Goal: Obtain resource: Download file/media

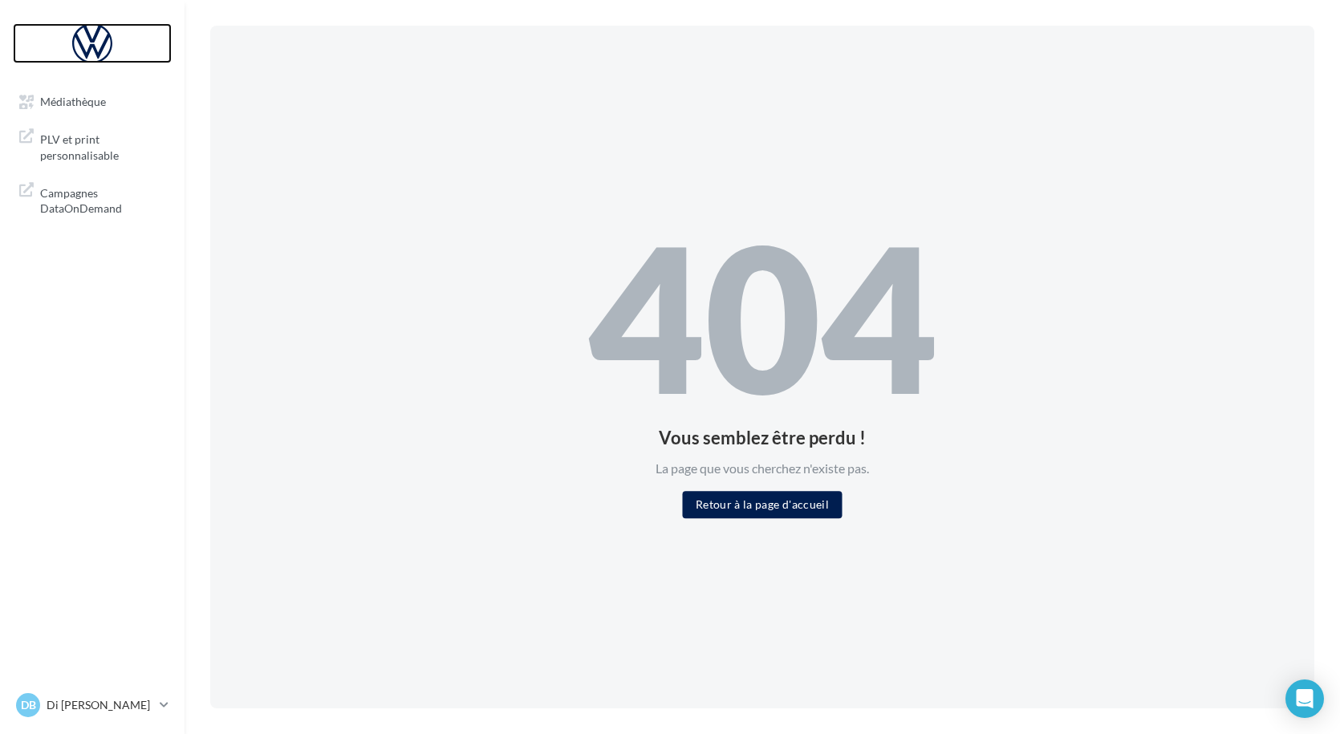
click at [97, 34] on div at bounding box center [92, 43] width 128 height 40
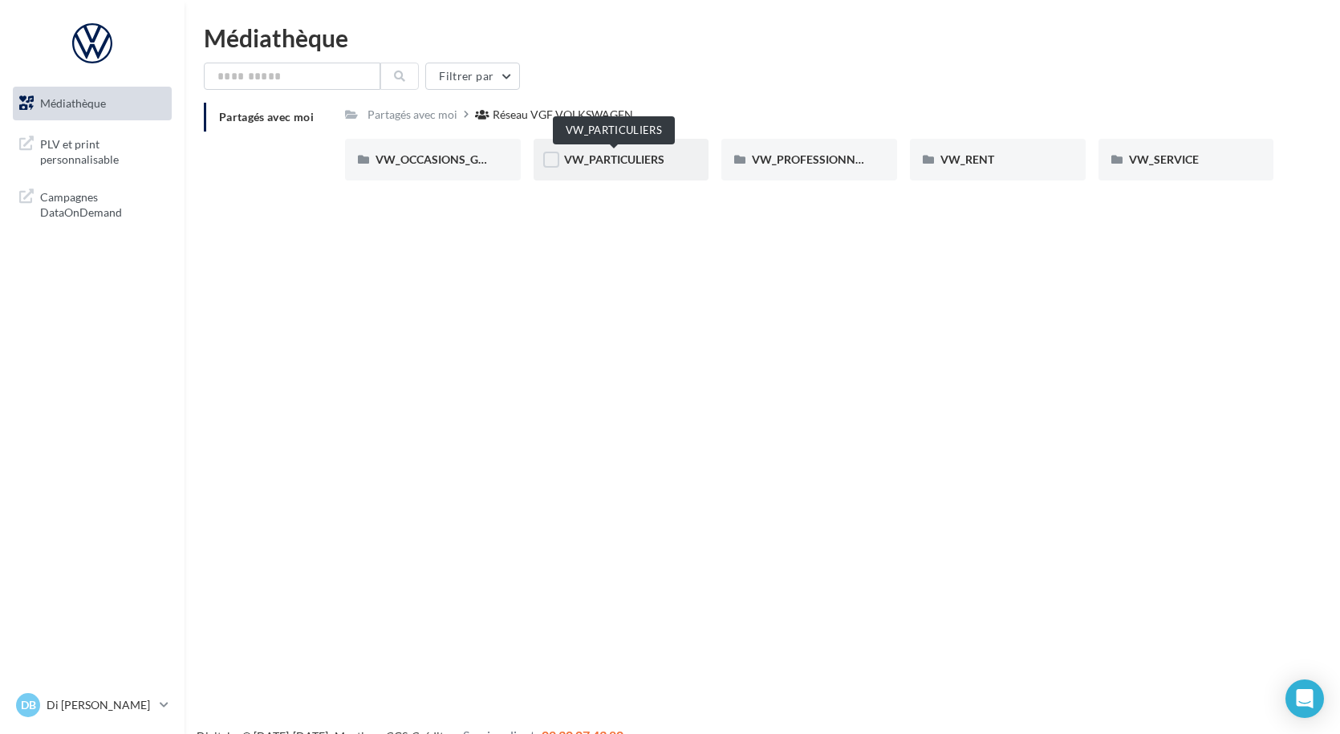
click at [597, 164] on span "VW_PARTICULIERS" at bounding box center [614, 159] width 100 height 14
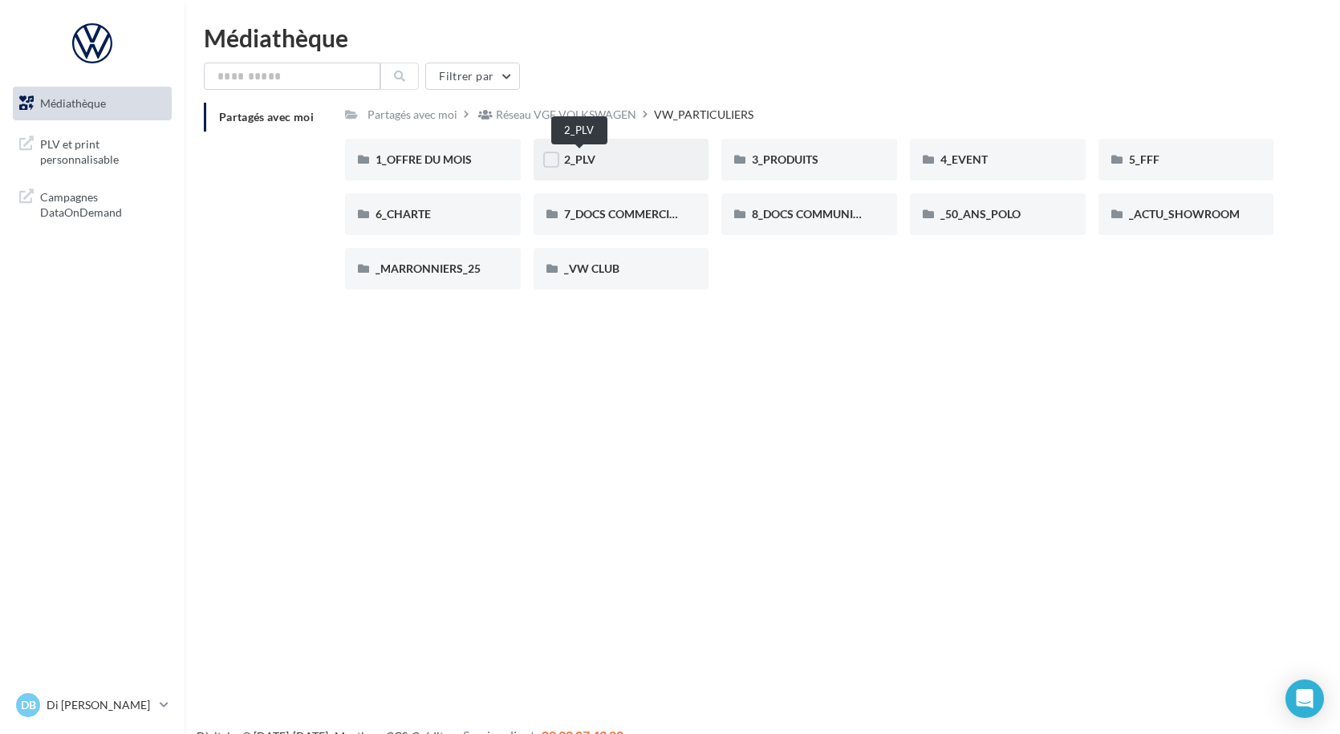
click at [587, 156] on span "2_PLV" at bounding box center [579, 159] width 31 height 14
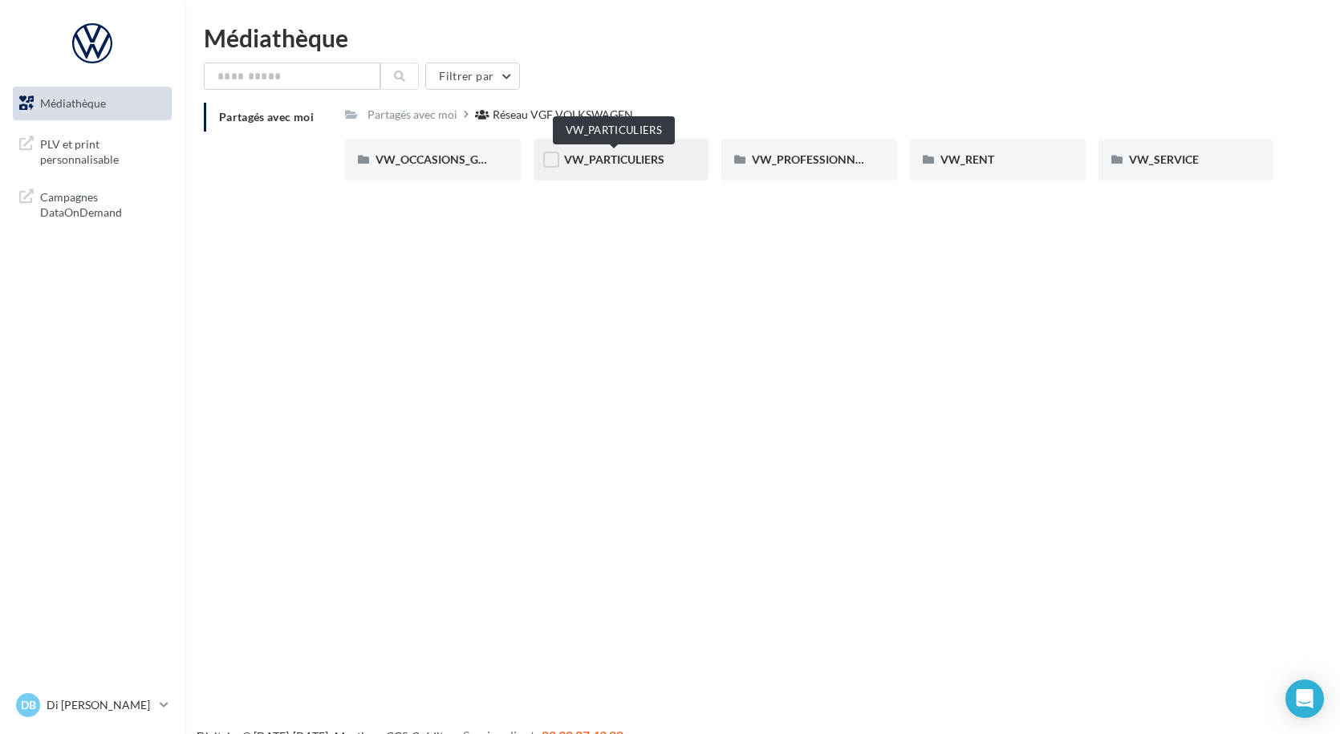
click at [585, 162] on span "VW_PARTICULIERS" at bounding box center [614, 159] width 100 height 14
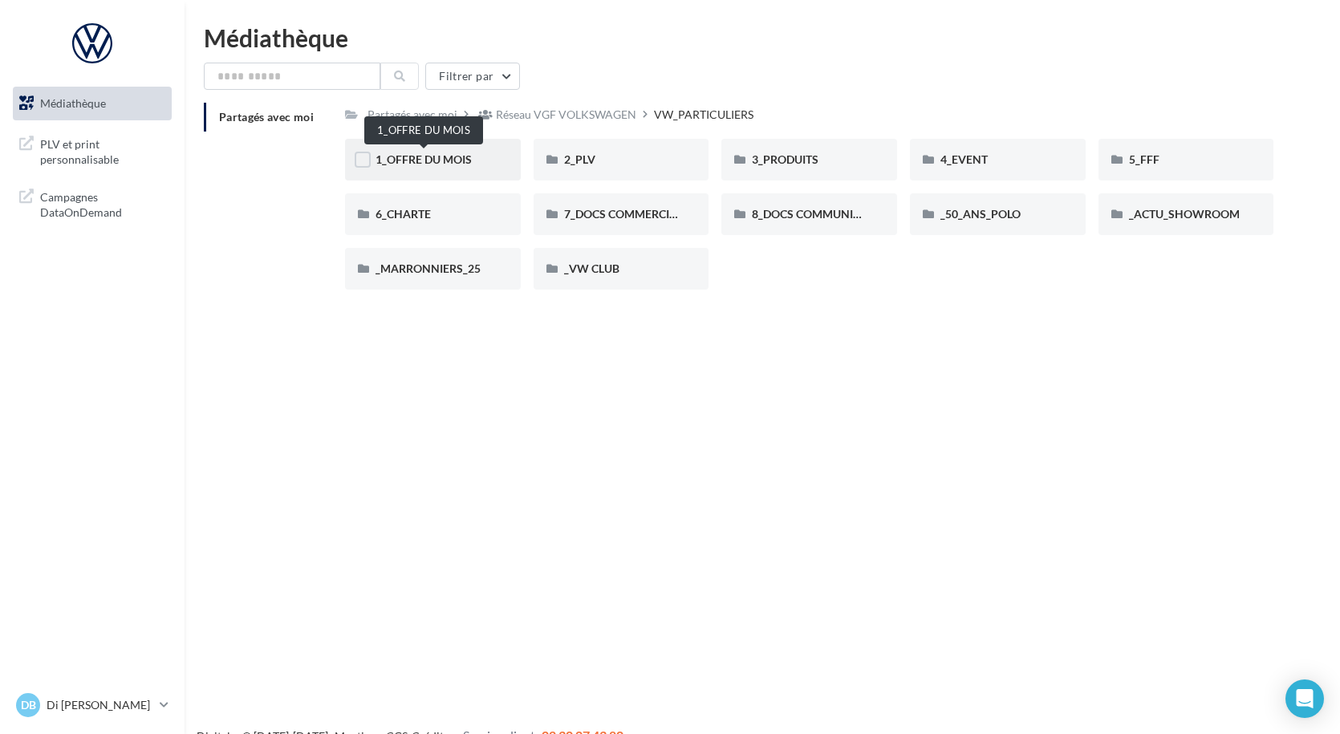
click at [449, 153] on span "1_OFFRE DU MOIS" at bounding box center [424, 159] width 96 height 14
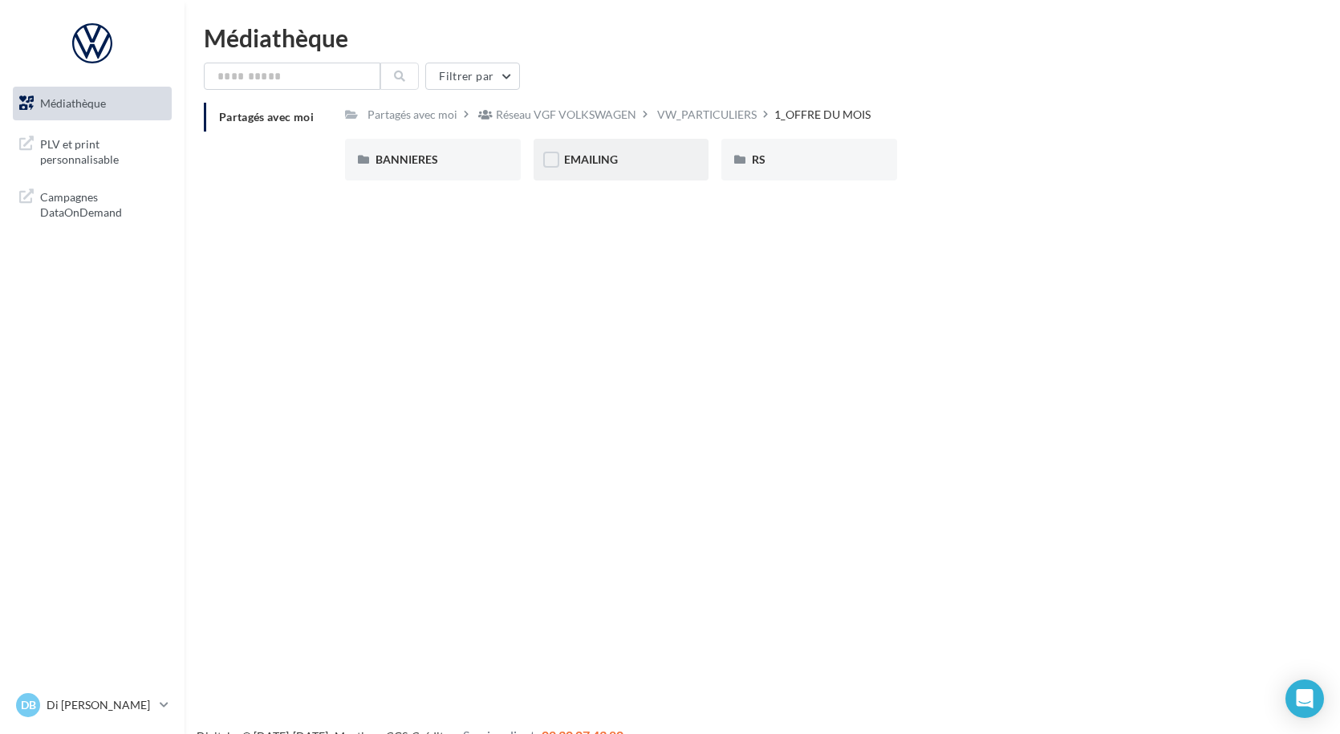
click at [577, 161] on span "EMAILING" at bounding box center [591, 159] width 54 height 14
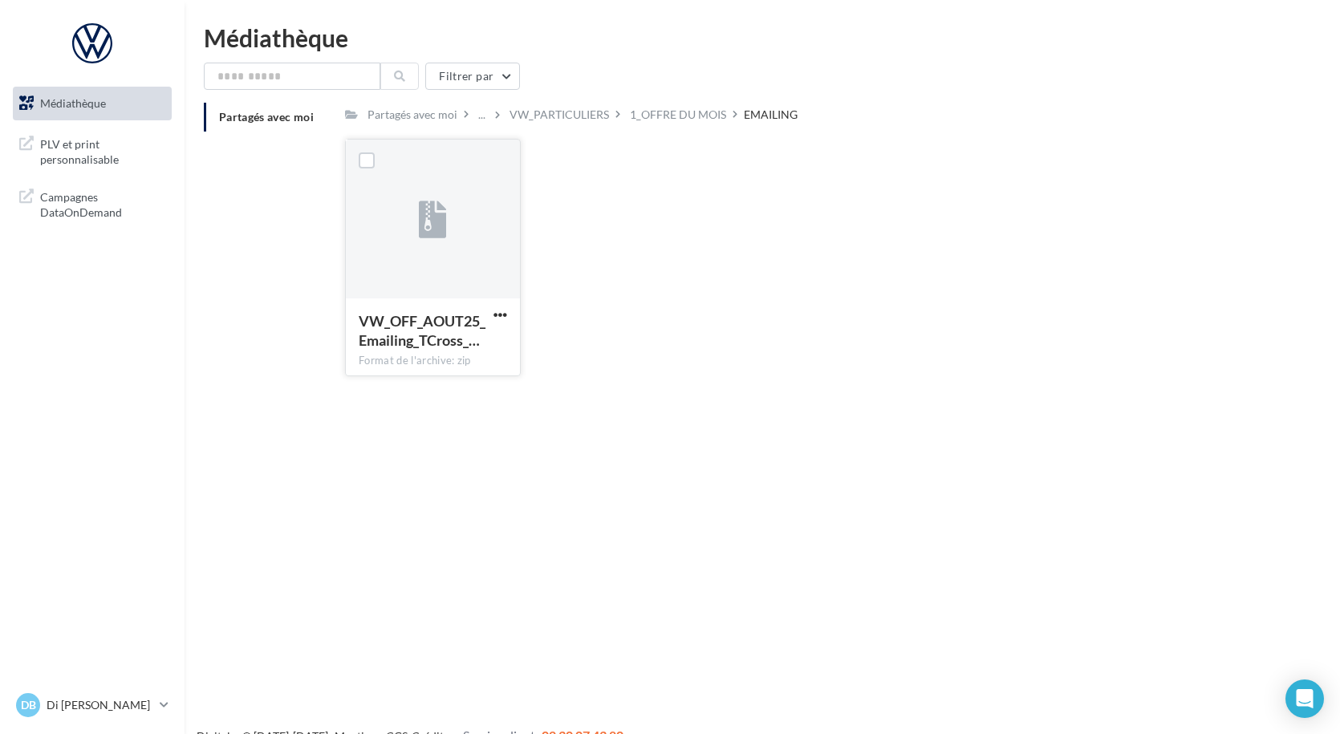
click at [422, 227] on icon at bounding box center [433, 220] width 28 height 37
click at [424, 330] on span "VW_OFF_AOUT25_Emailing_TCross_…" at bounding box center [422, 330] width 127 height 37
click at [363, 165] on label at bounding box center [367, 160] width 16 height 16
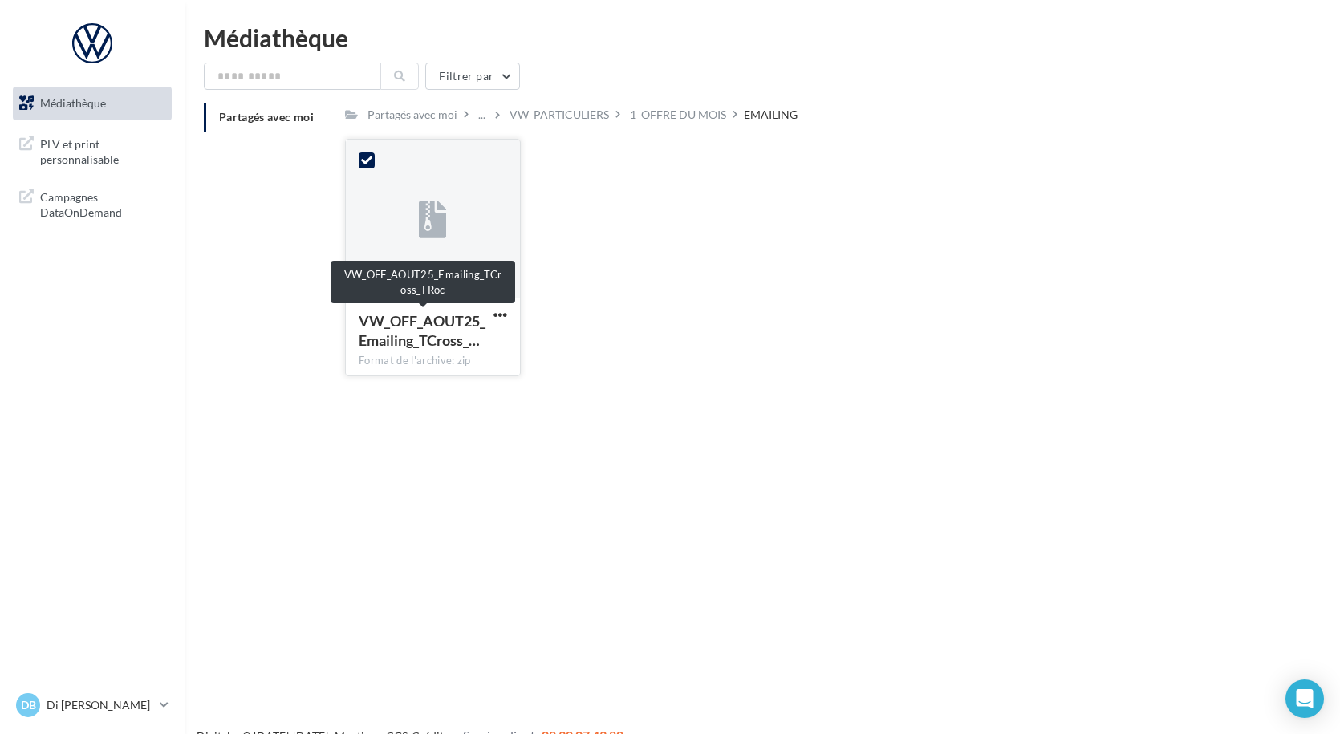
click at [406, 340] on span "VW_OFF_AOUT25_Emailing_TCross_…" at bounding box center [422, 330] width 127 height 37
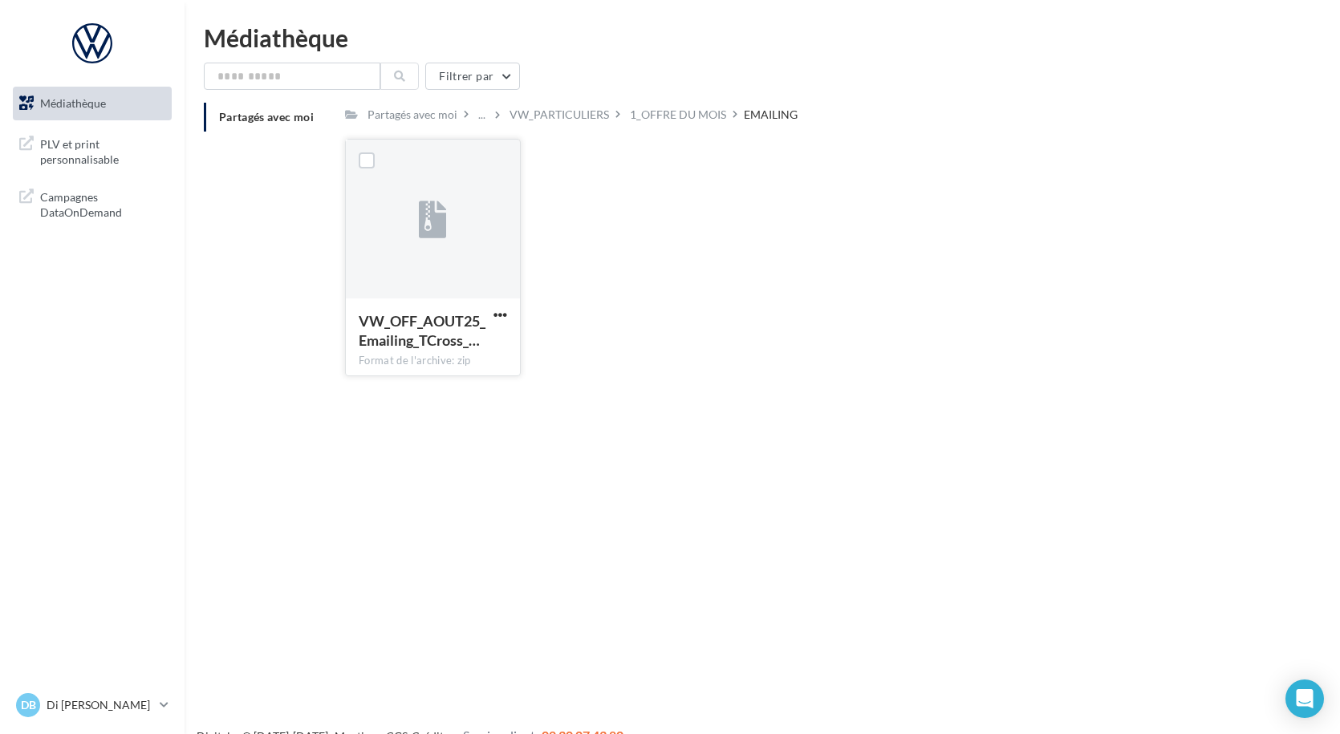
click at [406, 340] on span "VW_OFF_AOUT25_Emailing_TCross_…" at bounding box center [422, 330] width 127 height 37
click at [364, 157] on label at bounding box center [367, 160] width 16 height 16
click at [495, 312] on span "button" at bounding box center [501, 315] width 14 height 14
click at [445, 339] on button "Télécharger" at bounding box center [430, 347] width 160 height 42
click at [499, 311] on span "button" at bounding box center [501, 315] width 14 height 14
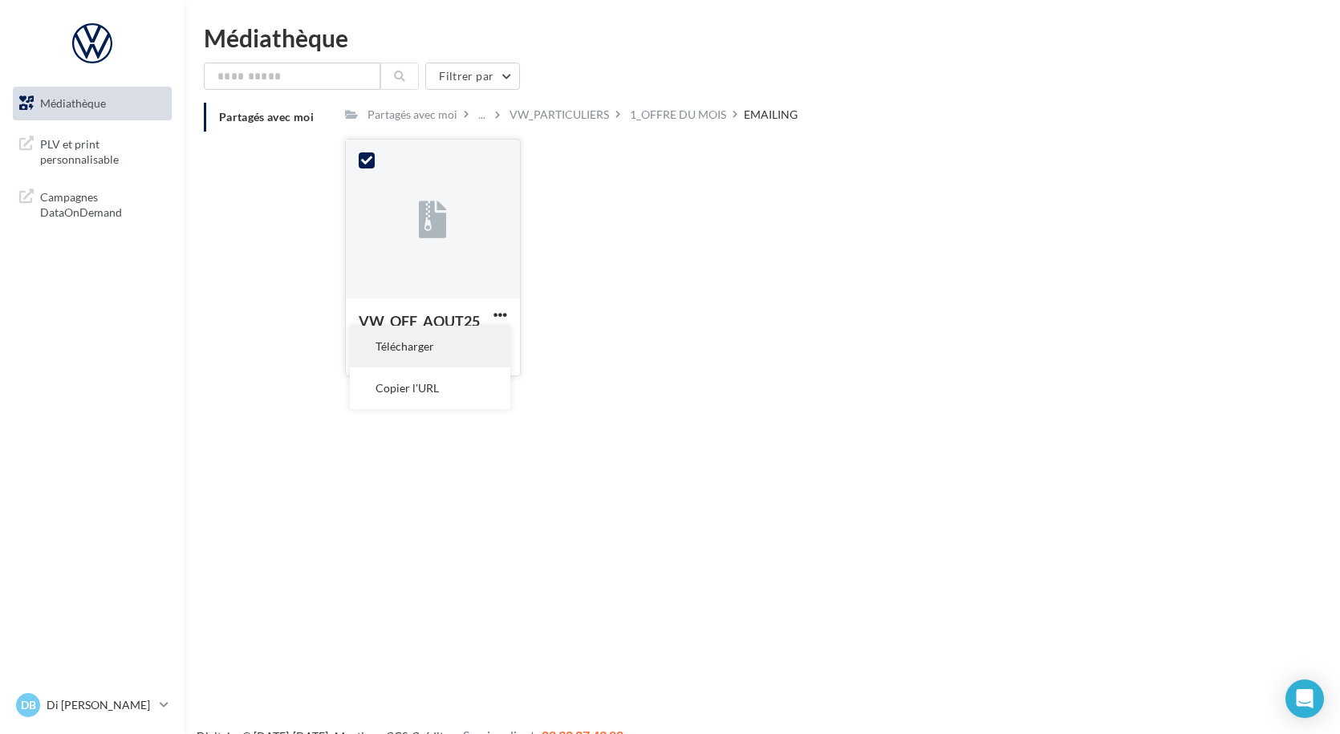
click at [441, 344] on button "Télécharger" at bounding box center [430, 347] width 160 height 42
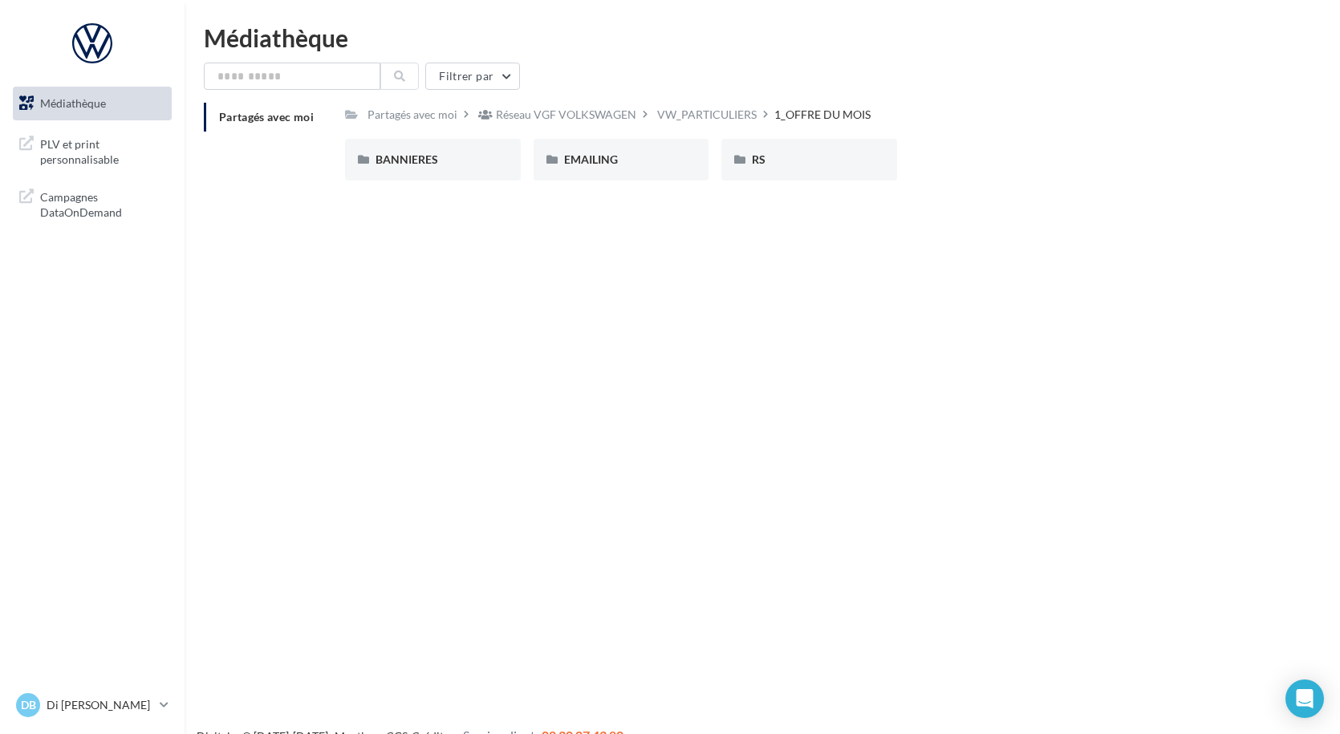
click at [52, 99] on span "Médiathèque" at bounding box center [73, 103] width 66 height 14
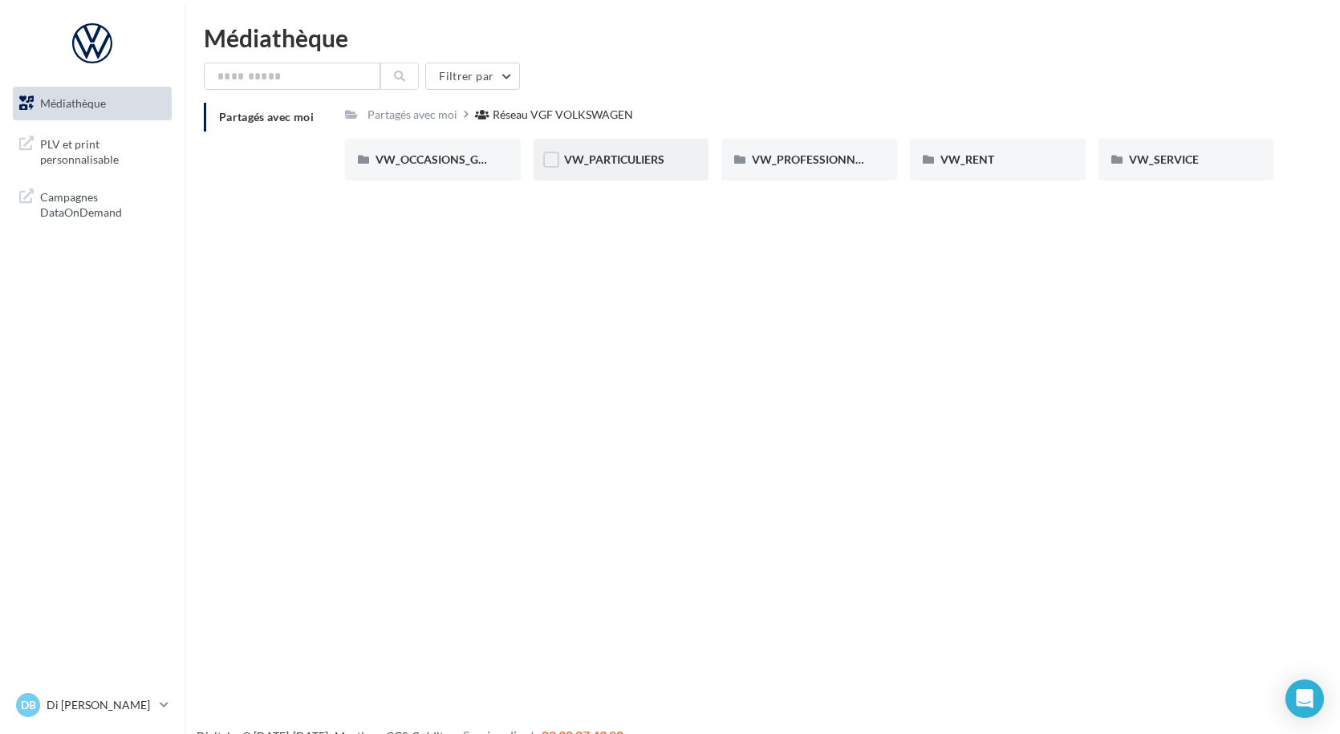
click at [576, 167] on div "VW_PARTICULIERS" at bounding box center [621, 160] width 115 height 16
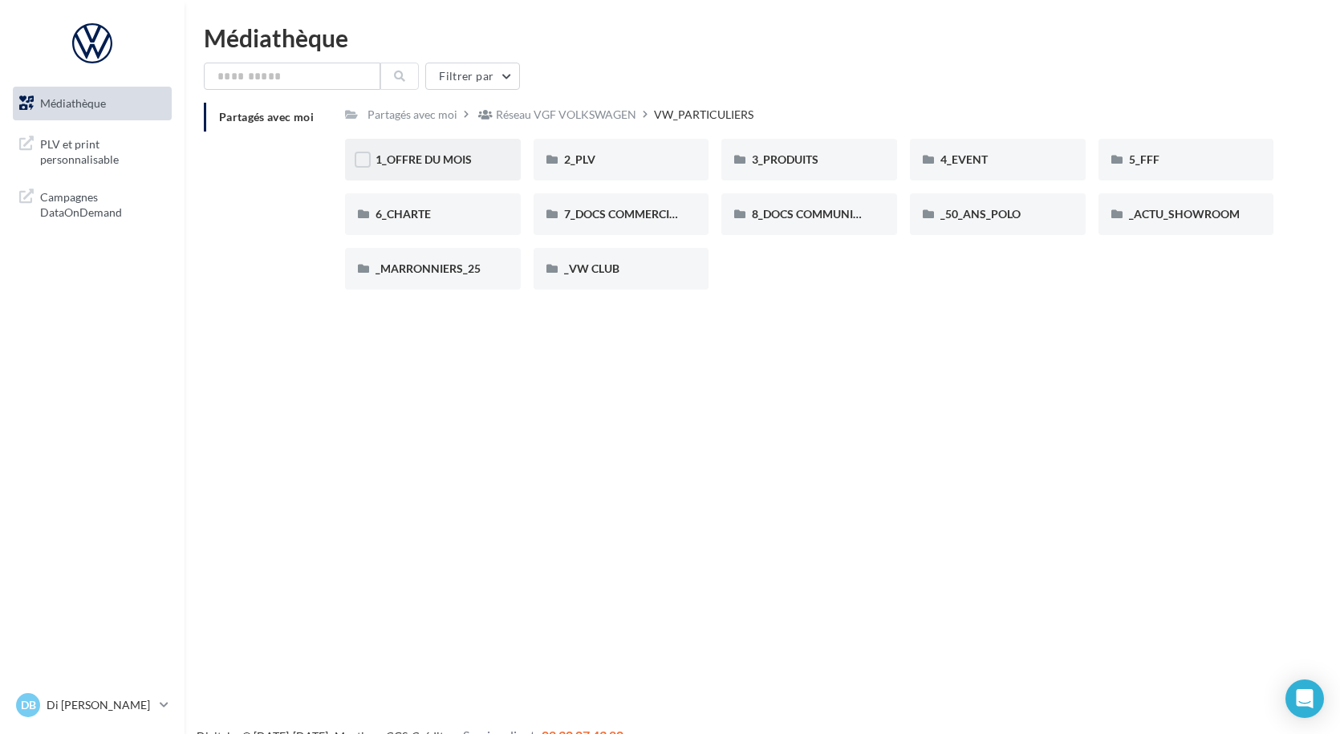
click at [373, 160] on div "1_OFFRE DU MOIS" at bounding box center [433, 160] width 176 height 42
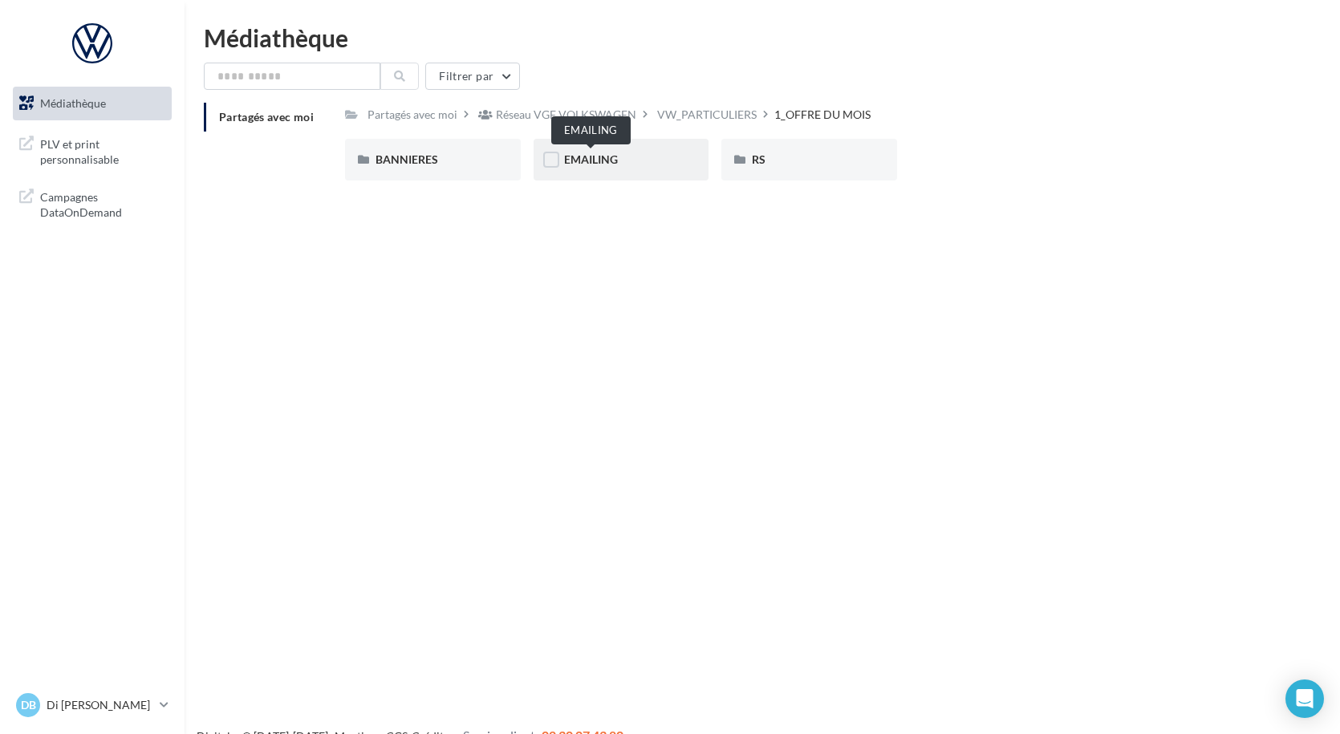
click at [583, 160] on span "EMAILING" at bounding box center [591, 159] width 54 height 14
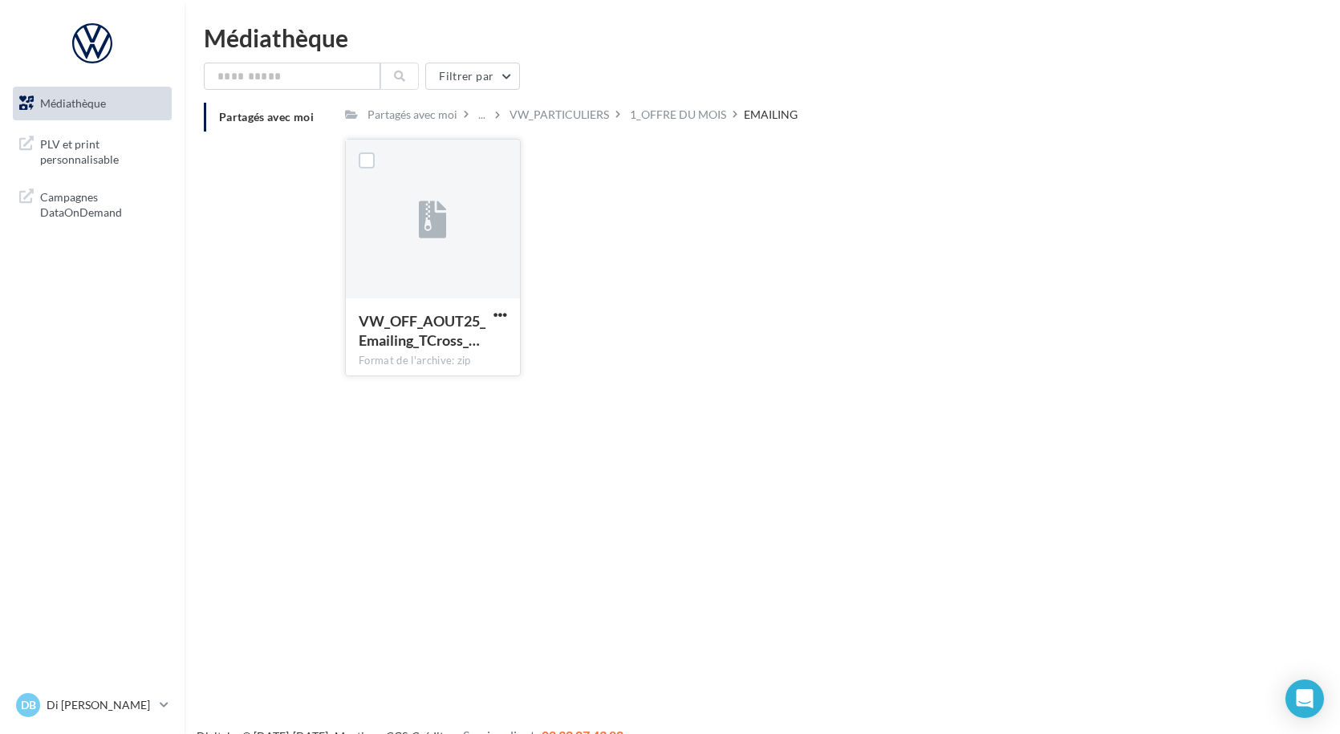
click at [487, 228] on div at bounding box center [433, 220] width 174 height 160
click at [365, 160] on label at bounding box center [367, 160] width 16 height 16
click at [496, 314] on span "button" at bounding box center [501, 315] width 14 height 14
click at [429, 343] on button "Télécharger" at bounding box center [430, 347] width 160 height 42
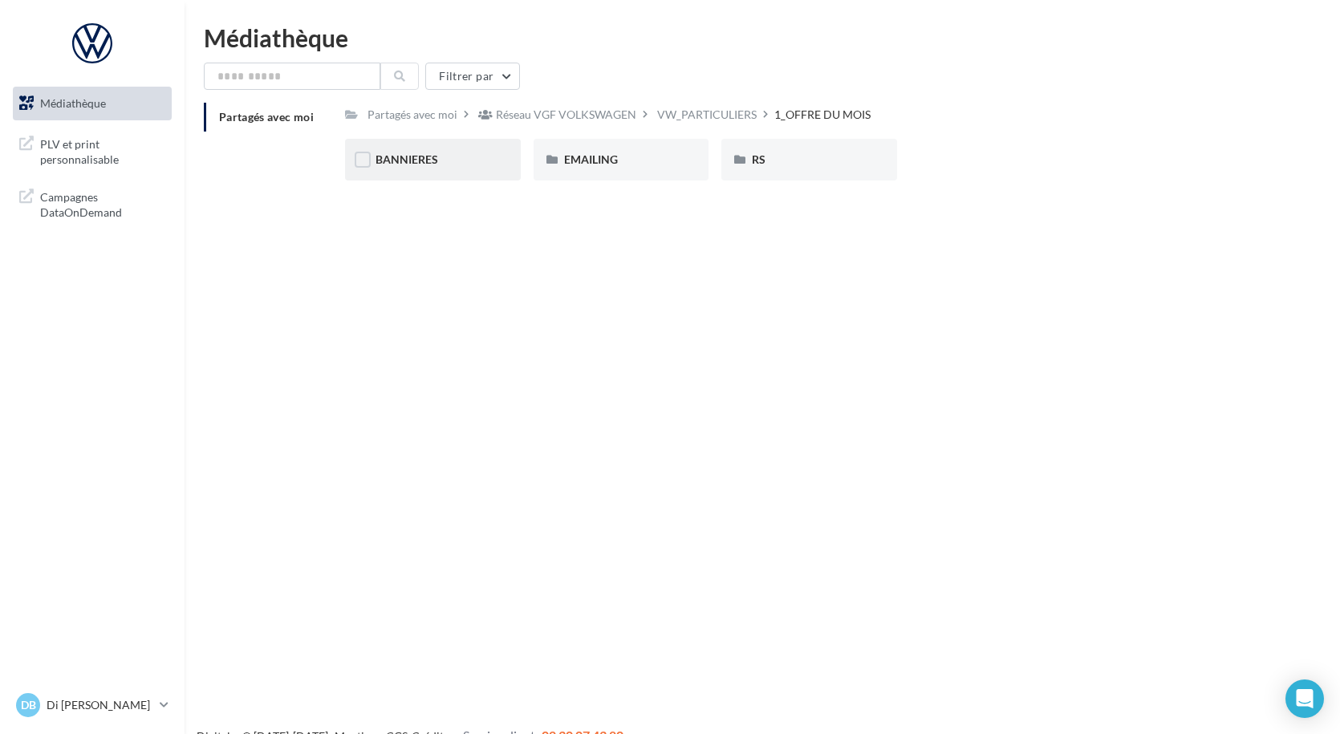
click at [455, 160] on div "BANNIERES" at bounding box center [433, 160] width 115 height 16
click at [454, 161] on div "BANNIERES" at bounding box center [433, 160] width 115 height 16
click at [743, 156] on label at bounding box center [739, 160] width 16 height 16
click at [743, 156] on icon at bounding box center [738, 159] width 11 height 11
click at [743, 157] on label at bounding box center [739, 160] width 16 height 16
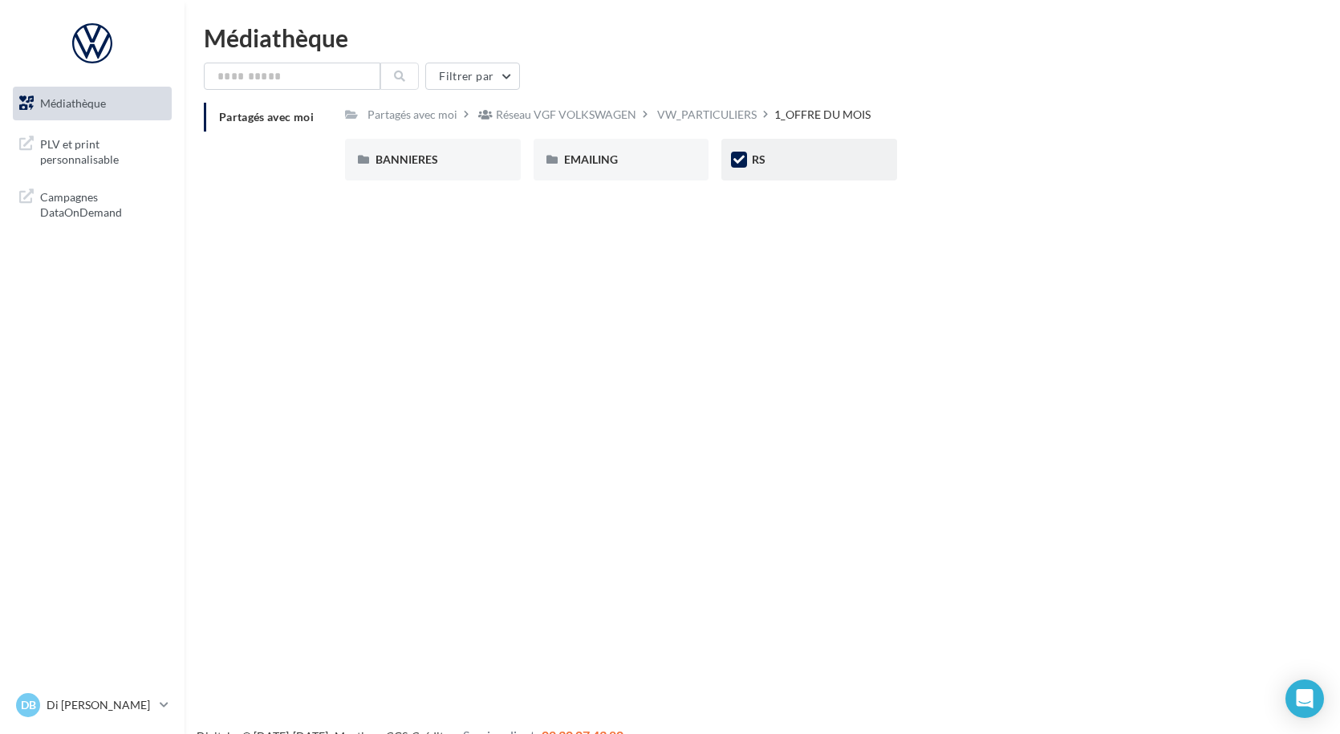
click at [790, 160] on div "RS" at bounding box center [809, 160] width 115 height 16
click at [55, 107] on span "Médiathèque" at bounding box center [73, 103] width 66 height 14
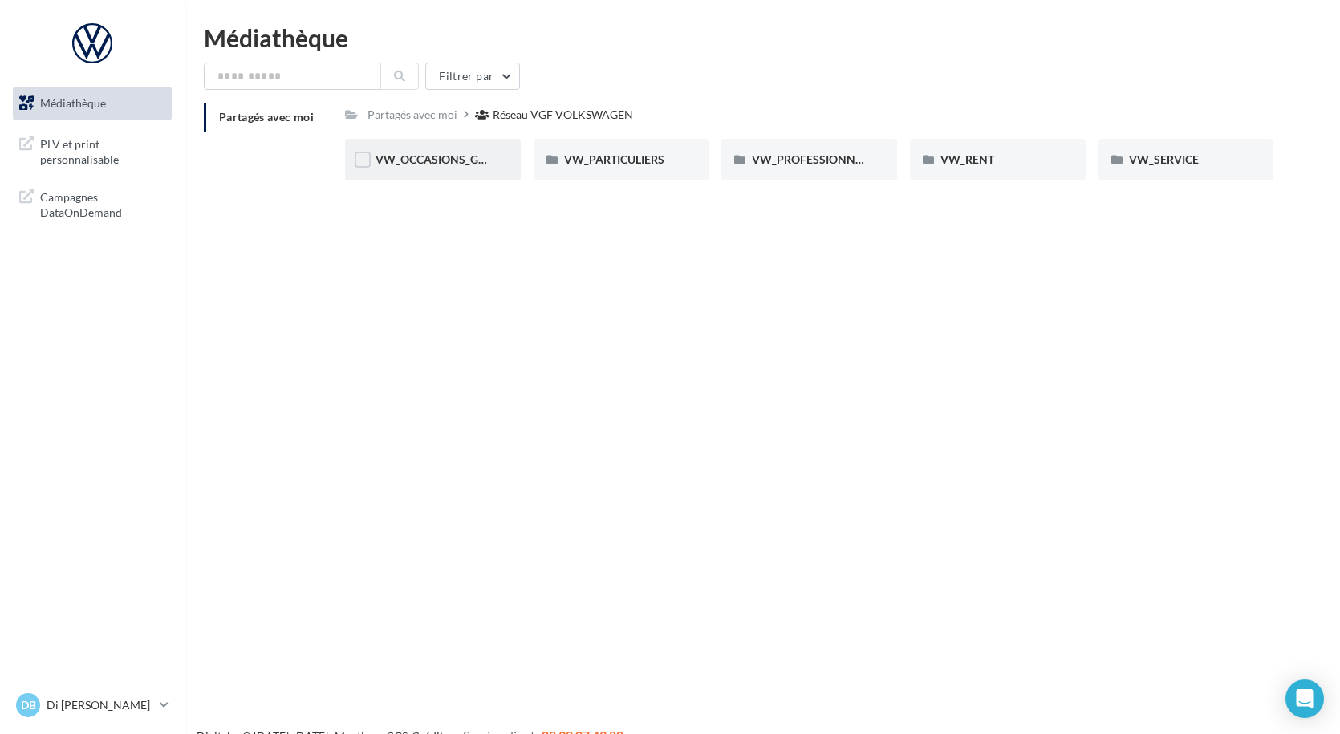
click at [446, 164] on span "VW_OCCASIONS_GARANTIES" at bounding box center [454, 159] width 157 height 14
click at [793, 155] on span "OPERATIONS" at bounding box center [787, 159] width 71 height 14
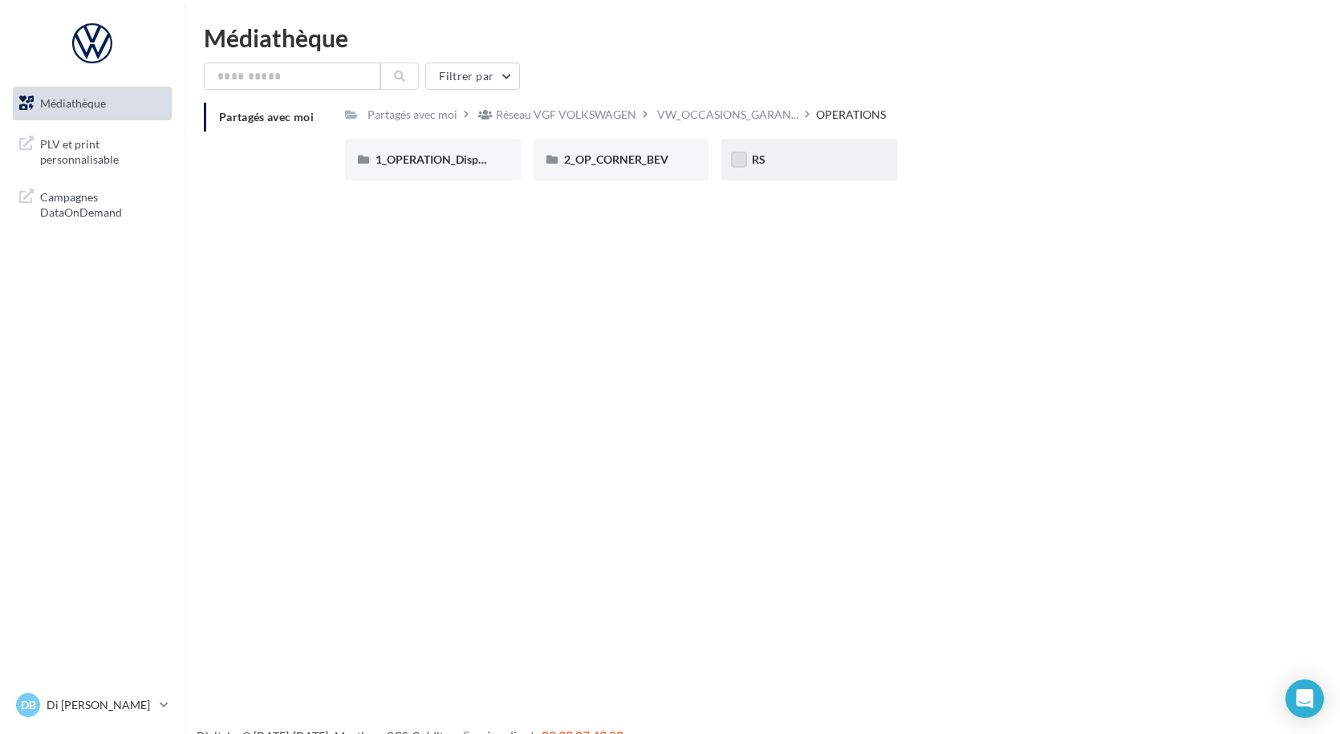
click at [733, 156] on label at bounding box center [739, 160] width 16 height 16
click at [786, 167] on div "RS" at bounding box center [809, 160] width 115 height 16
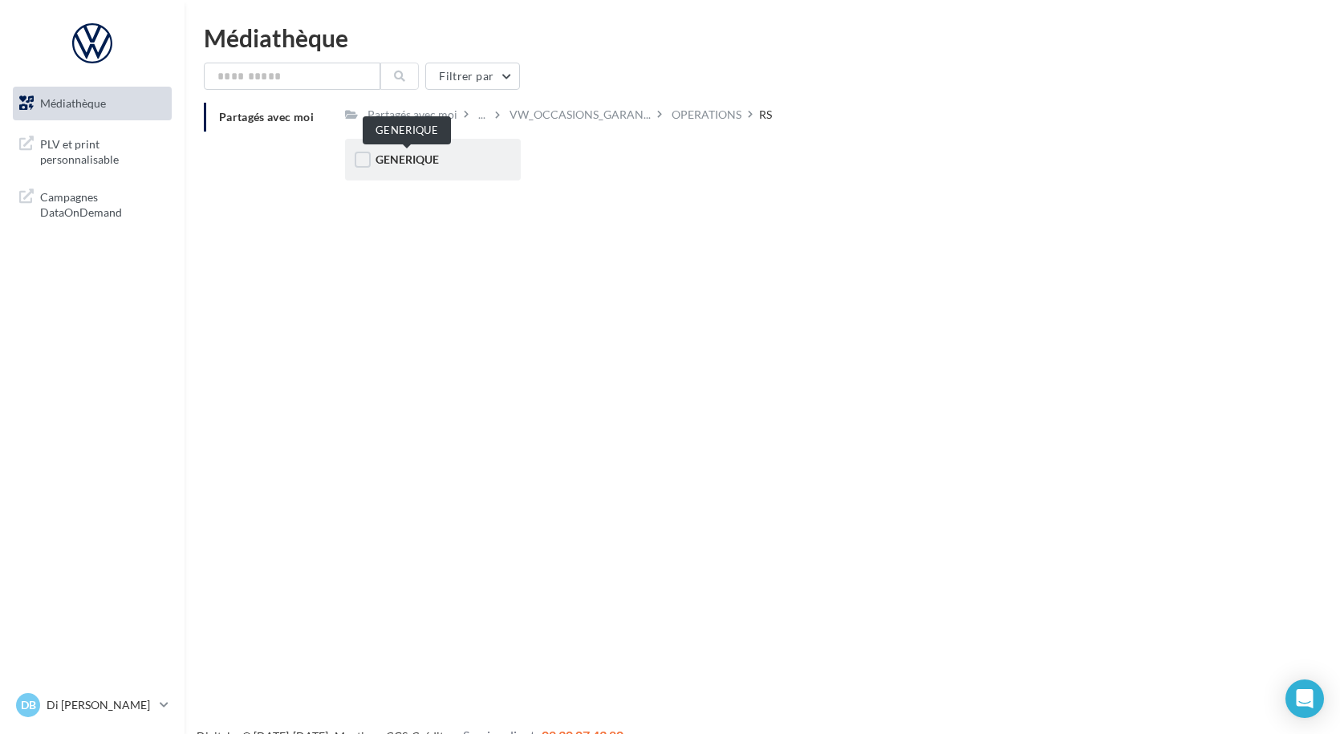
click at [421, 158] on span "GENERIQUE" at bounding box center [407, 159] width 63 height 14
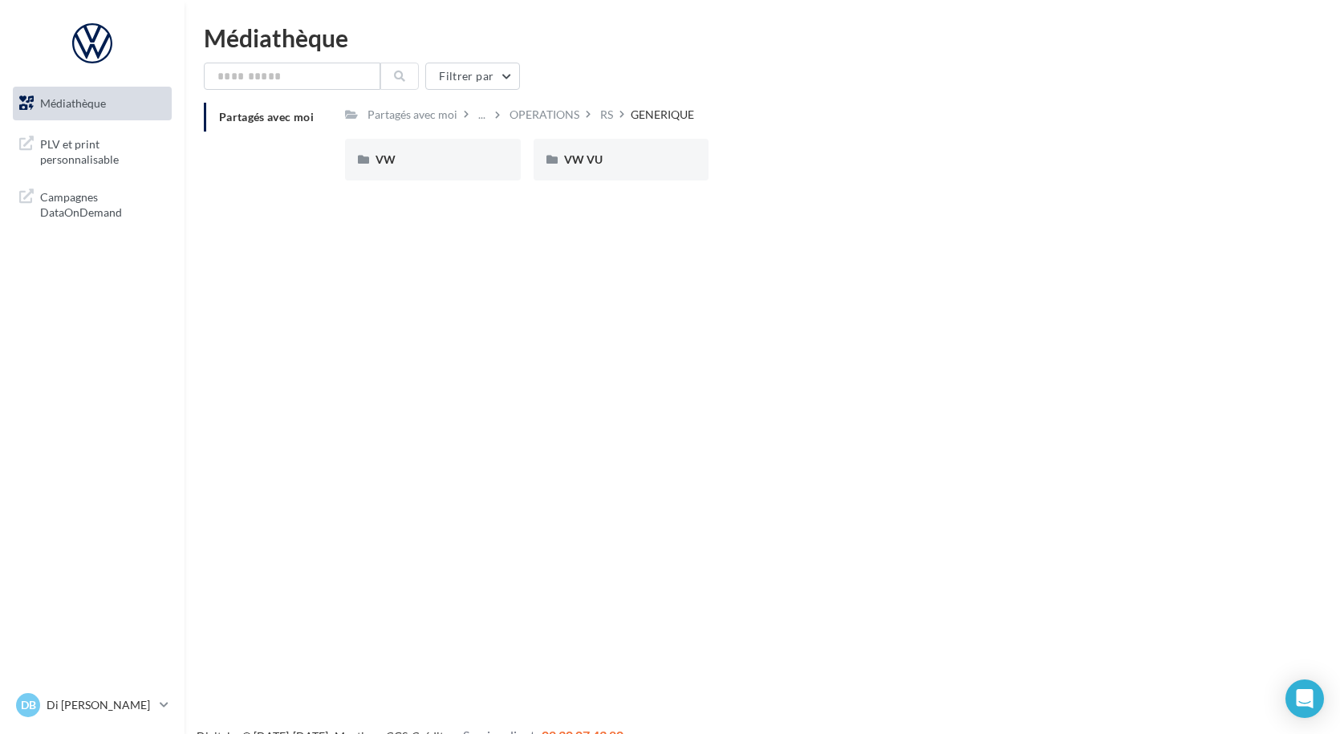
click at [421, 158] on div "VW" at bounding box center [433, 160] width 115 height 16
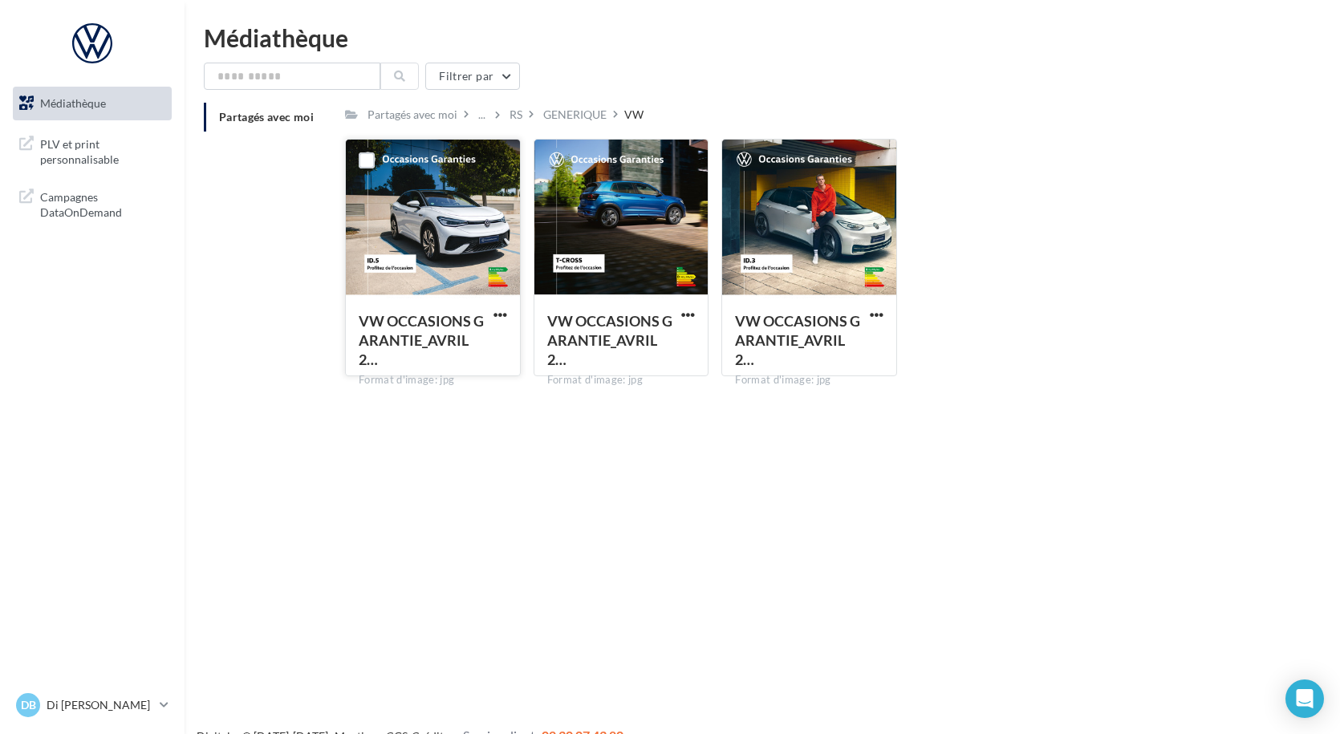
click at [425, 183] on div at bounding box center [433, 220] width 174 height 160
click at [374, 159] on label at bounding box center [367, 160] width 16 height 16
click at [498, 313] on span "button" at bounding box center [501, 315] width 14 height 14
click at [511, 119] on div "RS" at bounding box center [516, 115] width 13 height 16
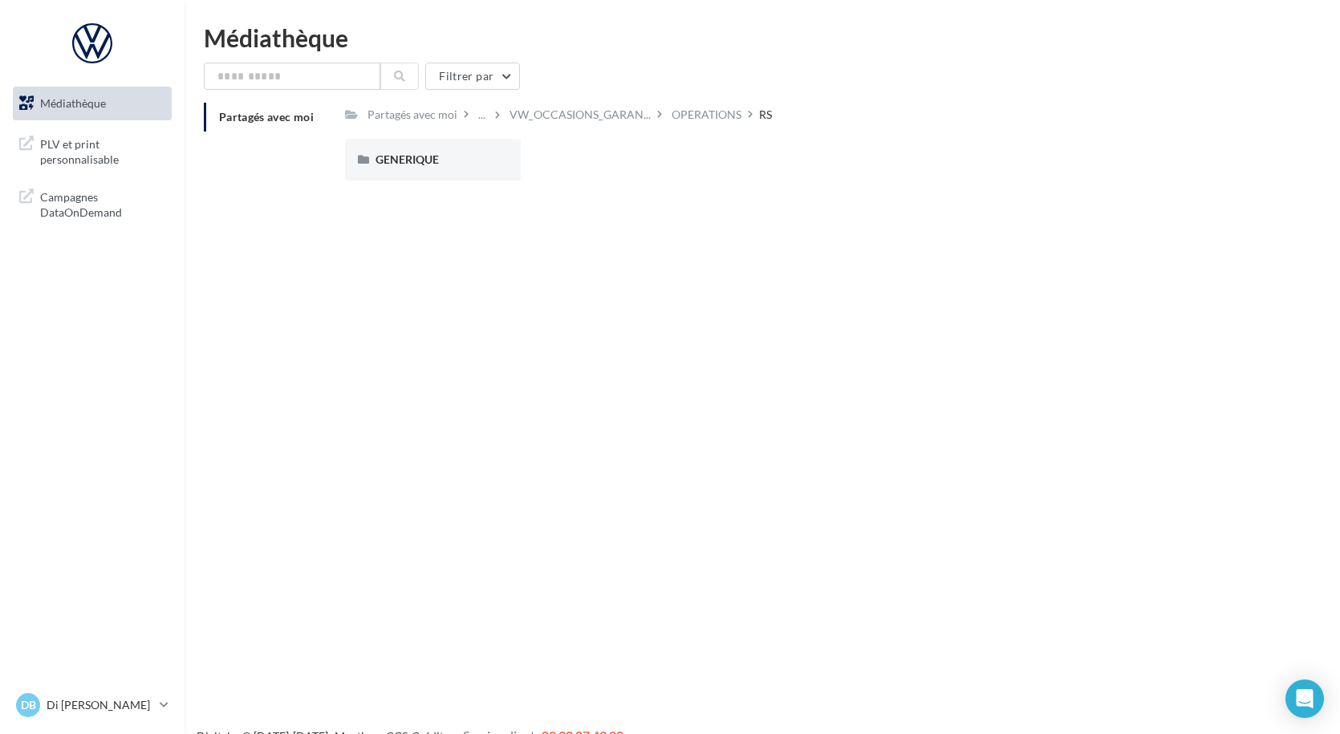
click at [66, 108] on span "Médiathèque" at bounding box center [73, 103] width 66 height 14
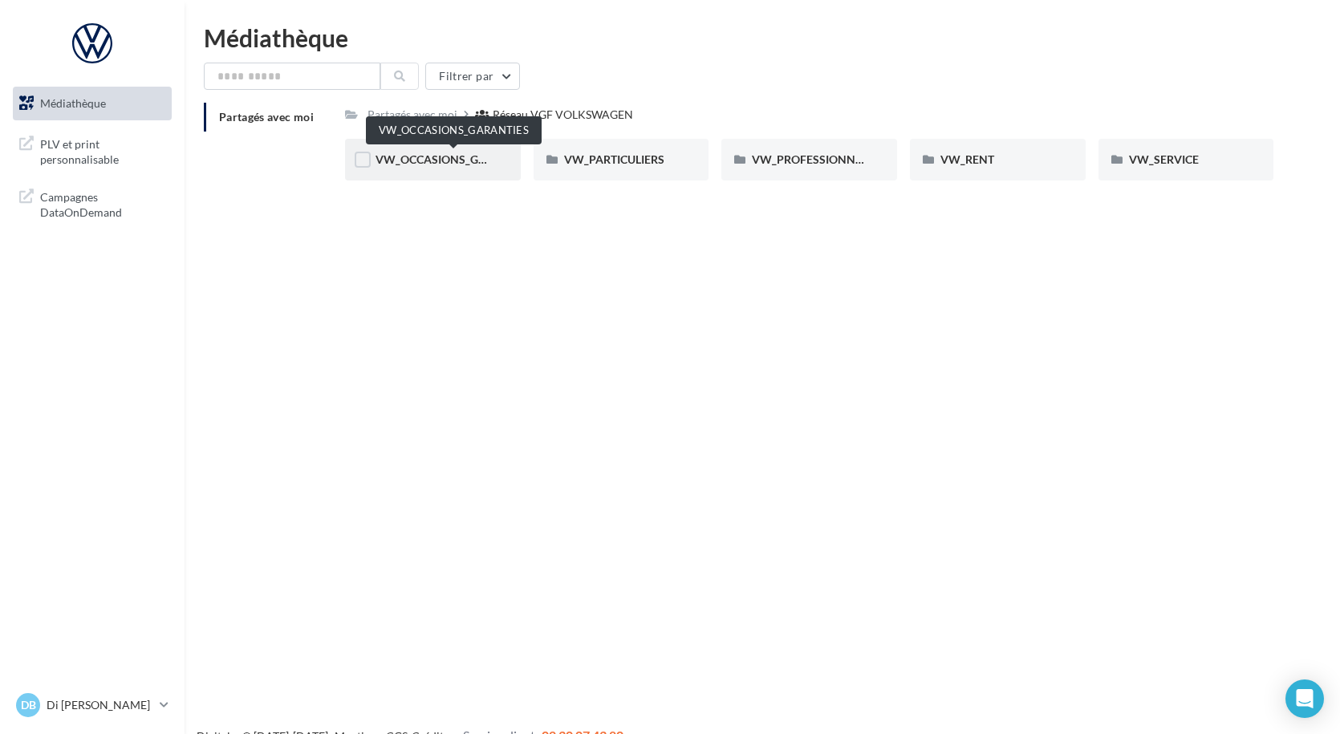
click at [438, 160] on span "VW_OCCASIONS_GARANTIES" at bounding box center [454, 159] width 157 height 14
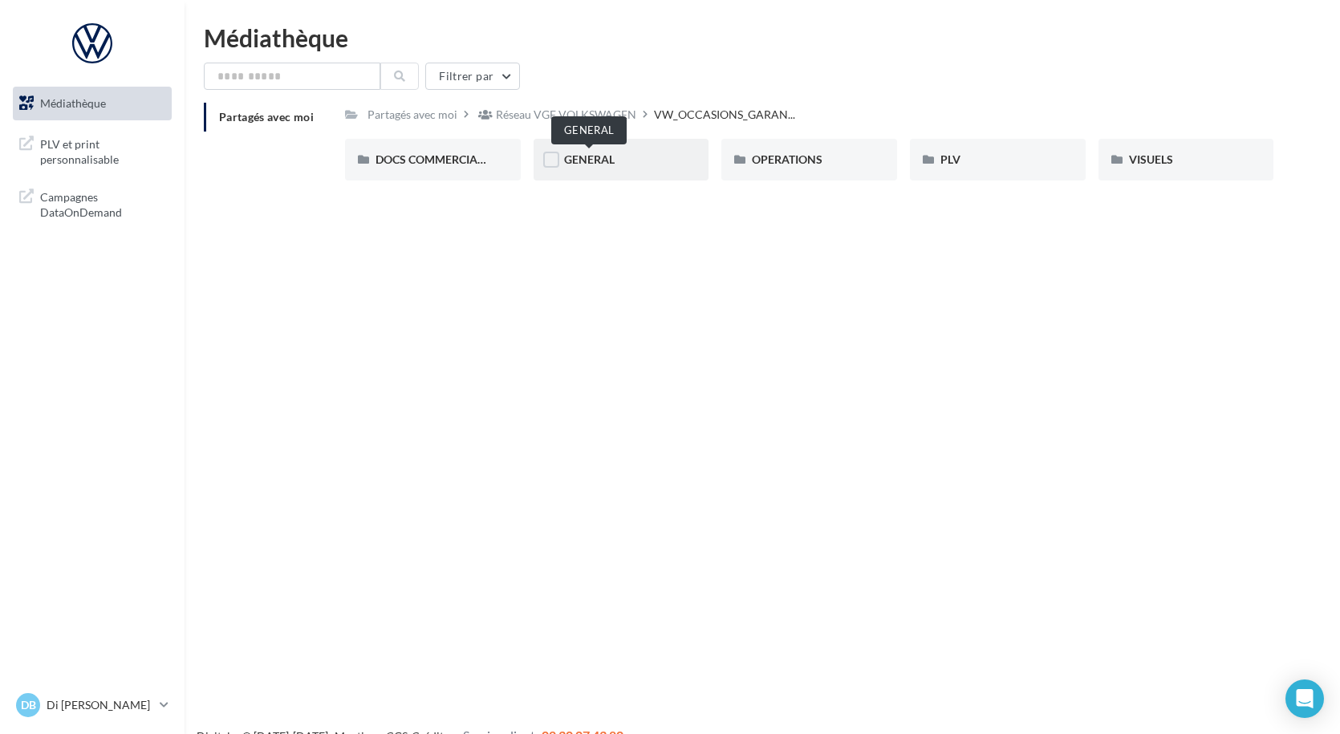
click at [576, 162] on span "GENERAL" at bounding box center [589, 159] width 51 height 14
click at [732, 160] on label at bounding box center [739, 160] width 16 height 16
click at [826, 169] on div "PHOTOGUIDELINE" at bounding box center [809, 160] width 176 height 42
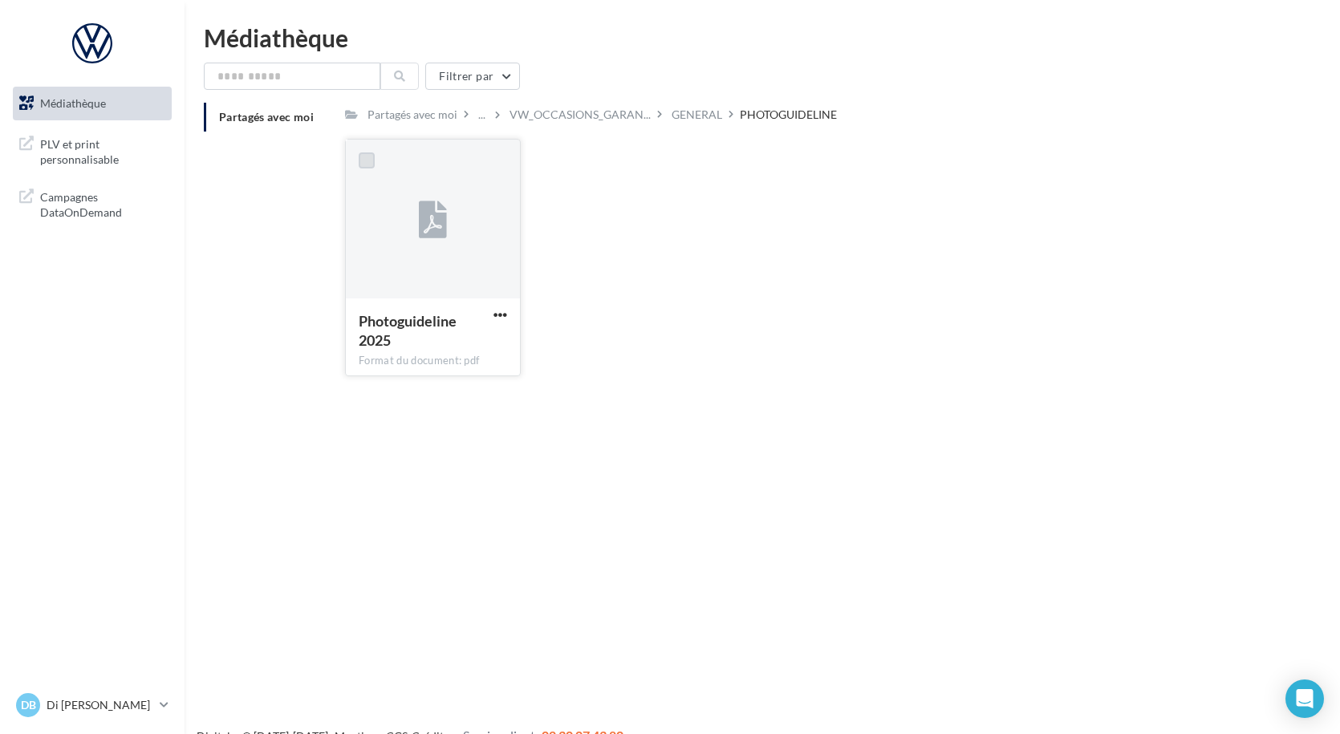
click at [369, 161] on label at bounding box center [367, 160] width 16 height 16
click at [448, 250] on div at bounding box center [433, 220] width 174 height 160
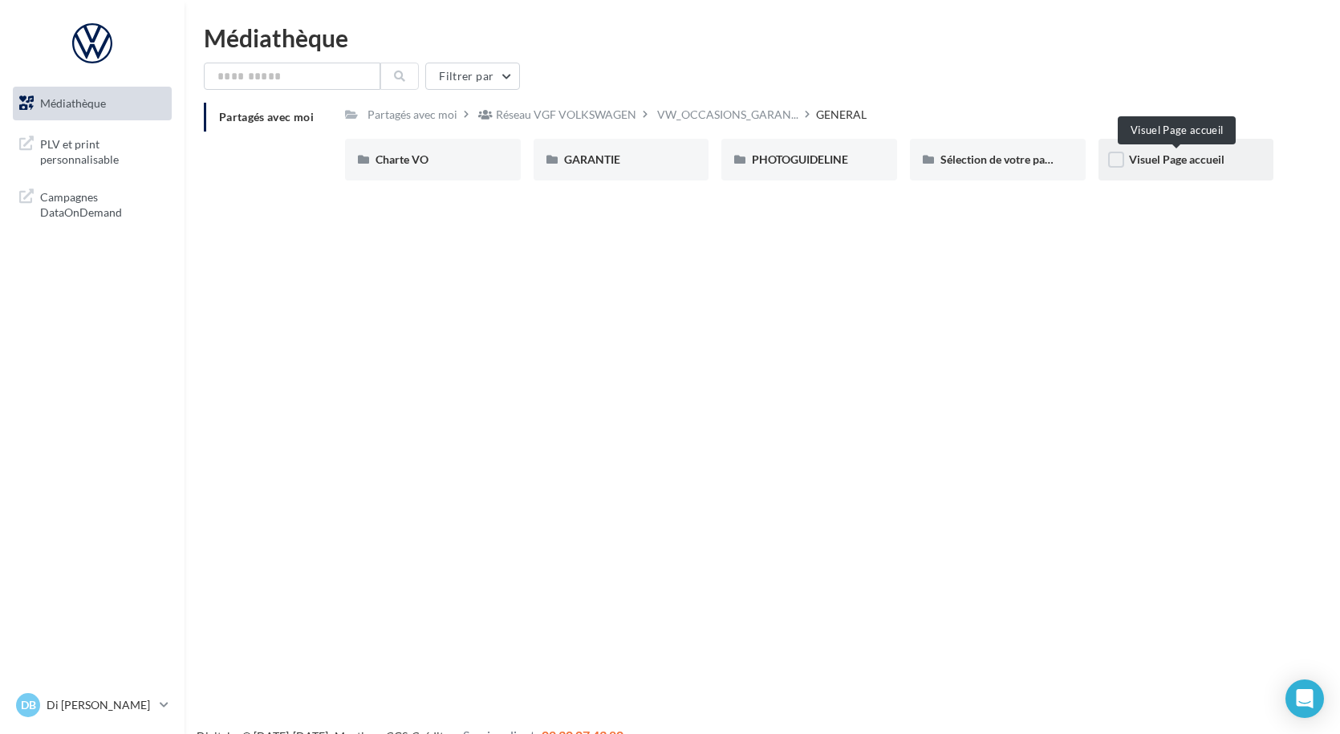
click at [1149, 153] on span "Visuel Page accueil" at bounding box center [1176, 159] width 95 height 14
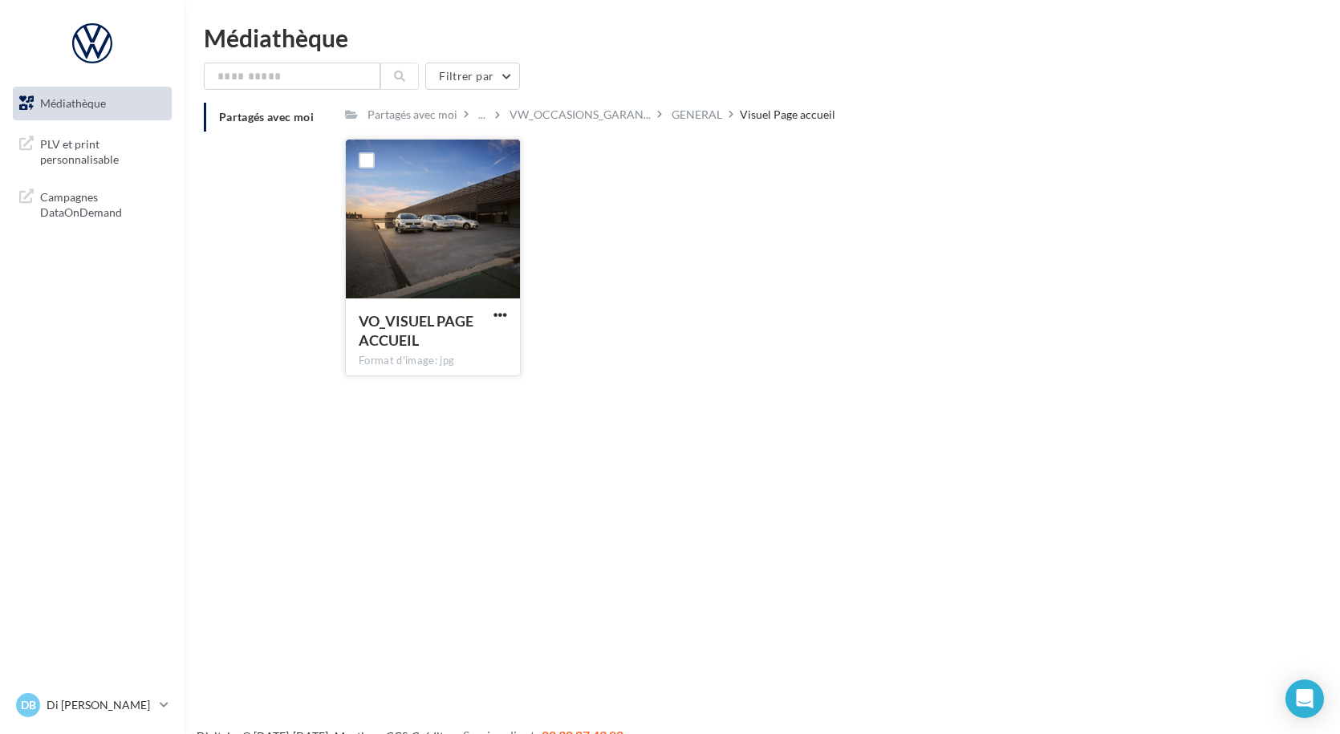
click at [460, 287] on div at bounding box center [433, 220] width 174 height 160
click at [98, 158] on span "PLV et print personnalisable" at bounding box center [102, 150] width 125 height 35
click at [105, 105] on span "Médiathèque" at bounding box center [73, 103] width 66 height 14
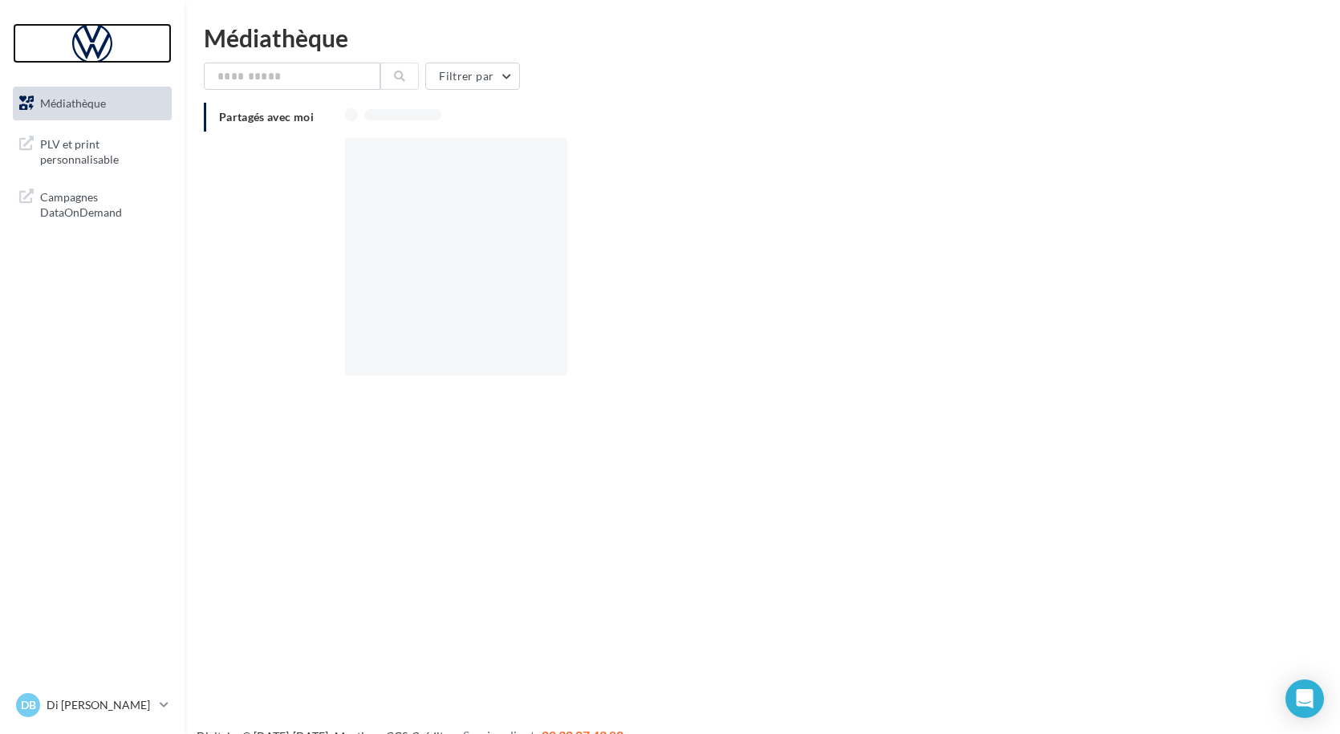
click at [100, 50] on div at bounding box center [92, 43] width 128 height 40
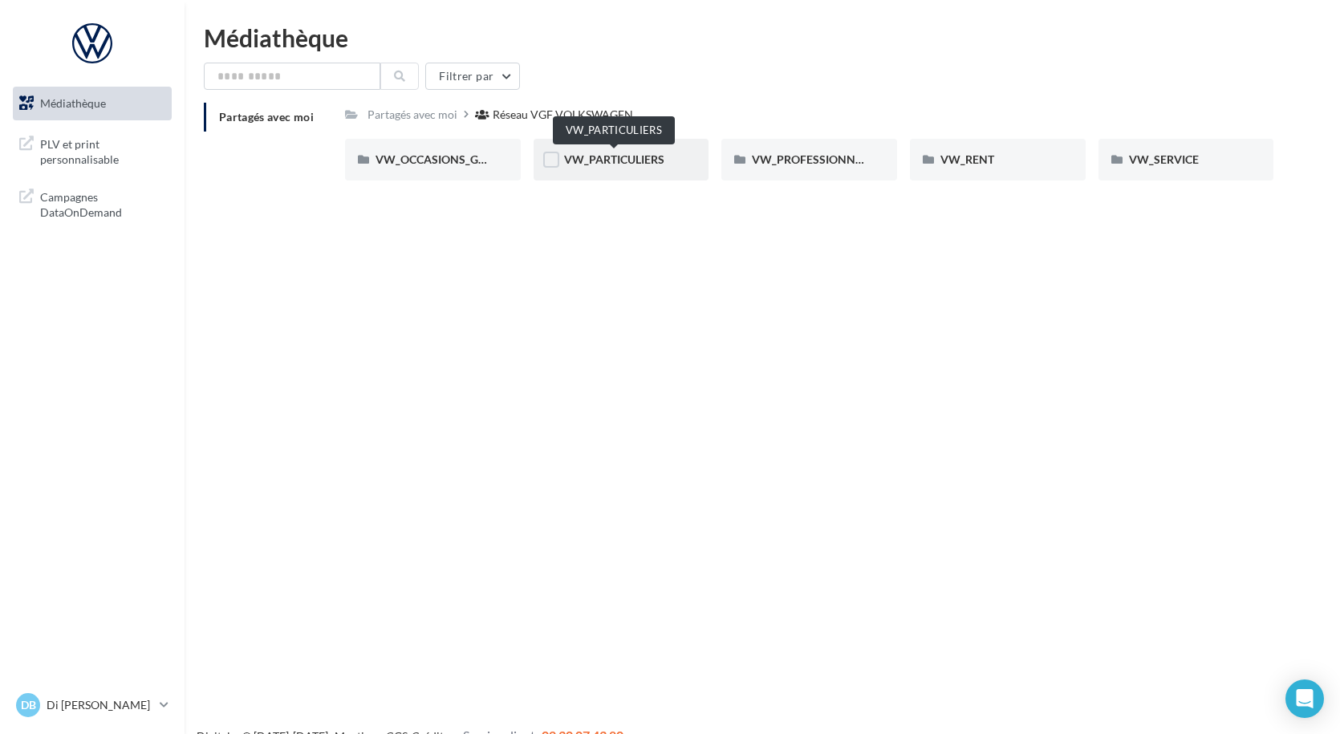
click at [591, 157] on span "VW_PARTICULIERS" at bounding box center [614, 159] width 100 height 14
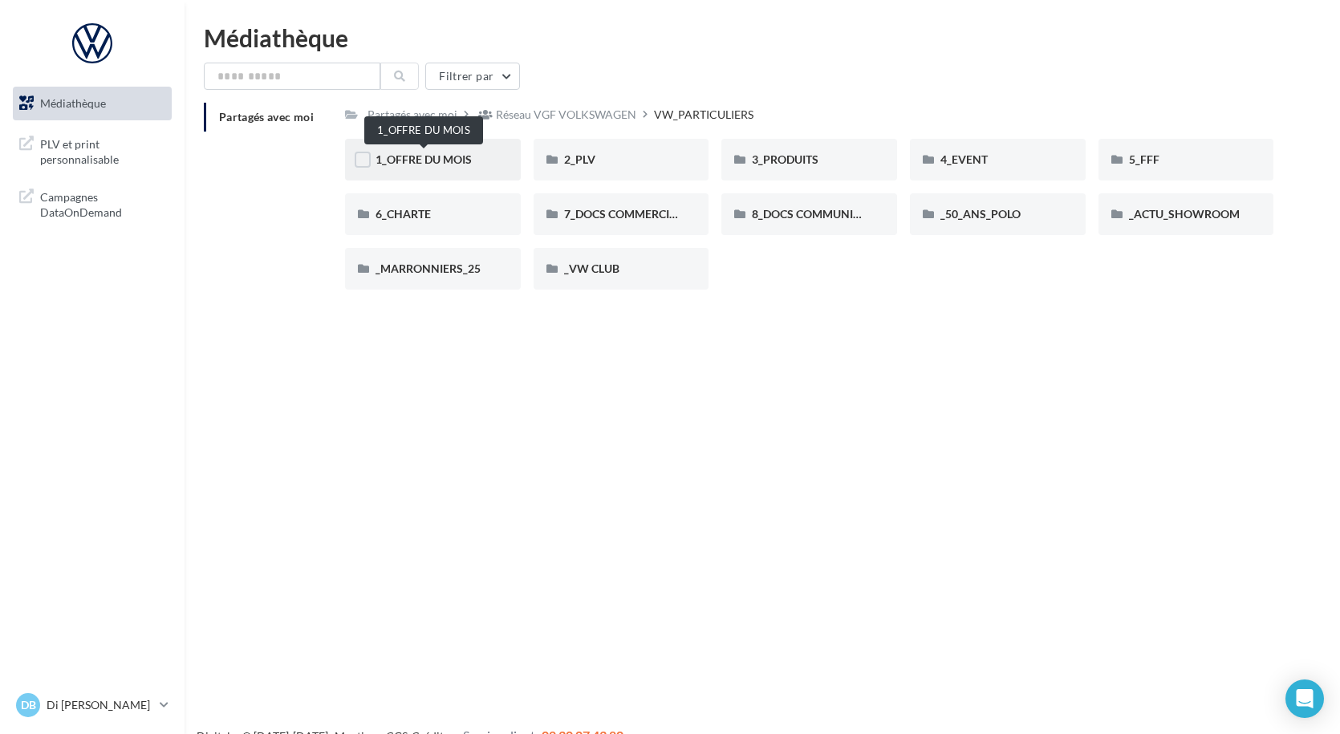
click at [431, 165] on span "1_OFFRE DU MOIS" at bounding box center [424, 159] width 96 height 14
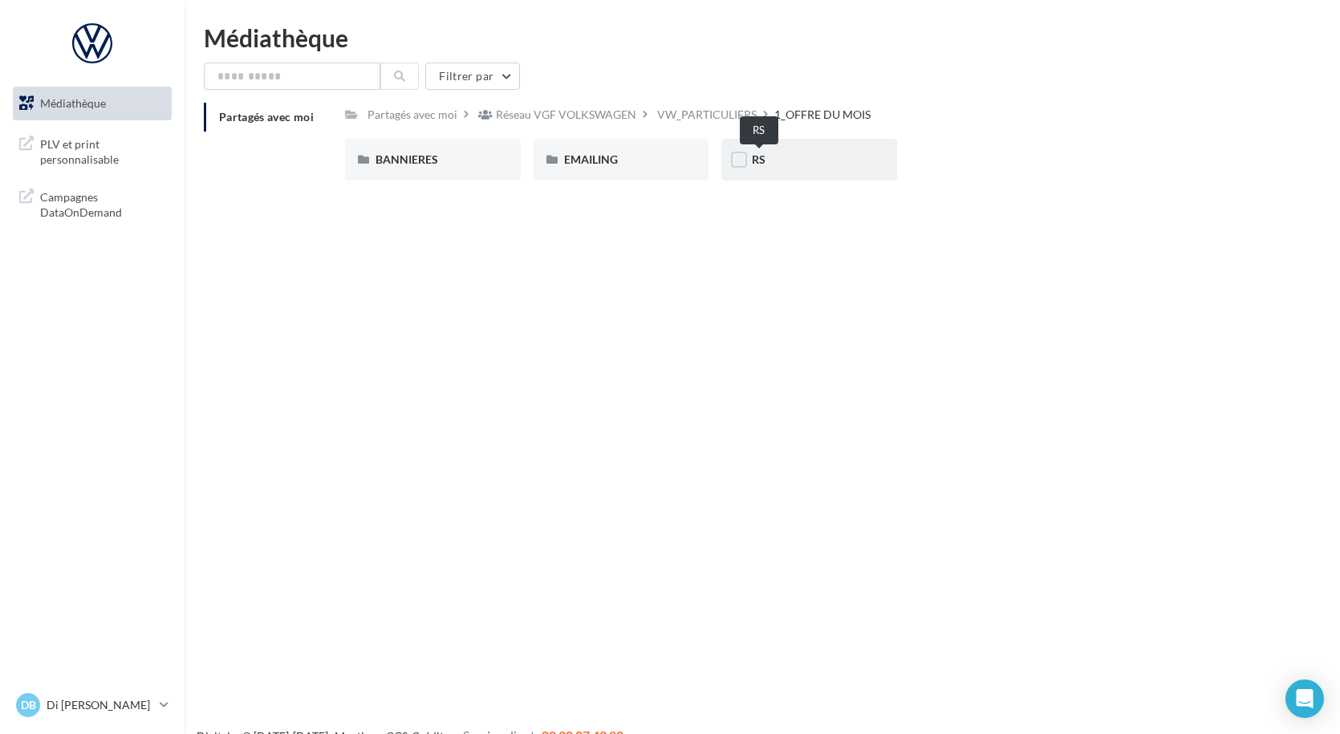
click at [752, 155] on span "RS" at bounding box center [759, 159] width 14 height 14
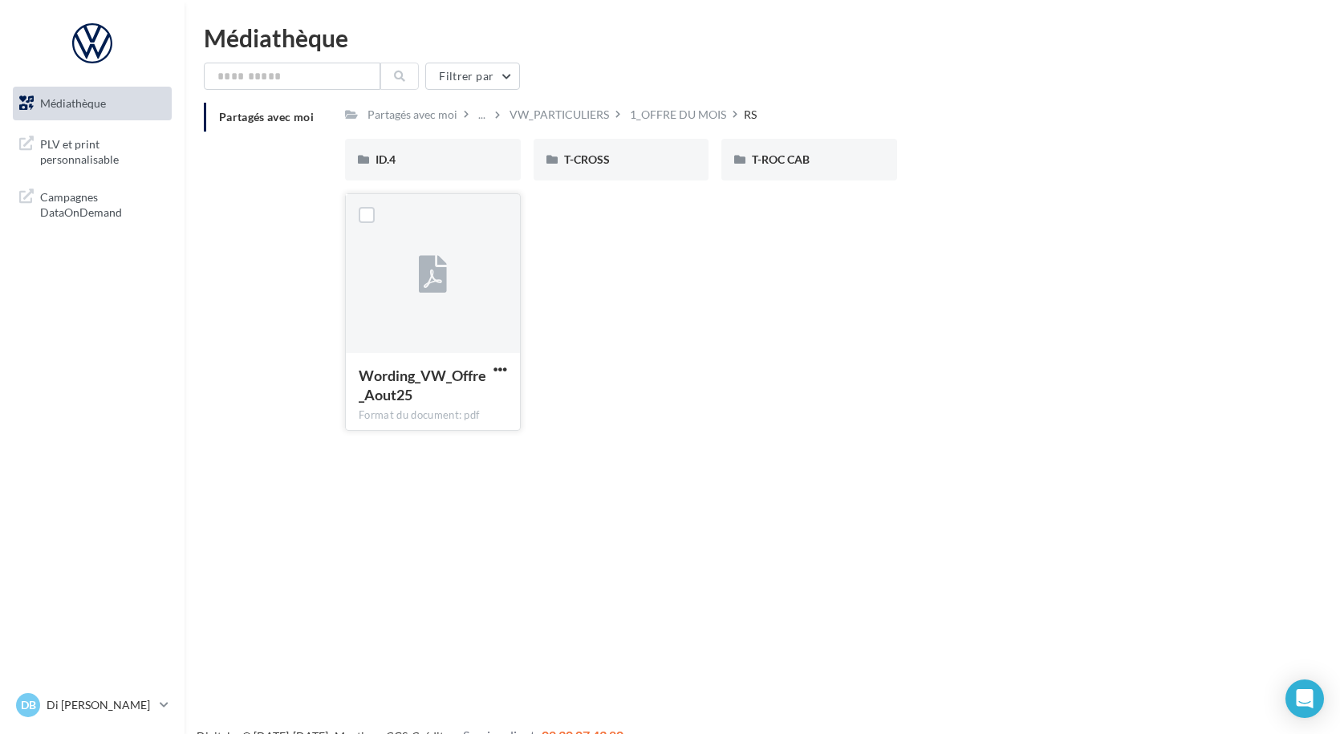
click at [469, 296] on div at bounding box center [433, 274] width 174 height 160
click at [363, 217] on label at bounding box center [367, 215] width 16 height 16
click at [587, 165] on span "T-CROSS" at bounding box center [587, 159] width 46 height 14
click at [550, 160] on icon at bounding box center [551, 159] width 11 height 11
click at [498, 368] on span "button" at bounding box center [501, 370] width 14 height 14
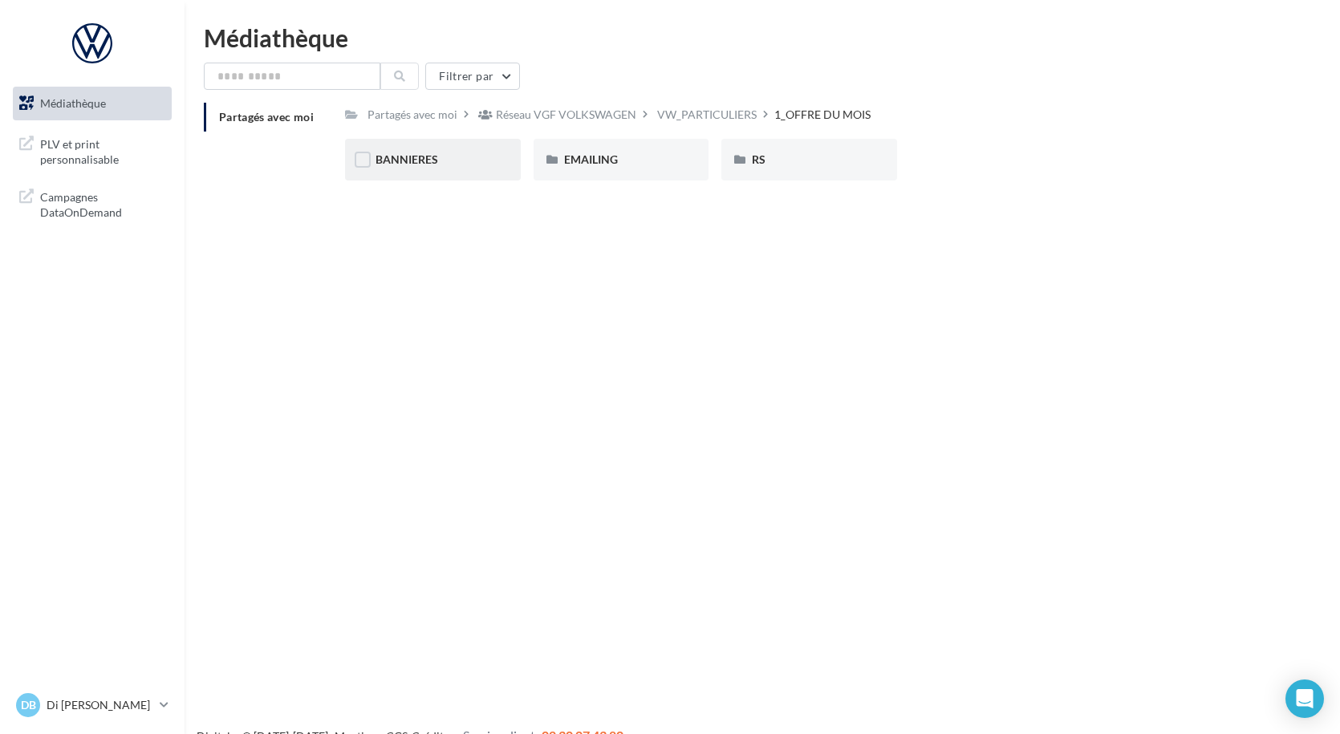
click at [455, 160] on div "BANNIERES" at bounding box center [433, 160] width 115 height 16
click at [357, 156] on icon at bounding box center [362, 159] width 11 height 11
click at [635, 164] on div "EMAILING" at bounding box center [621, 160] width 115 height 16
click at [579, 156] on span "EMAILING" at bounding box center [591, 159] width 54 height 14
click at [99, 198] on span "Campagnes DataOnDemand" at bounding box center [102, 203] width 125 height 35
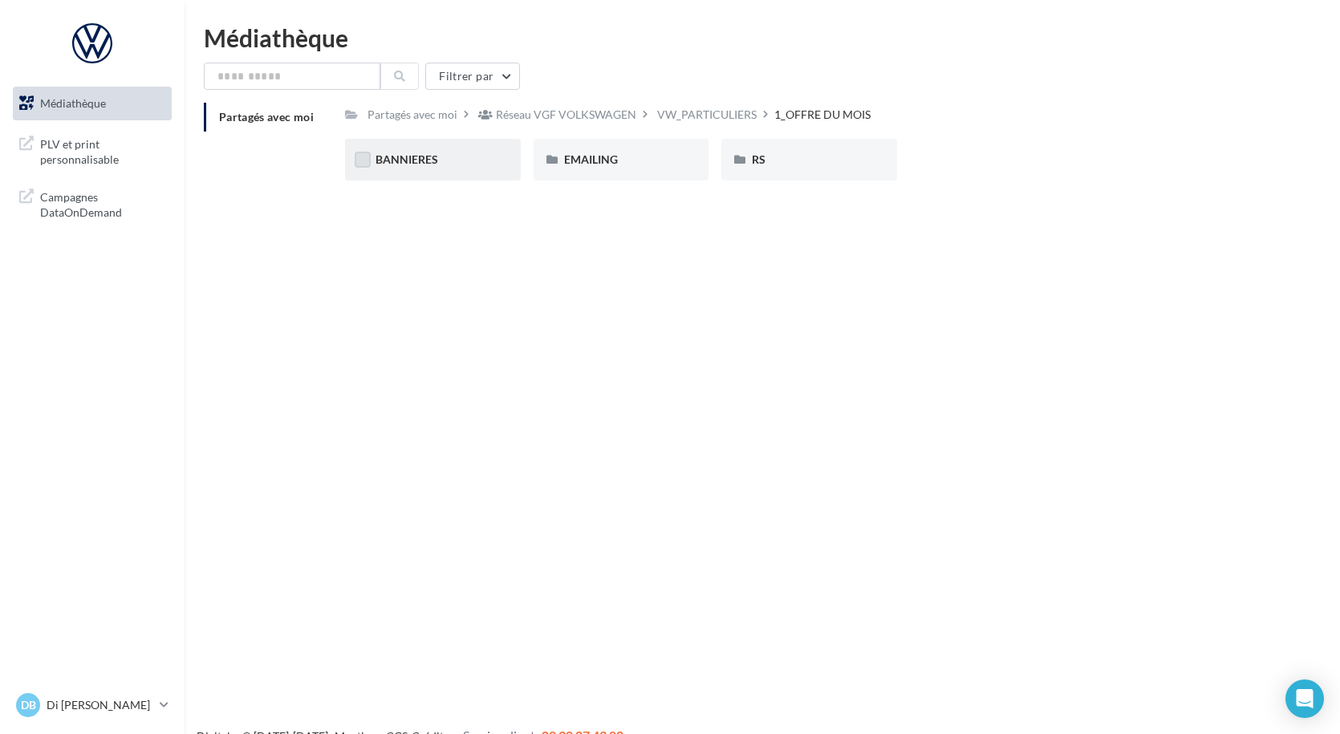
click at [73, 100] on span "Médiathèque" at bounding box center [73, 103] width 66 height 14
click at [91, 48] on div at bounding box center [92, 43] width 128 height 40
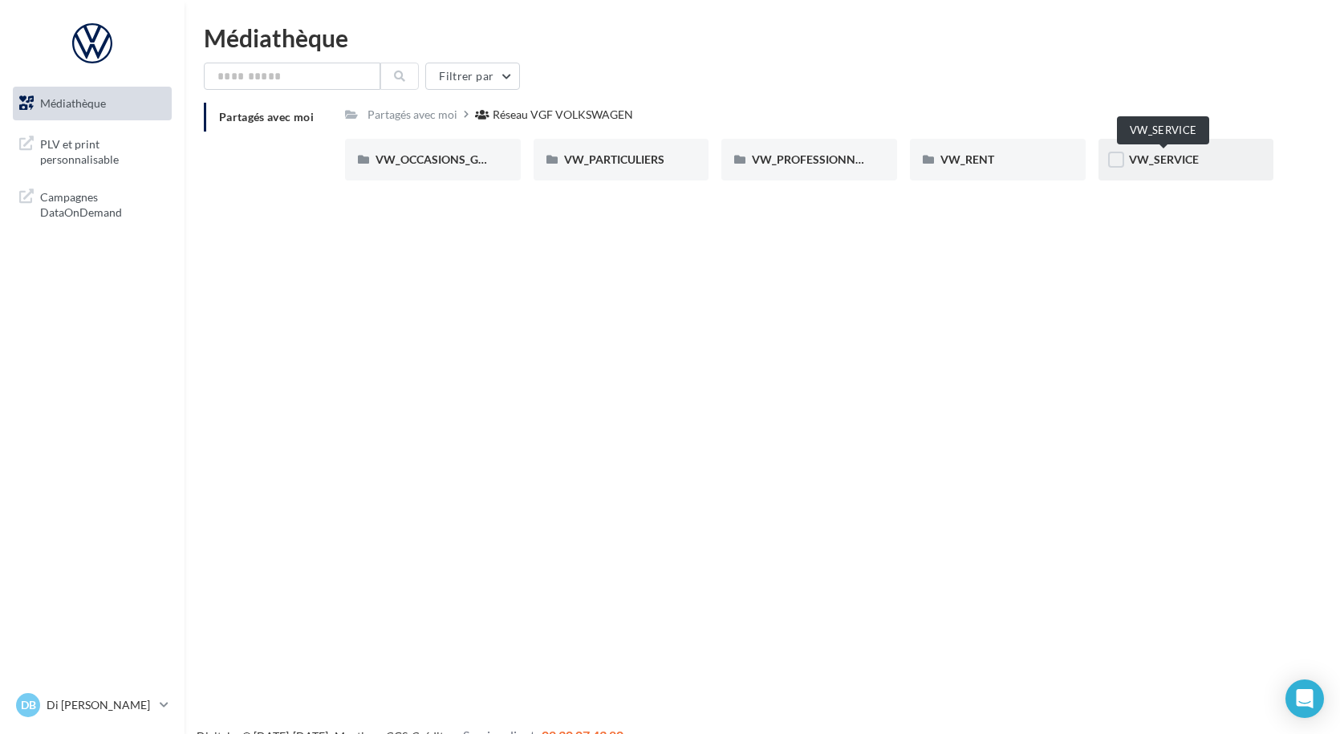
click at [1143, 161] on span "VW_SERVICE" at bounding box center [1164, 159] width 70 height 14
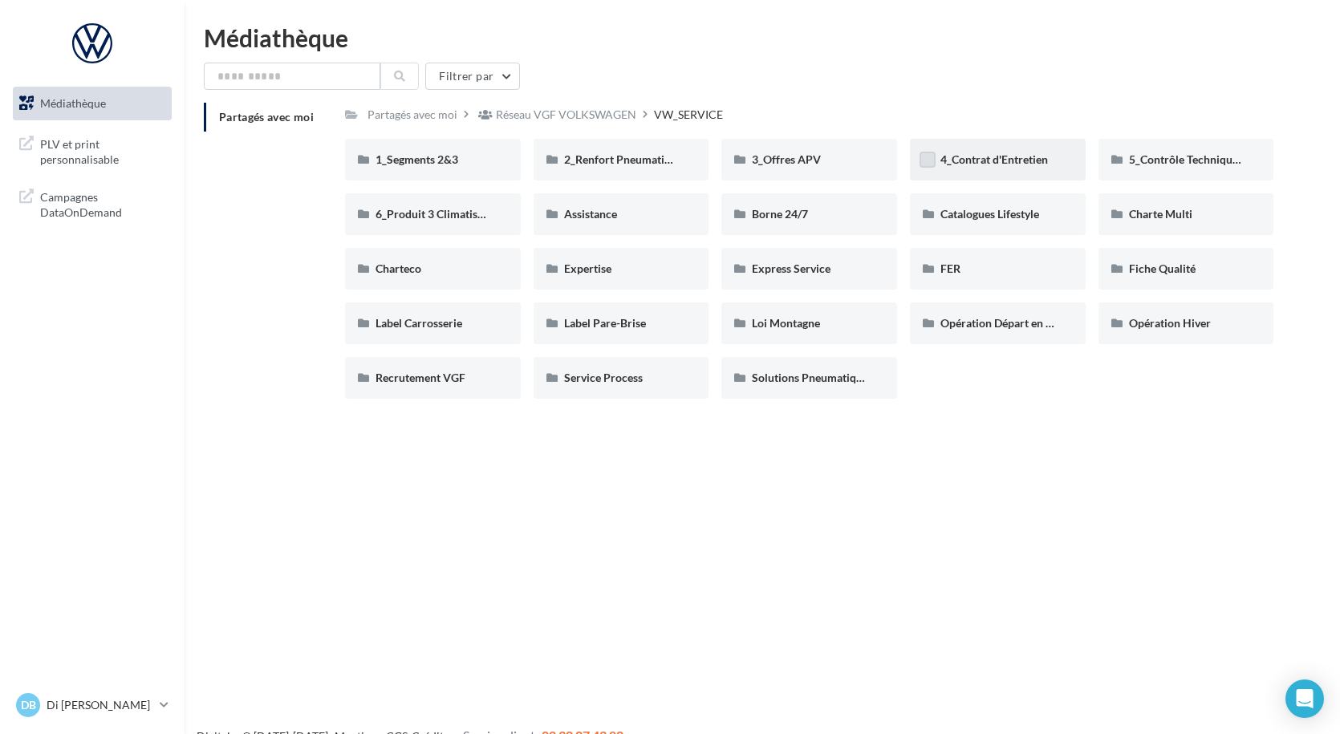
click at [930, 158] on label at bounding box center [928, 160] width 16 height 16
click at [984, 156] on span "4_Contrat d'Entretien" at bounding box center [994, 159] width 108 height 14
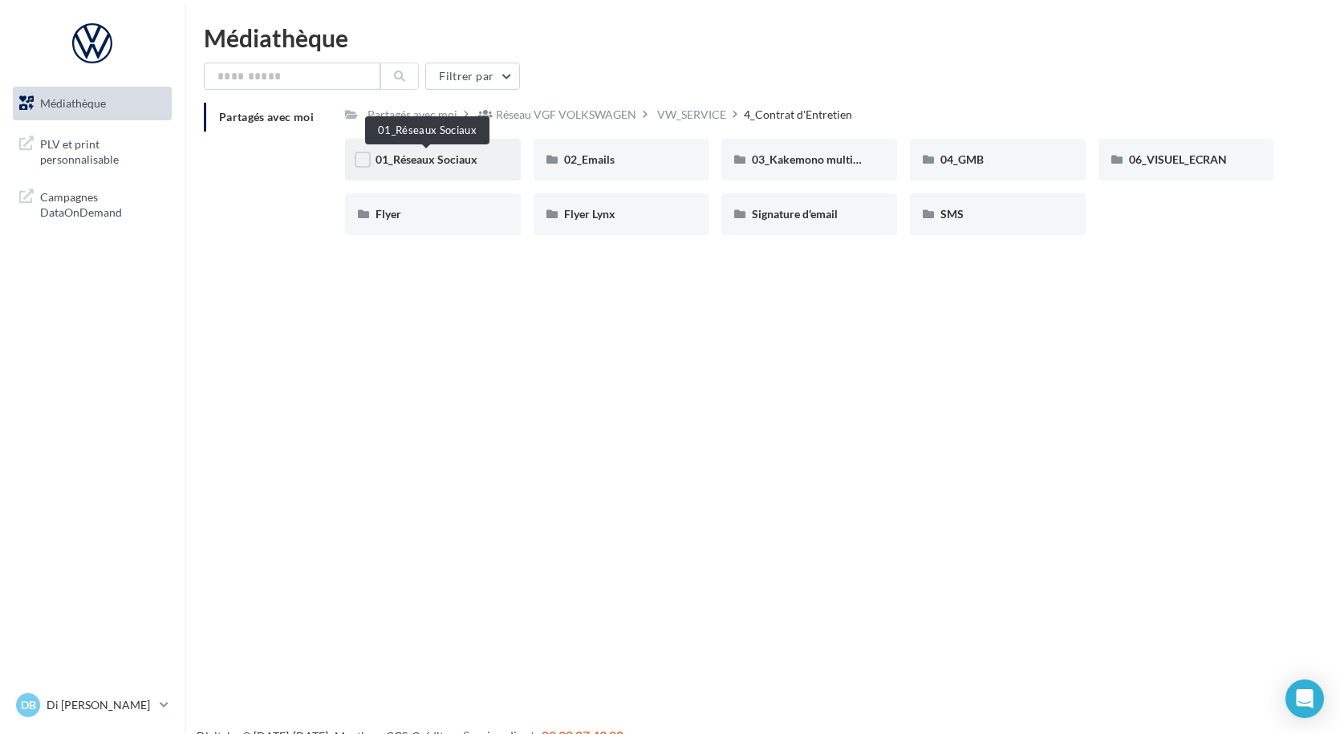
click at [446, 158] on span "01_Réseaux Sociaux" at bounding box center [427, 159] width 102 height 14
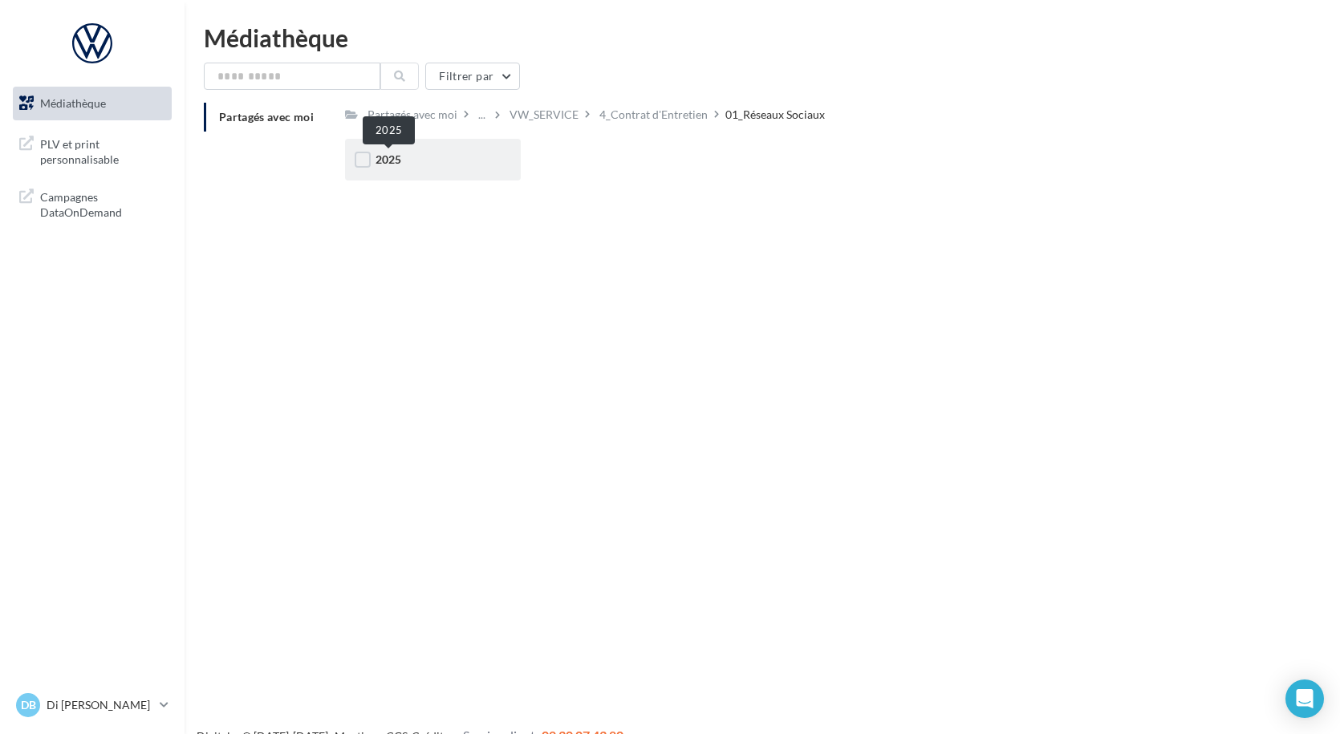
click at [385, 162] on span "2025" at bounding box center [389, 159] width 26 height 14
click at [567, 165] on span "Posts" at bounding box center [577, 159] width 27 height 14
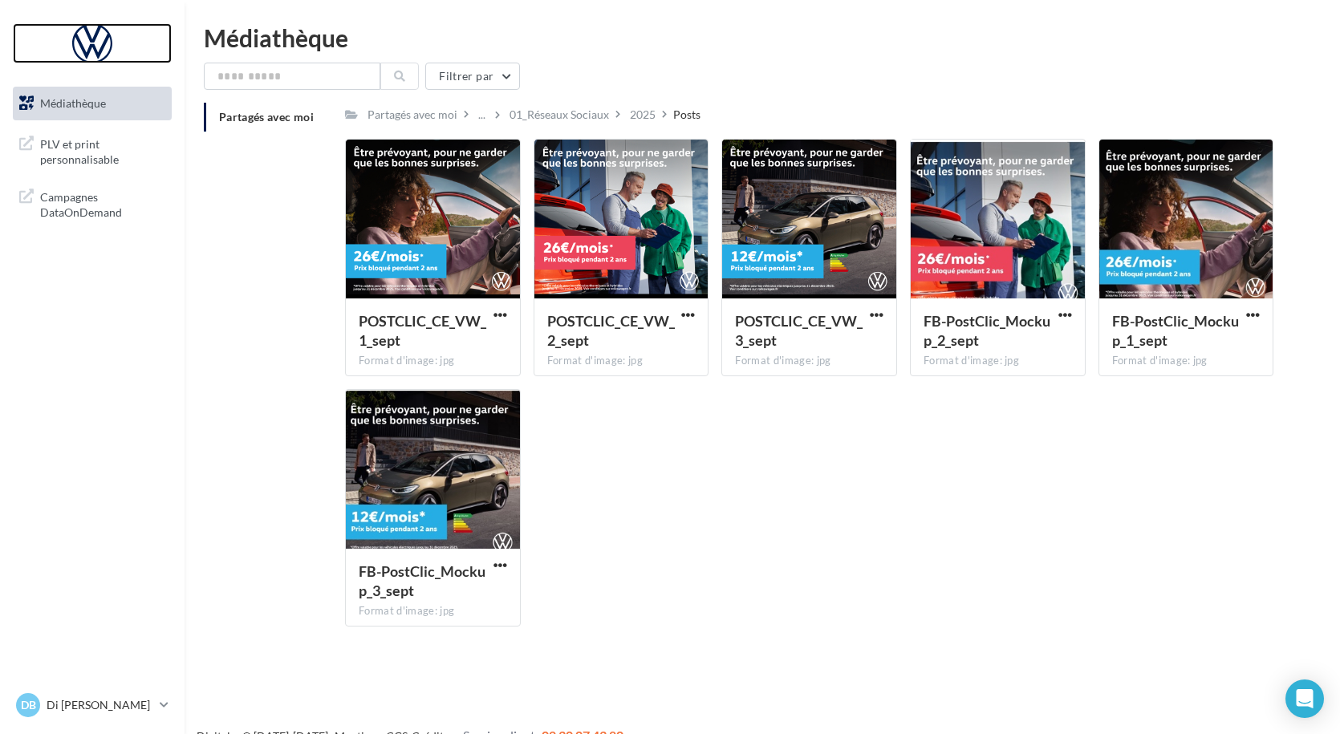
click at [92, 46] on div at bounding box center [92, 43] width 128 height 40
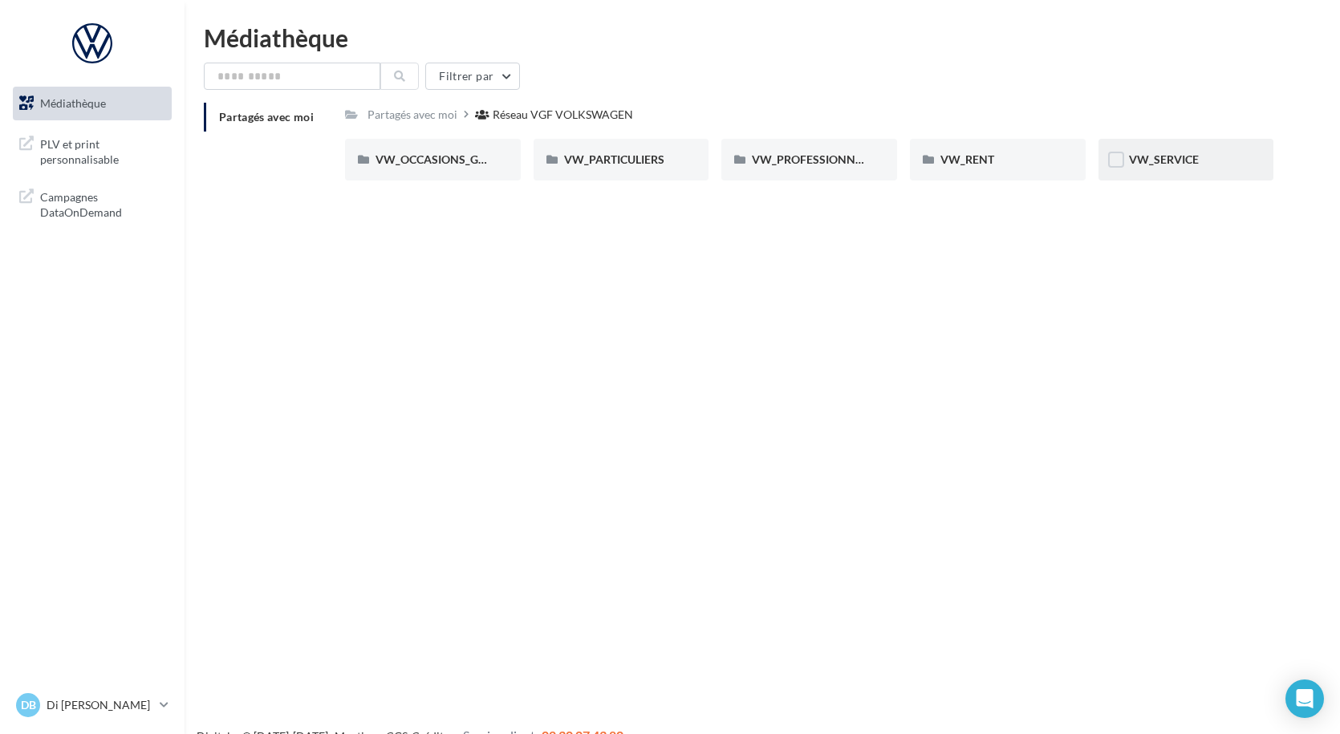
click at [1148, 168] on div "VW_SERVICE" at bounding box center [1186, 160] width 115 height 16
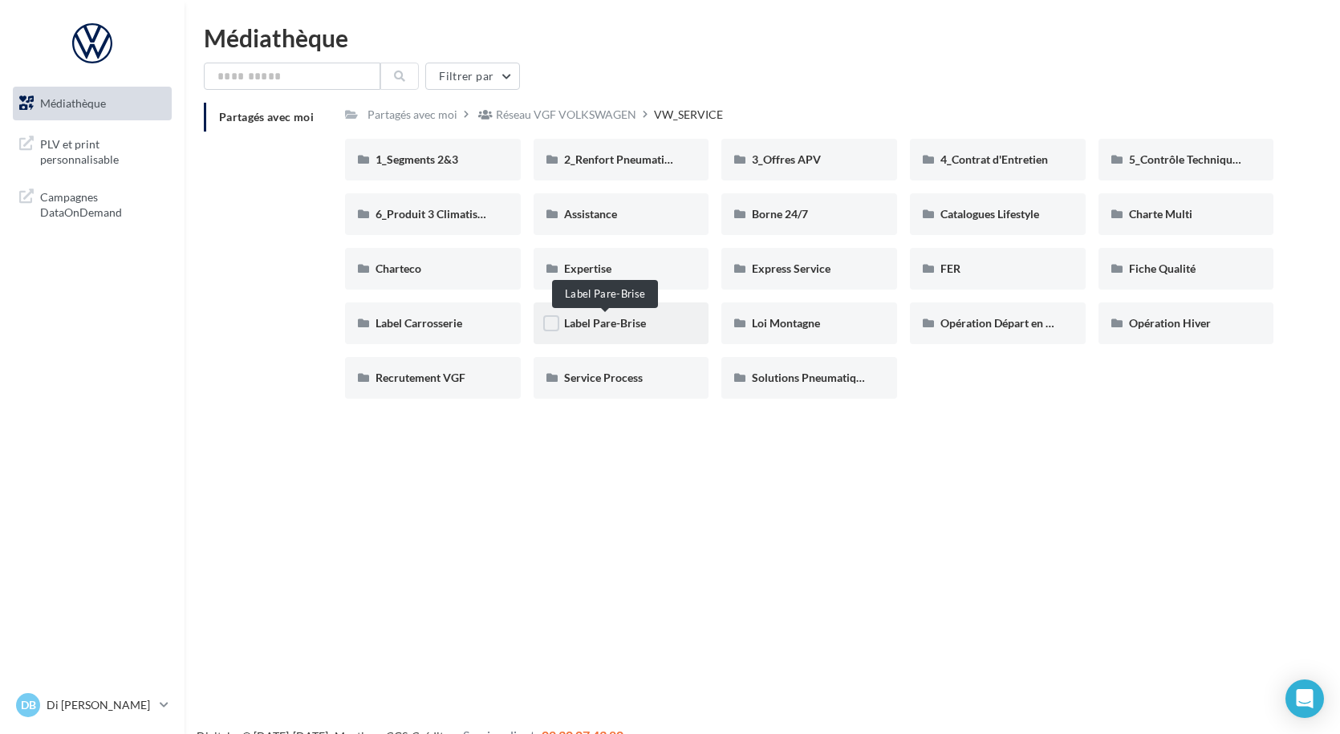
click at [613, 324] on span "Label Pare-Brise" at bounding box center [605, 323] width 82 height 14
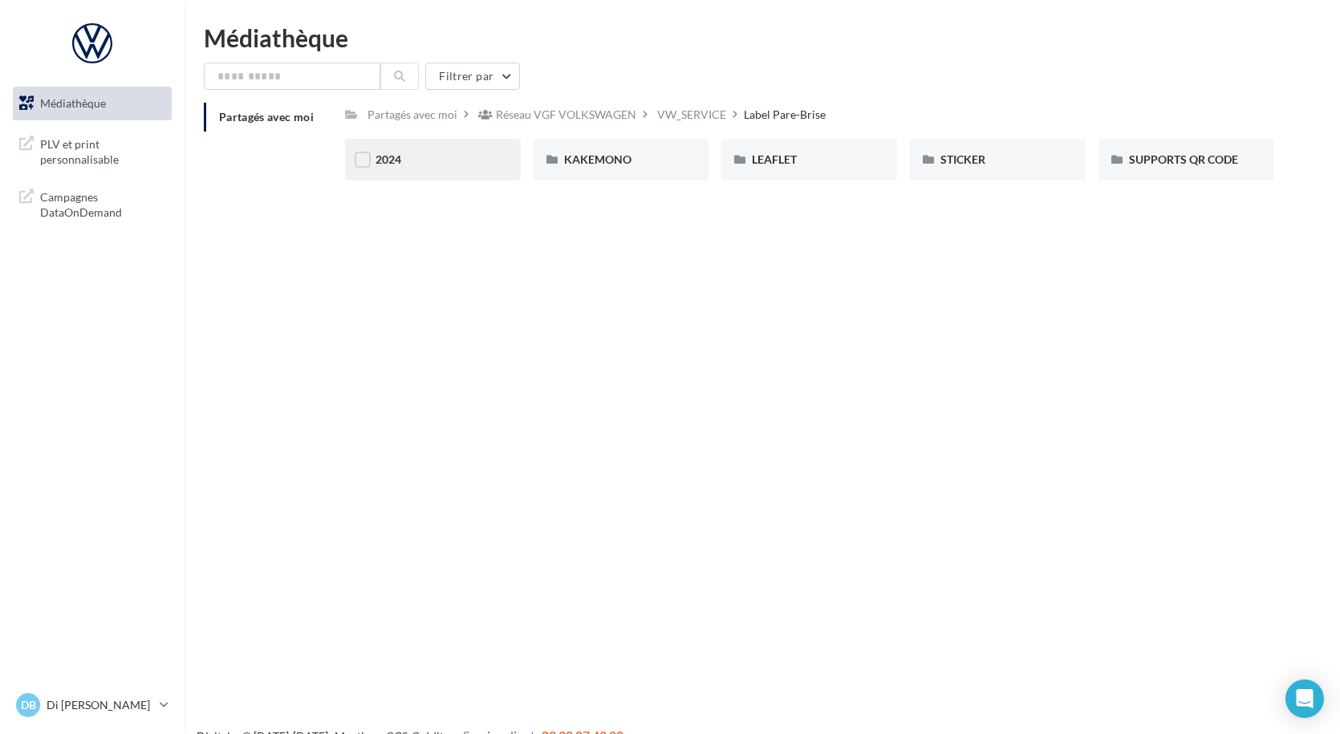
click at [405, 164] on div "2024" at bounding box center [433, 160] width 115 height 16
click at [644, 160] on div "KAKEMONO" at bounding box center [621, 160] width 115 height 16
click at [766, 160] on span "LEAFLET" at bounding box center [774, 159] width 45 height 14
click at [965, 160] on span "STICKER" at bounding box center [962, 159] width 45 height 14
click at [989, 156] on div "STICKER" at bounding box center [997, 160] width 115 height 16
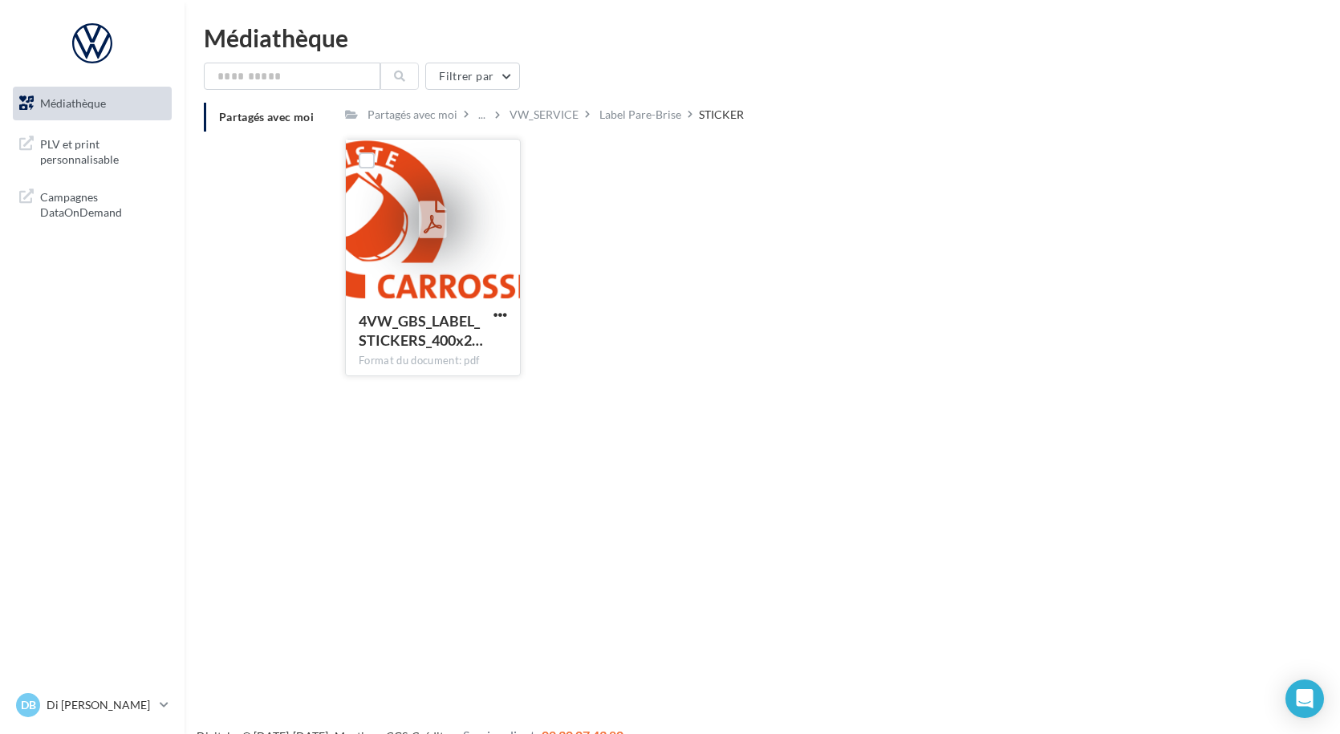
click at [461, 296] on div at bounding box center [433, 220] width 174 height 160
click at [499, 310] on span "button" at bounding box center [501, 315] width 14 height 14
click at [448, 348] on button "Télécharger" at bounding box center [430, 347] width 160 height 42
click at [262, 226] on div "Partagés avec moi Partagés avec moi ... VW_SERVICE Label Pare-Brise STICKER Rs …" at bounding box center [769, 246] width 1130 height 286
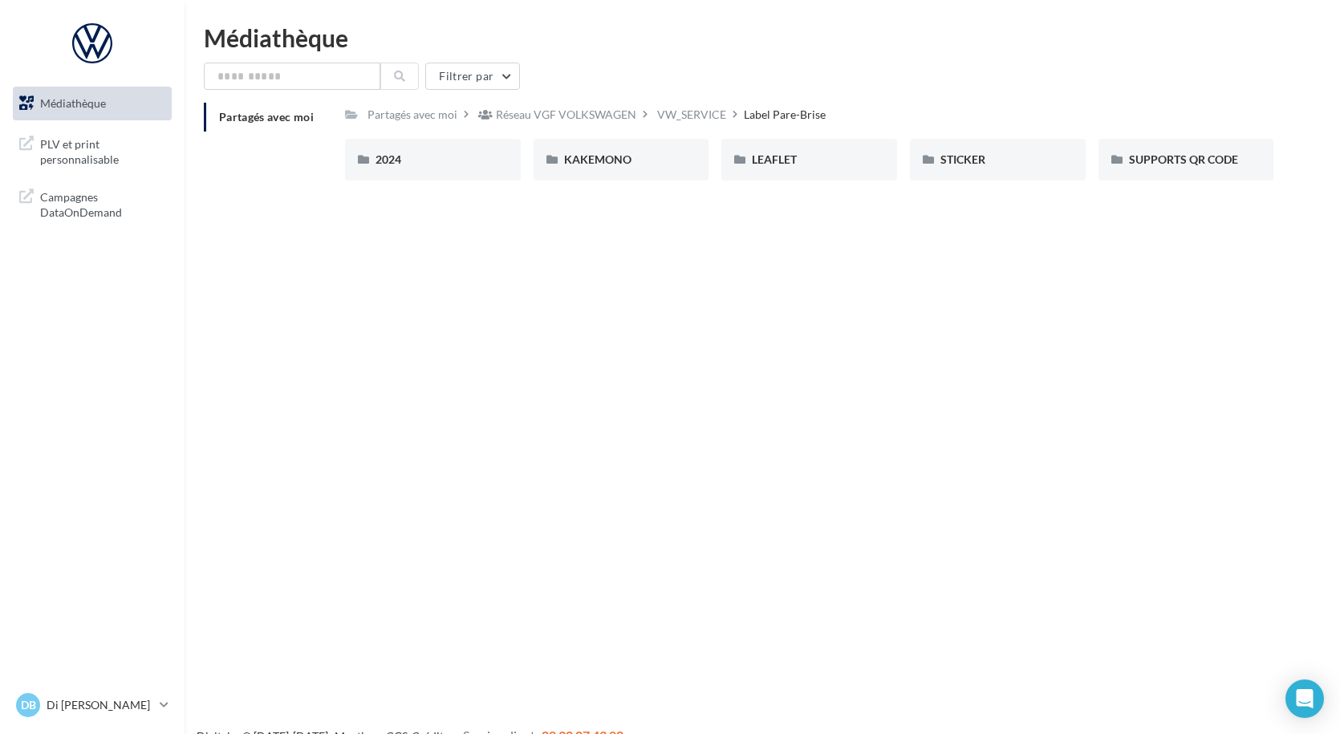
click at [83, 108] on span "Médiathèque" at bounding box center [73, 103] width 66 height 14
click at [1139, 152] on span "VW_SERVICE" at bounding box center [1164, 159] width 70 height 14
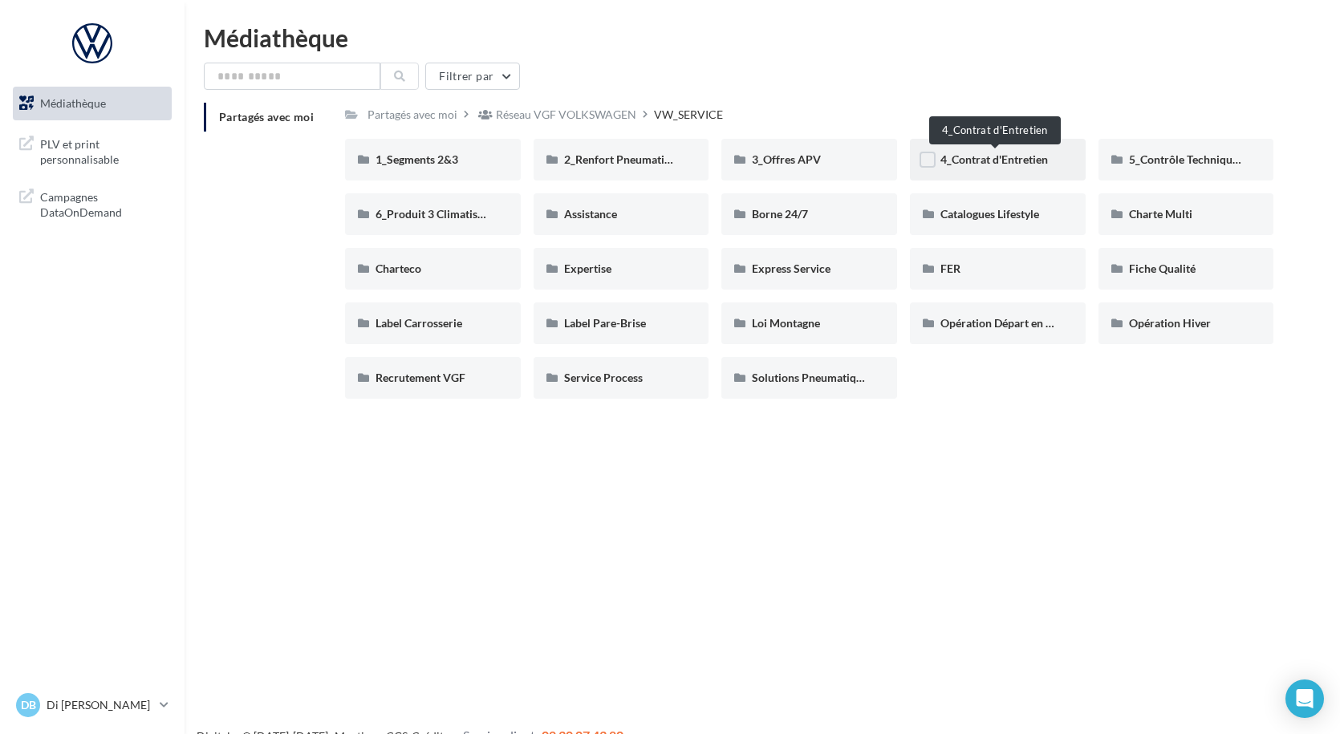
click at [1014, 159] on span "4_Contrat d'Entretien" at bounding box center [994, 159] width 108 height 14
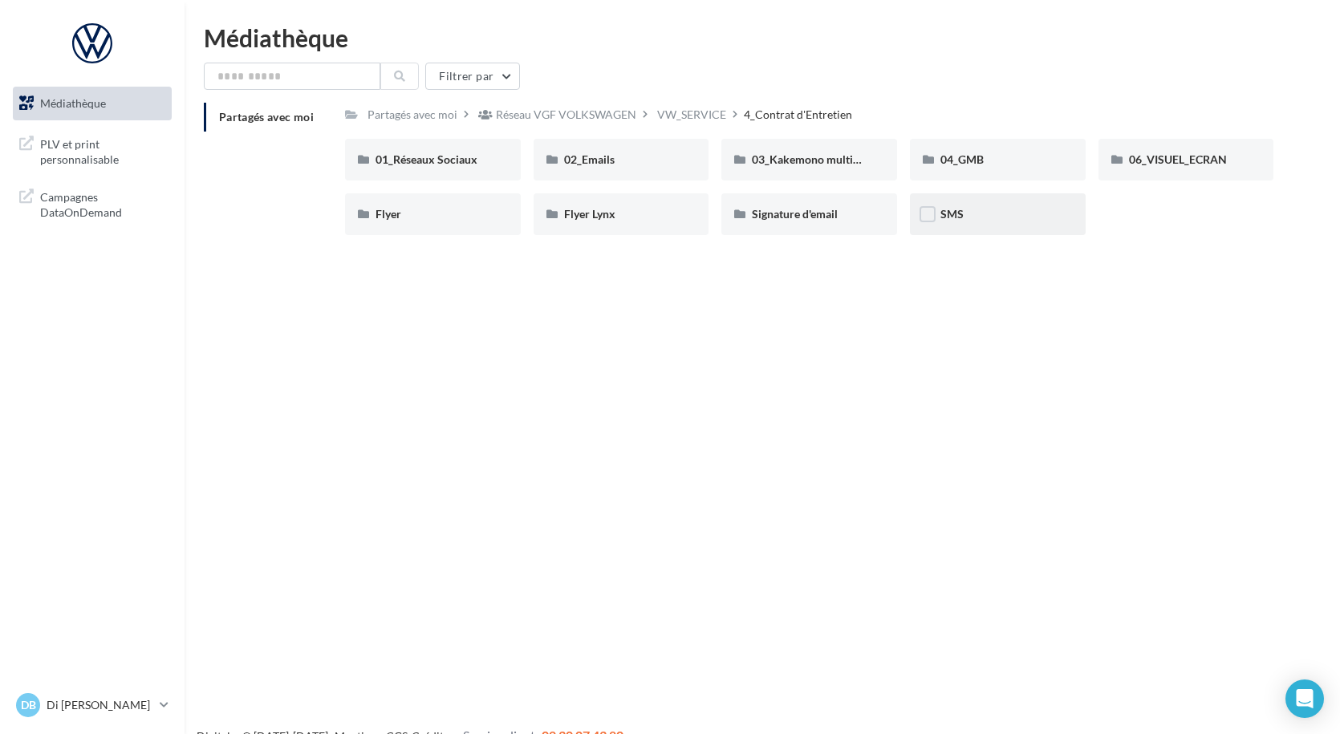
click at [939, 212] on div "SMS" at bounding box center [998, 214] width 176 height 42
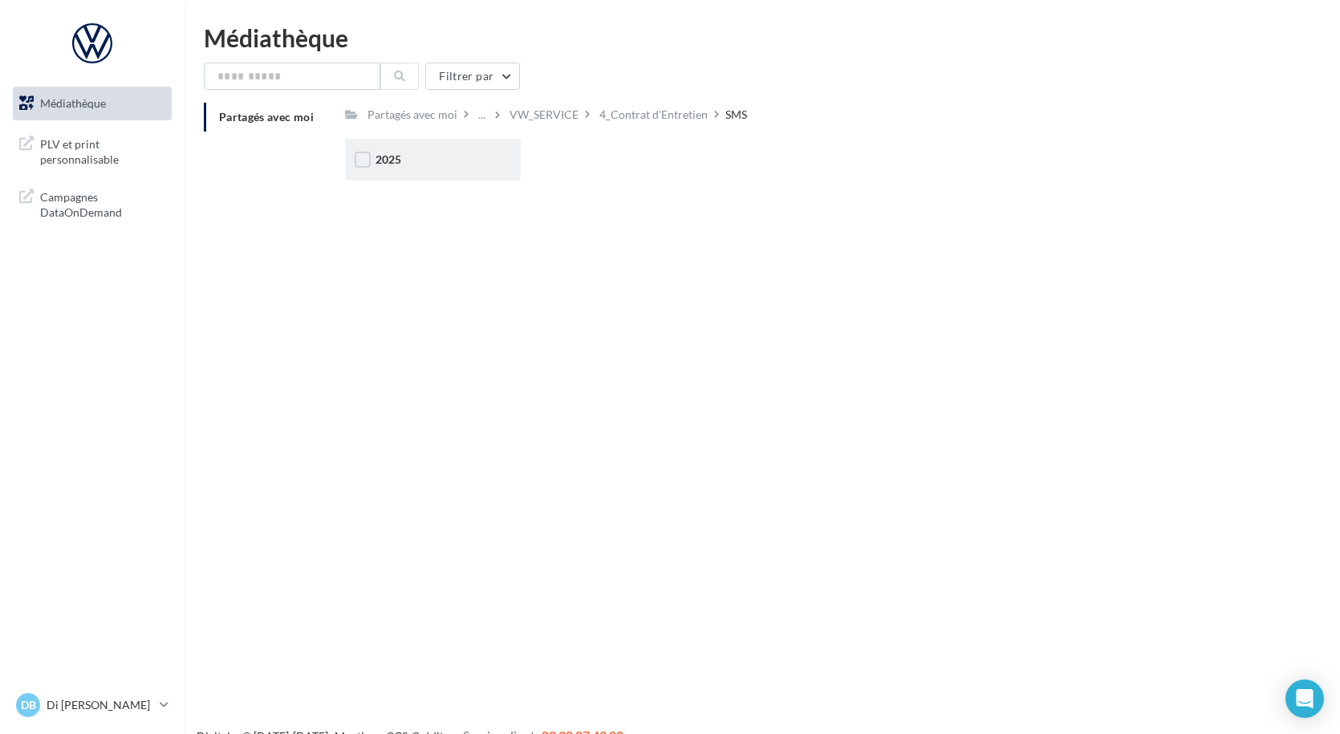
click at [385, 150] on div "2025" at bounding box center [433, 160] width 176 height 42
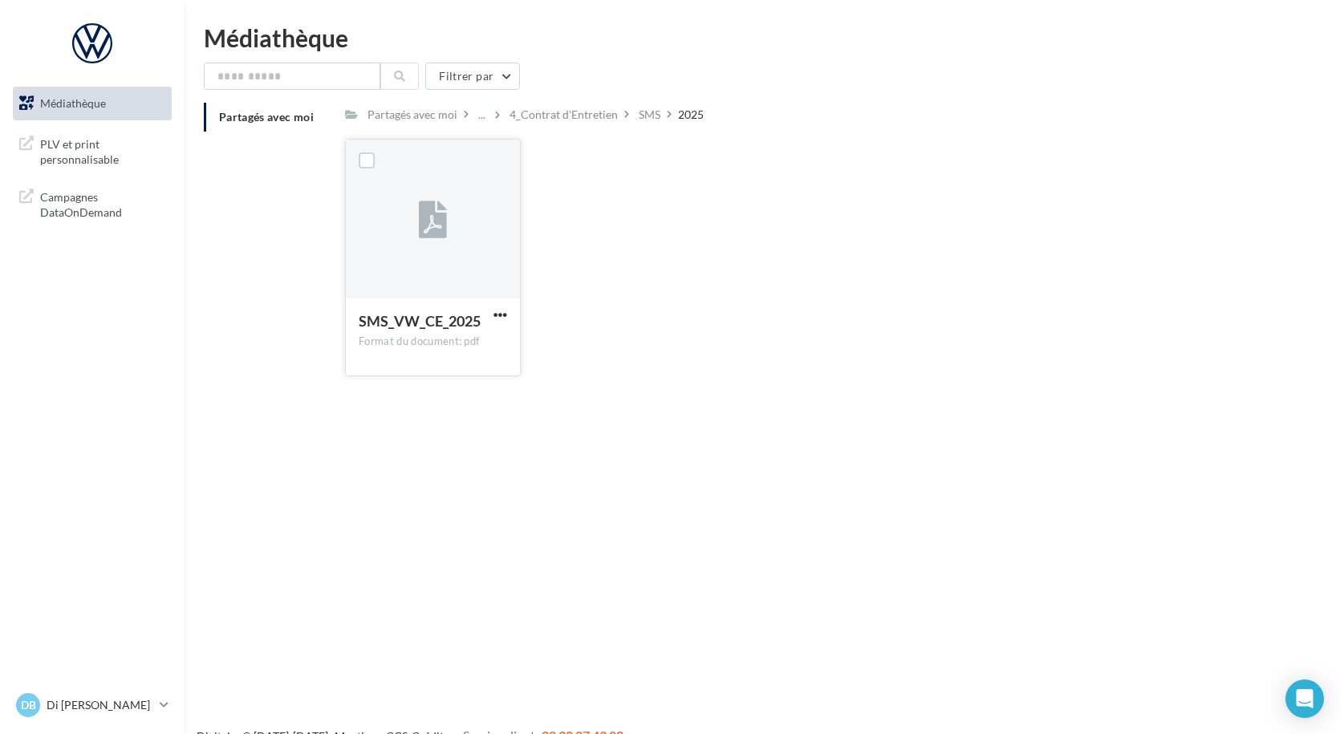
click at [447, 244] on div at bounding box center [433, 220] width 174 height 160
click at [502, 317] on span "button" at bounding box center [501, 315] width 14 height 14
click at [437, 338] on button "Télécharger" at bounding box center [430, 347] width 160 height 42
click at [153, 325] on nav "Médiathèque PLV et print personnalisable" at bounding box center [92, 367] width 185 height 734
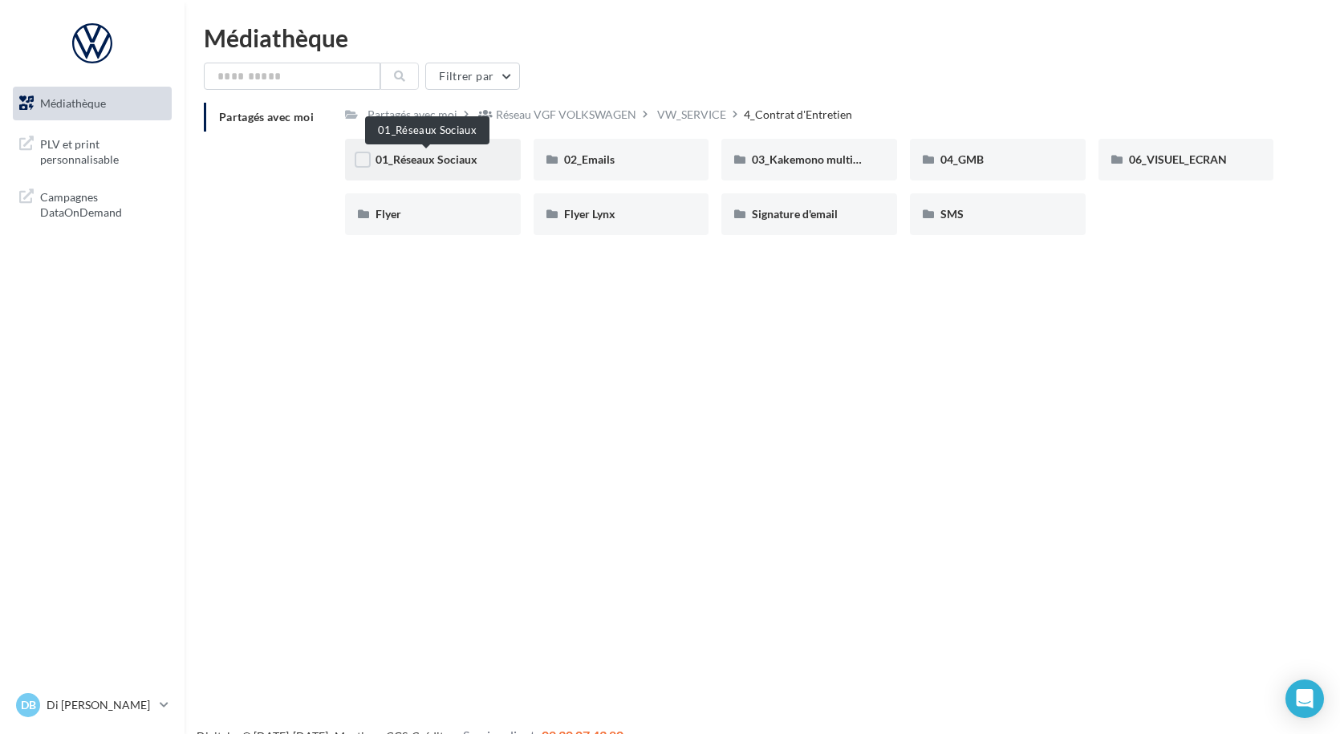
click at [450, 164] on span "01_Réseaux Sociaux" at bounding box center [427, 159] width 102 height 14
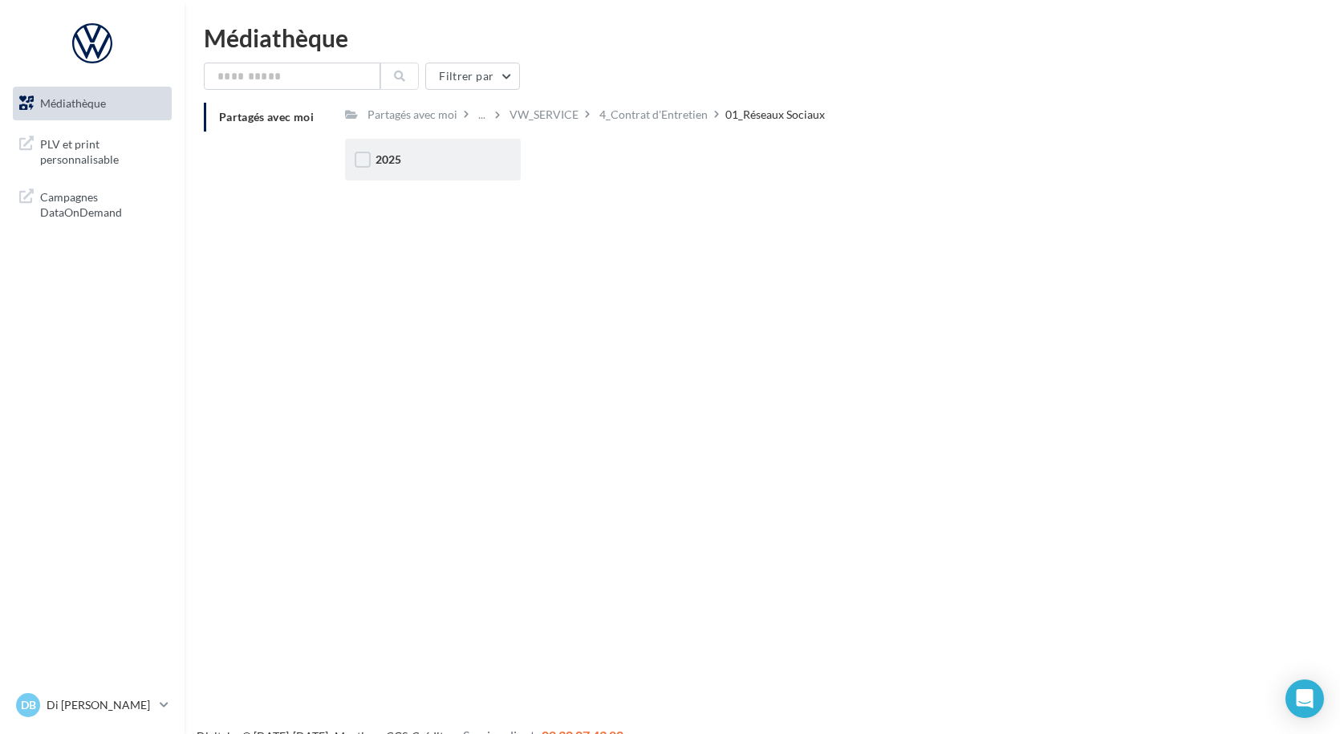
click at [407, 152] on div "2025" at bounding box center [433, 160] width 115 height 16
click at [559, 163] on label at bounding box center [551, 160] width 16 height 16
click at [595, 159] on div "Posts" at bounding box center [621, 160] width 115 height 16
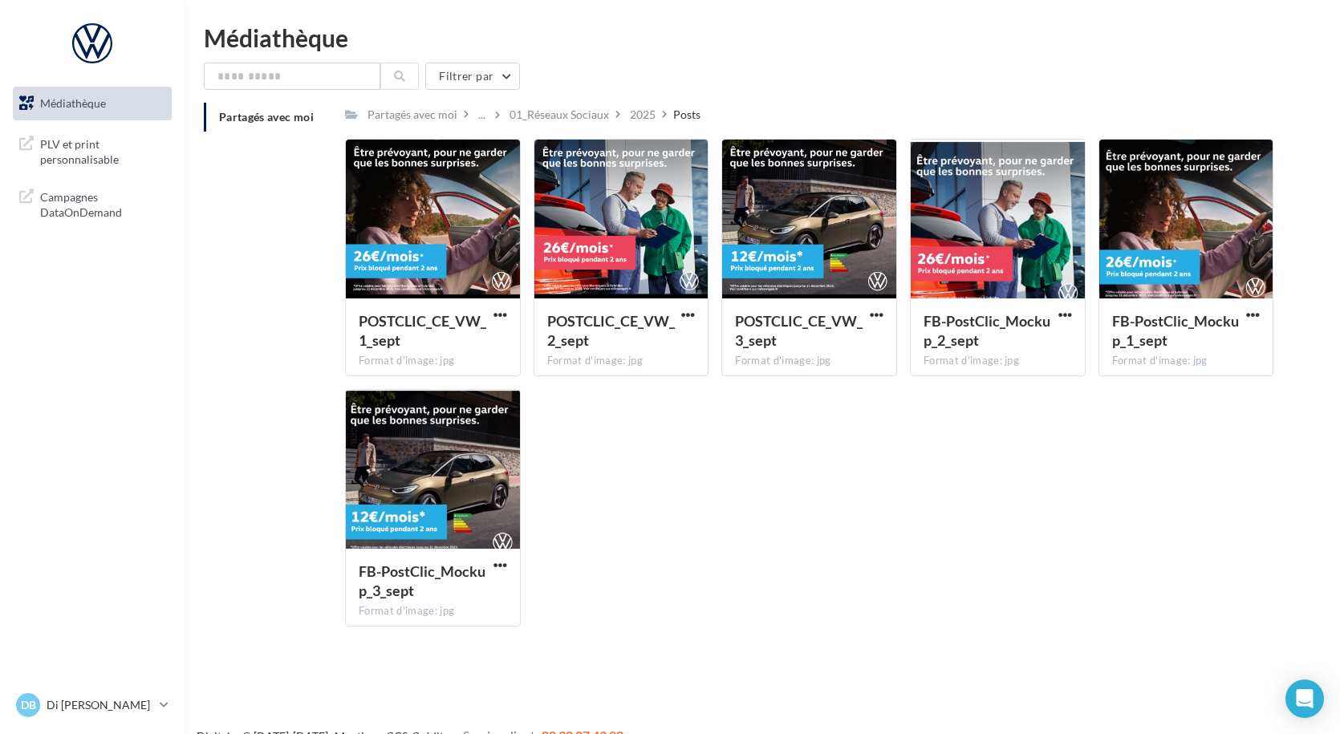
click at [67, 103] on span "Médiathèque" at bounding box center [73, 103] width 66 height 14
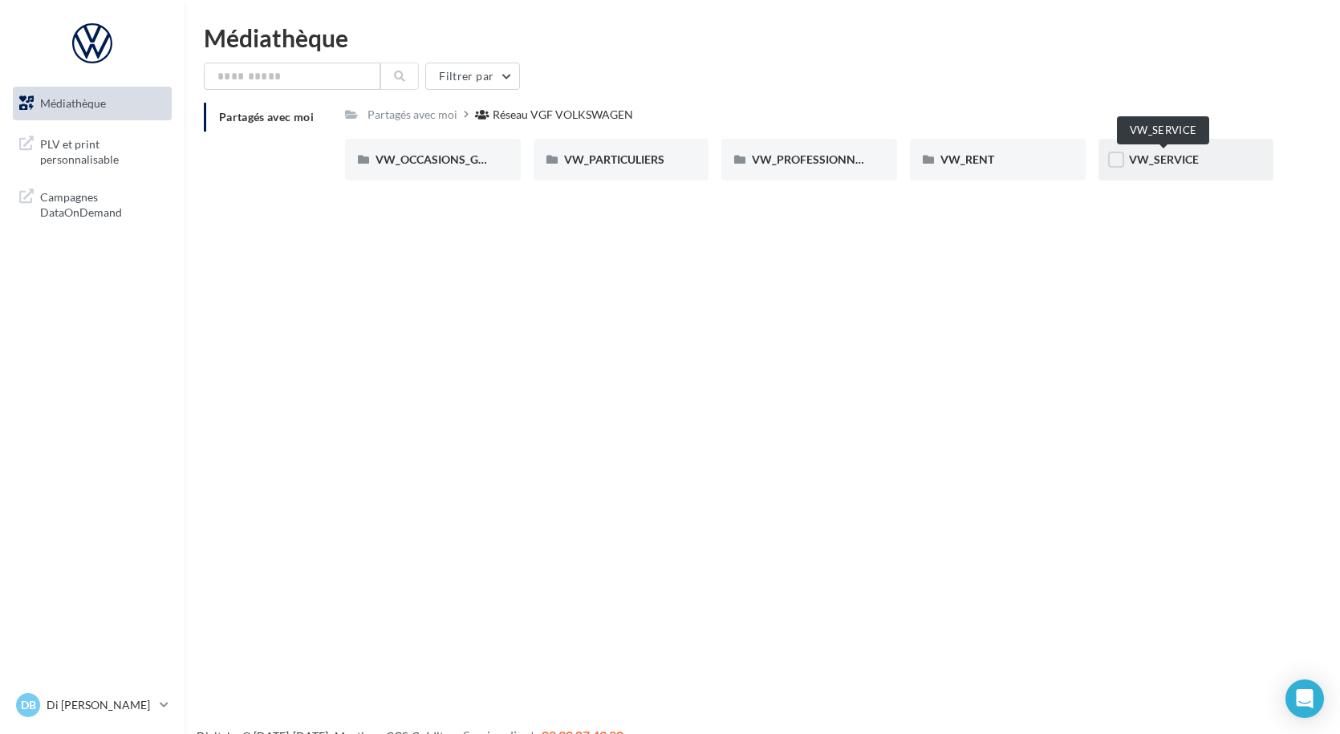
click at [1133, 165] on span "VW_SERVICE" at bounding box center [1164, 159] width 70 height 14
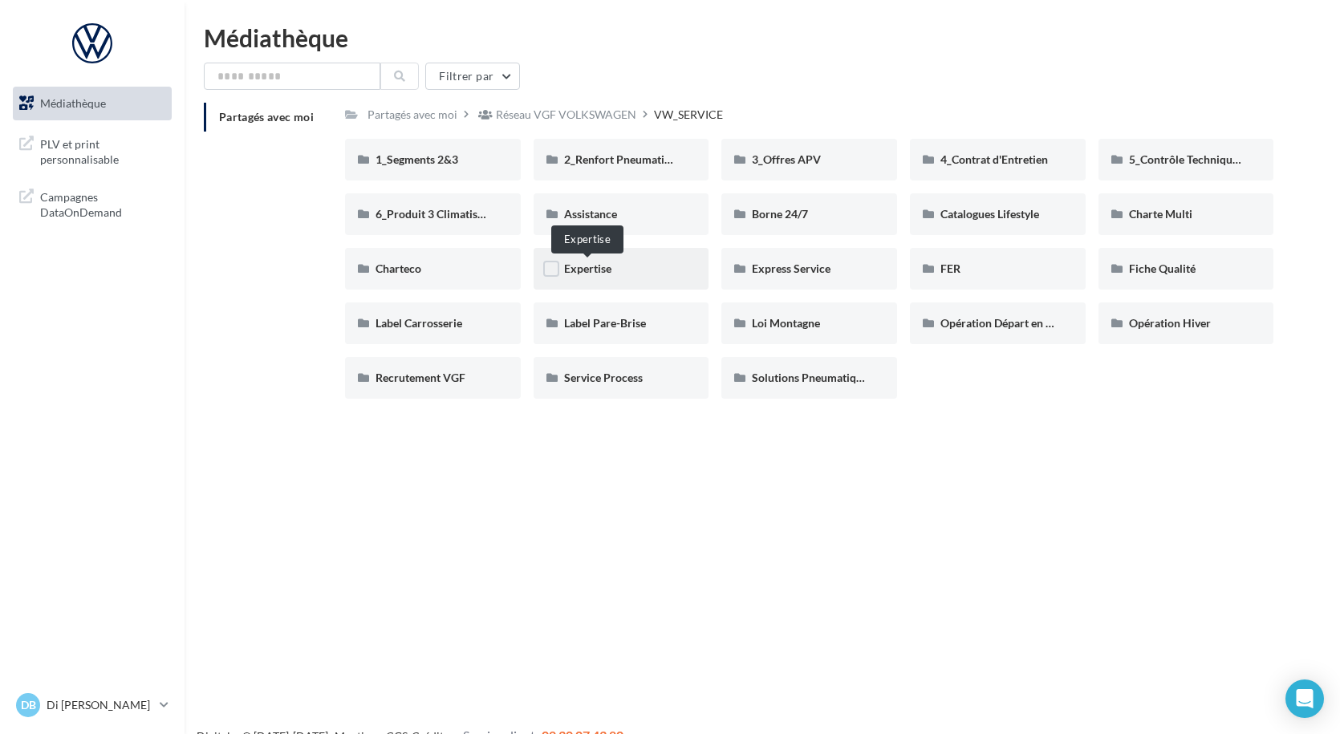
click at [604, 273] on span "Expertise" at bounding box center [587, 269] width 47 height 14
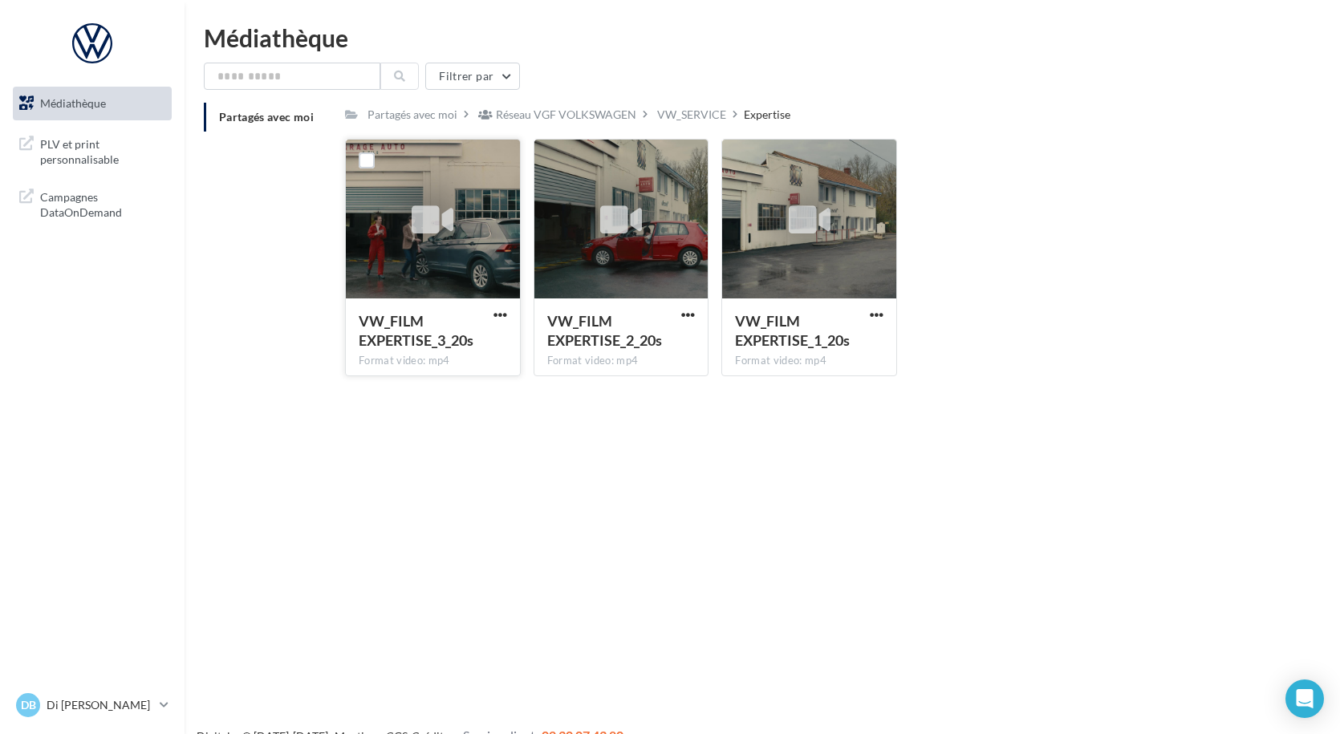
click at [448, 295] on div at bounding box center [433, 220] width 174 height 160
click at [429, 223] on icon at bounding box center [433, 220] width 42 height 37
click at [423, 337] on span "VW_FILM EXPERTISE_3_20s" at bounding box center [416, 330] width 115 height 37
click at [502, 313] on span "button" at bounding box center [501, 315] width 14 height 14
click at [445, 344] on button "Télécharger" at bounding box center [430, 347] width 160 height 42
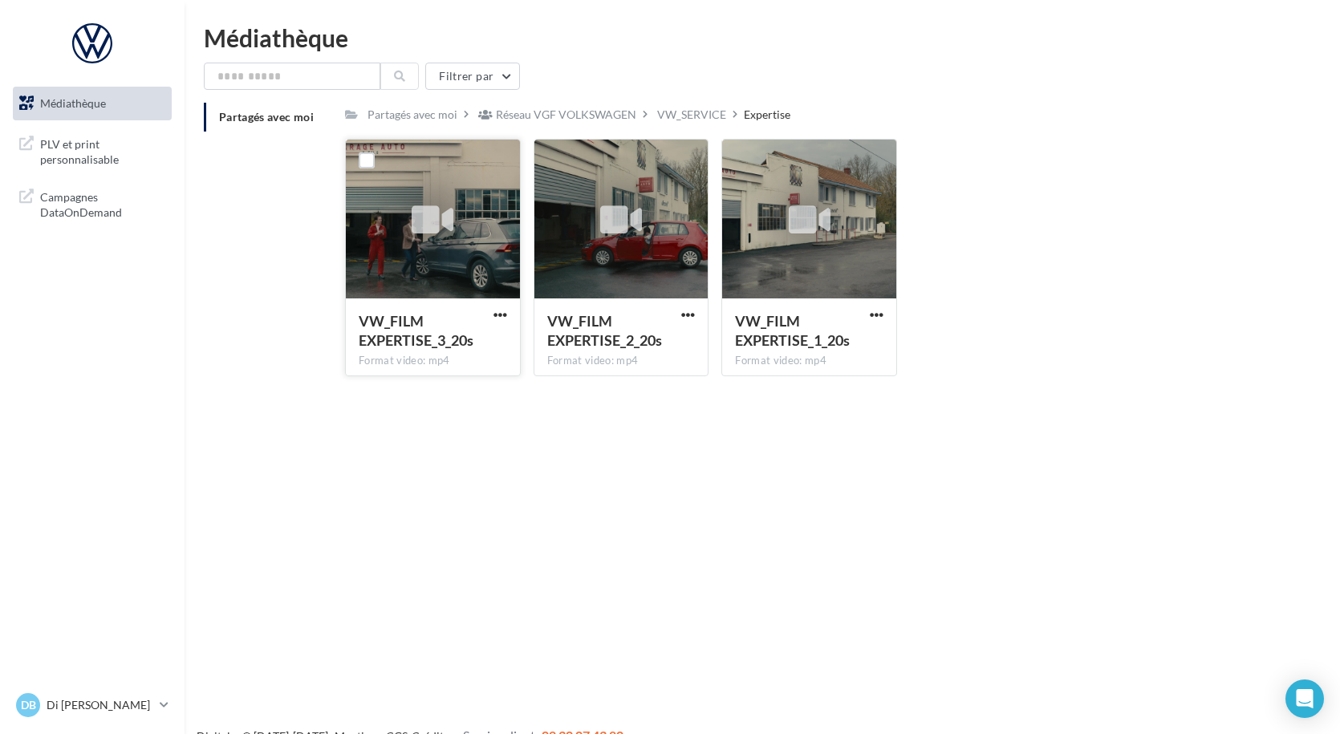
click at [430, 232] on icon at bounding box center [433, 220] width 42 height 37
click at [624, 249] on div at bounding box center [621, 220] width 60 height 60
click at [689, 316] on span "button" at bounding box center [688, 315] width 14 height 14
drag, startPoint x: 598, startPoint y: 331, endPoint x: 599, endPoint y: 342, distance: 10.6
click at [599, 339] on button "Télécharger" at bounding box center [618, 347] width 160 height 42
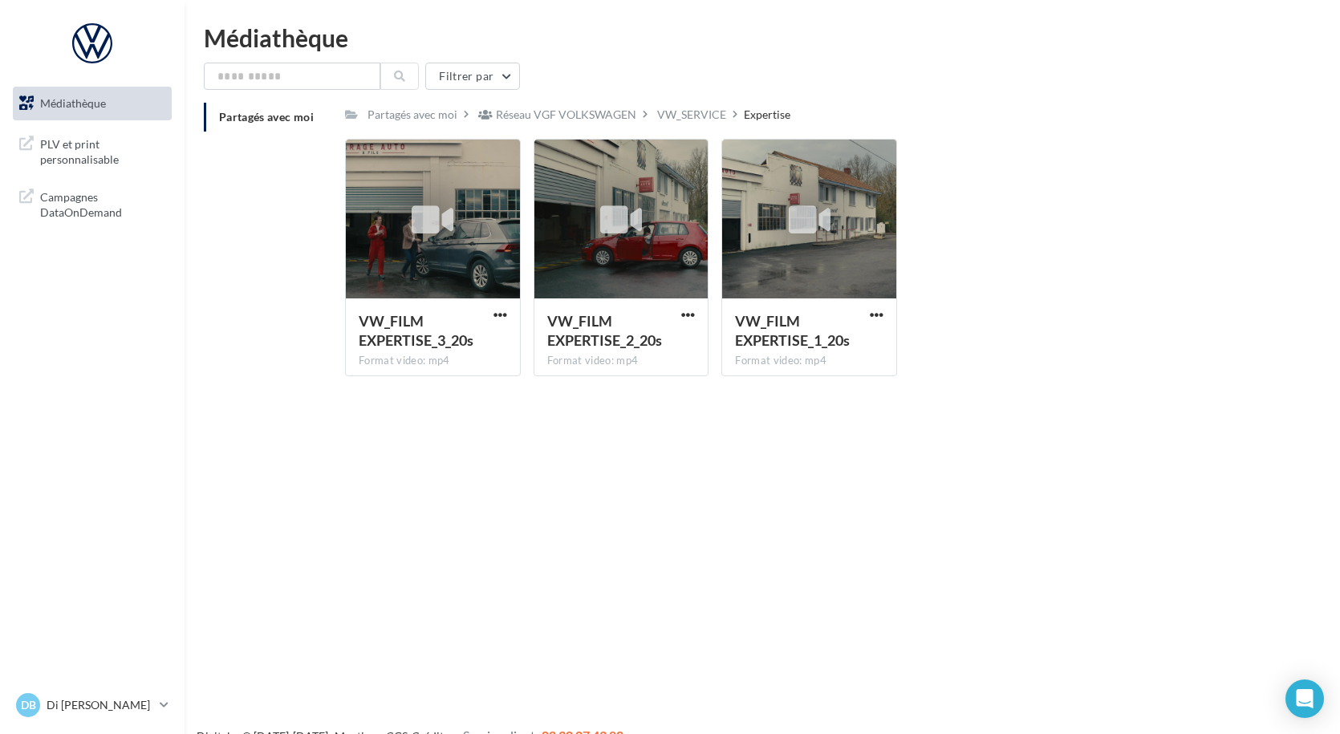
click at [67, 100] on span "Médiathèque" at bounding box center [73, 103] width 66 height 14
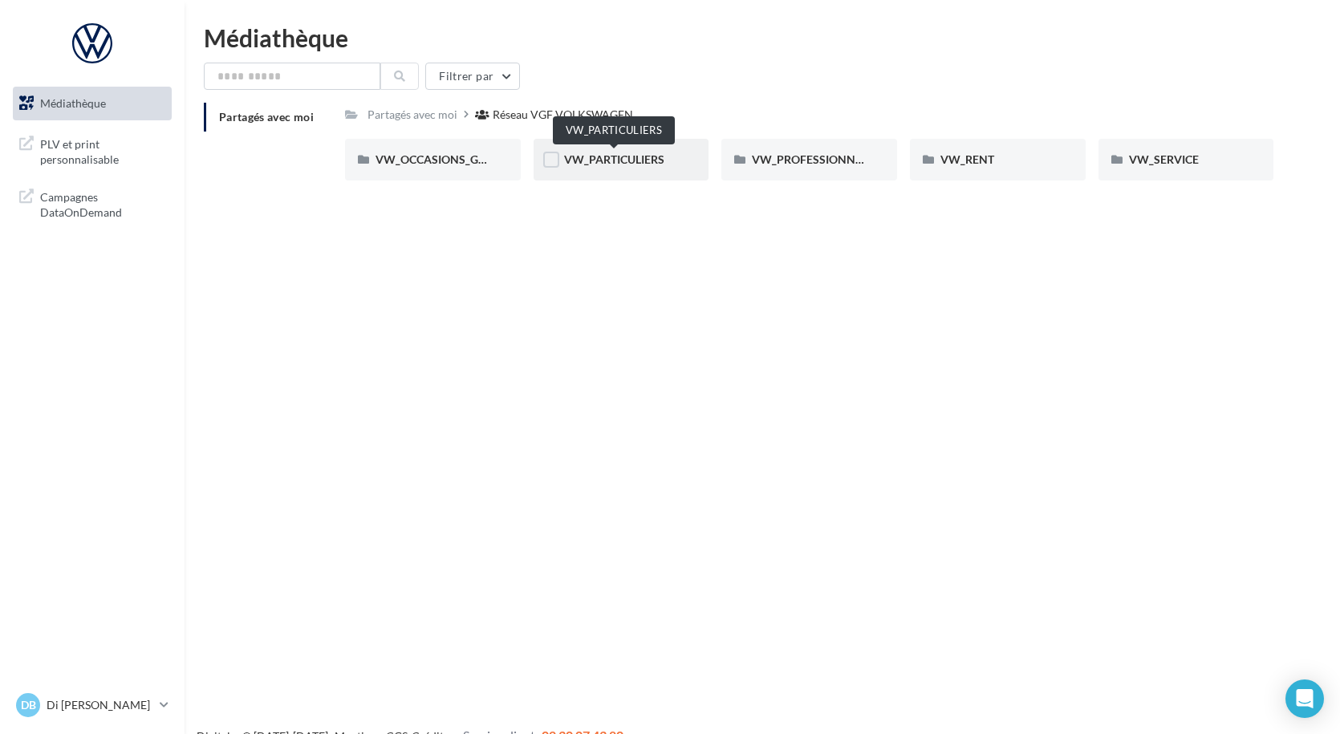
click at [630, 164] on span "VW_PARTICULIERS" at bounding box center [614, 159] width 100 height 14
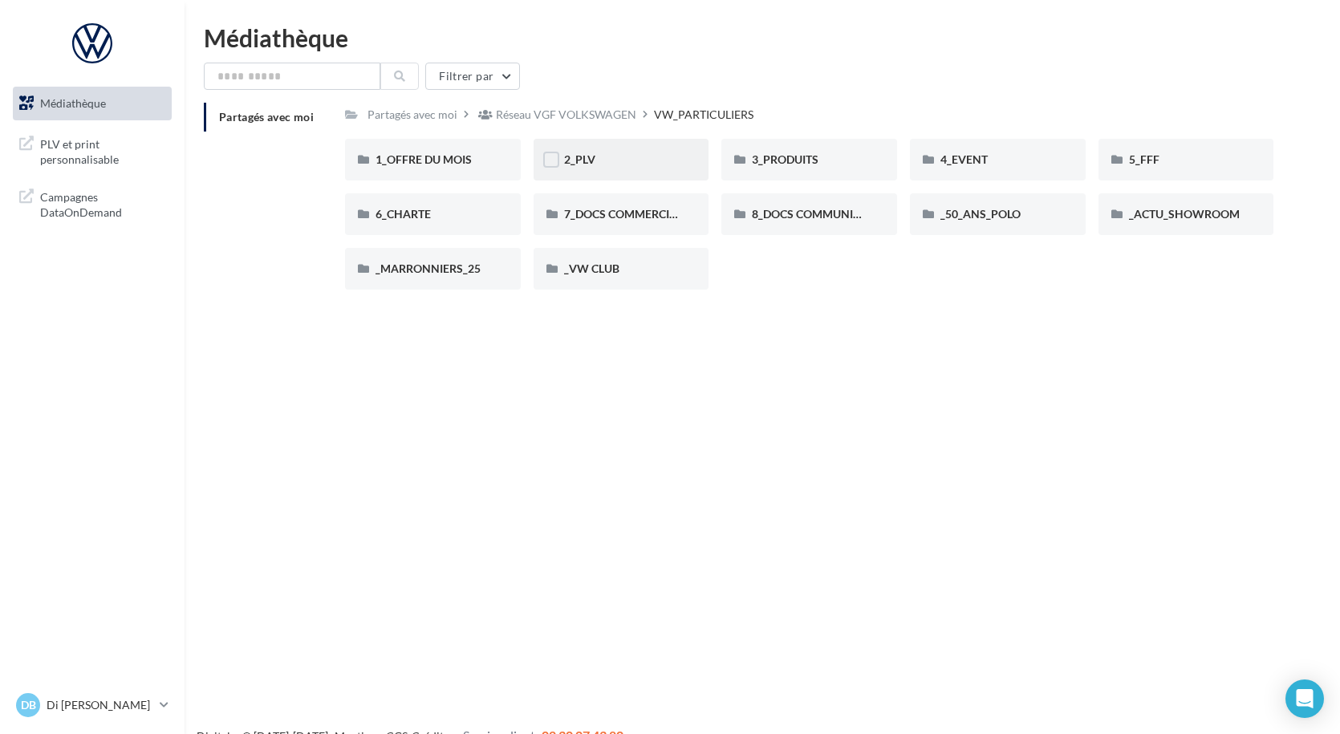
click at [634, 165] on div "2_PLV" at bounding box center [621, 160] width 115 height 16
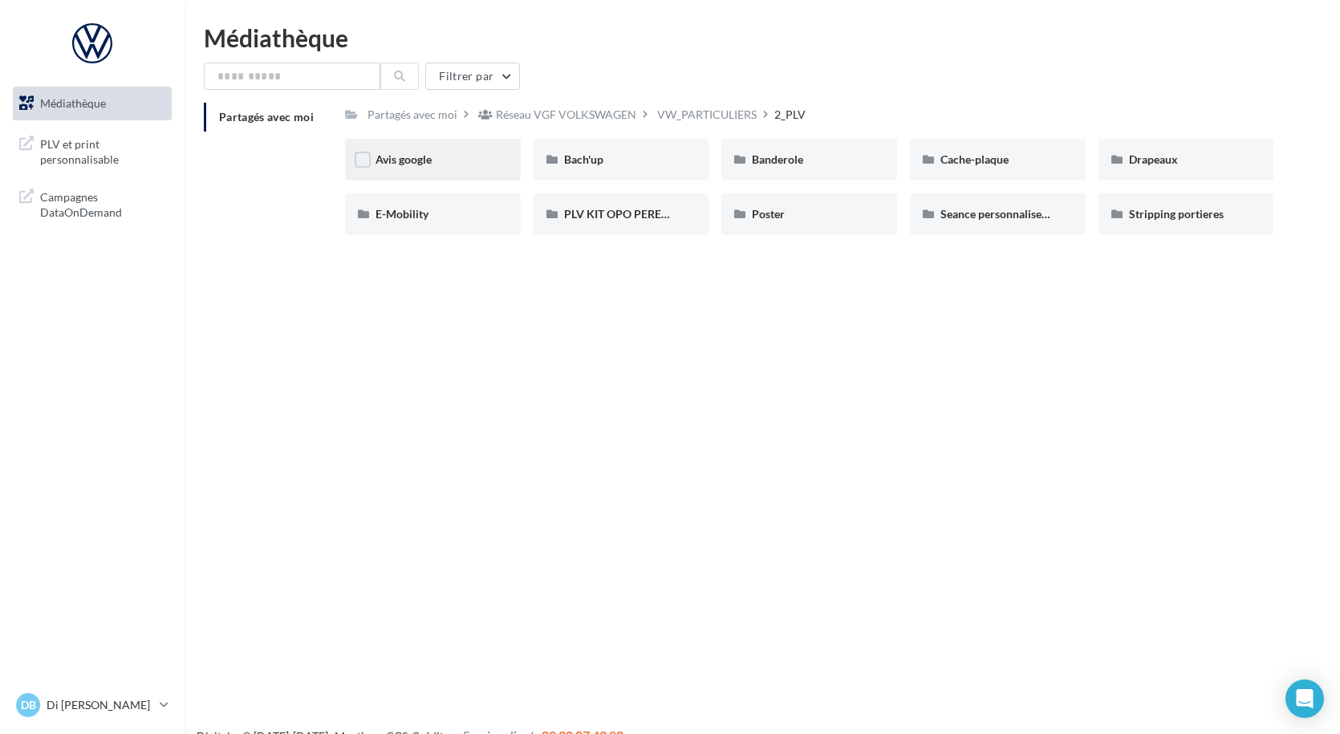
click at [463, 166] on div "Avis google" at bounding box center [433, 160] width 115 height 16
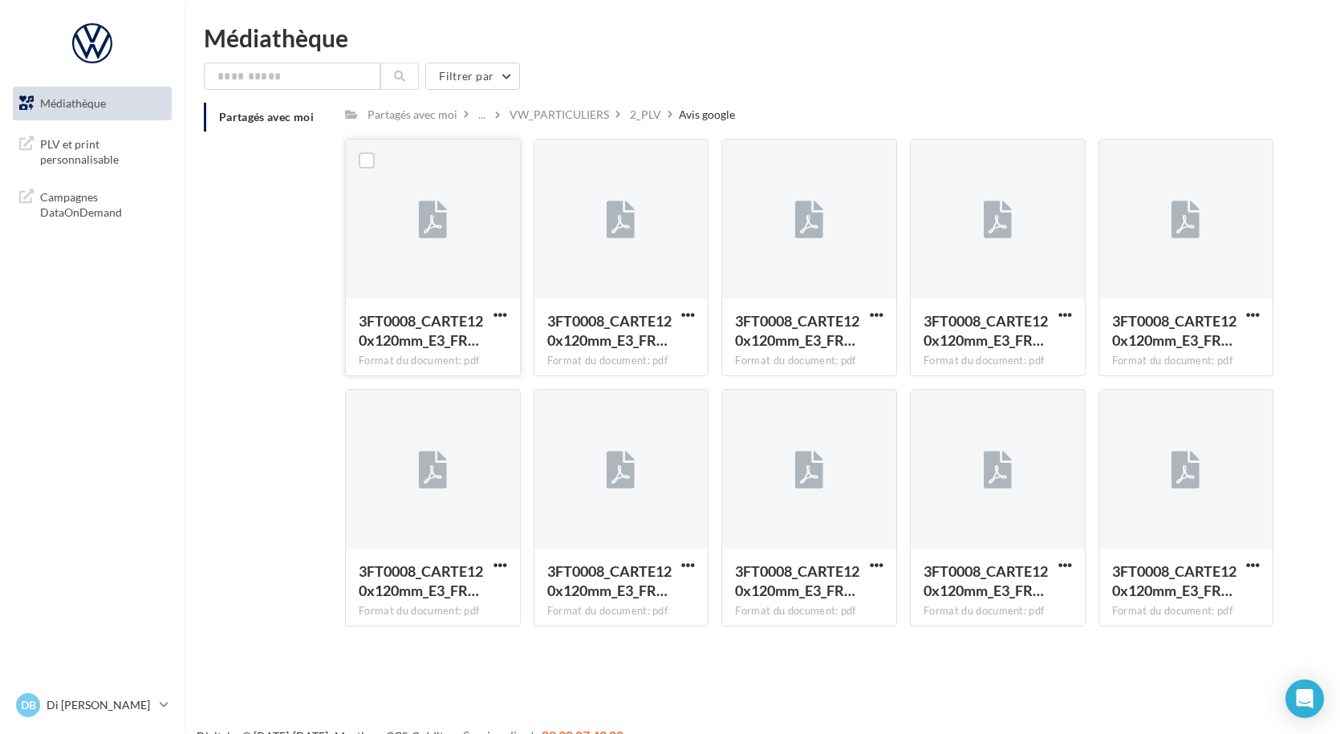
click at [441, 228] on icon at bounding box center [433, 220] width 28 height 37
click at [365, 162] on label at bounding box center [367, 160] width 16 height 16
click at [506, 317] on span "button" at bounding box center [501, 315] width 14 height 14
click at [440, 343] on button "Télécharger" at bounding box center [430, 347] width 160 height 42
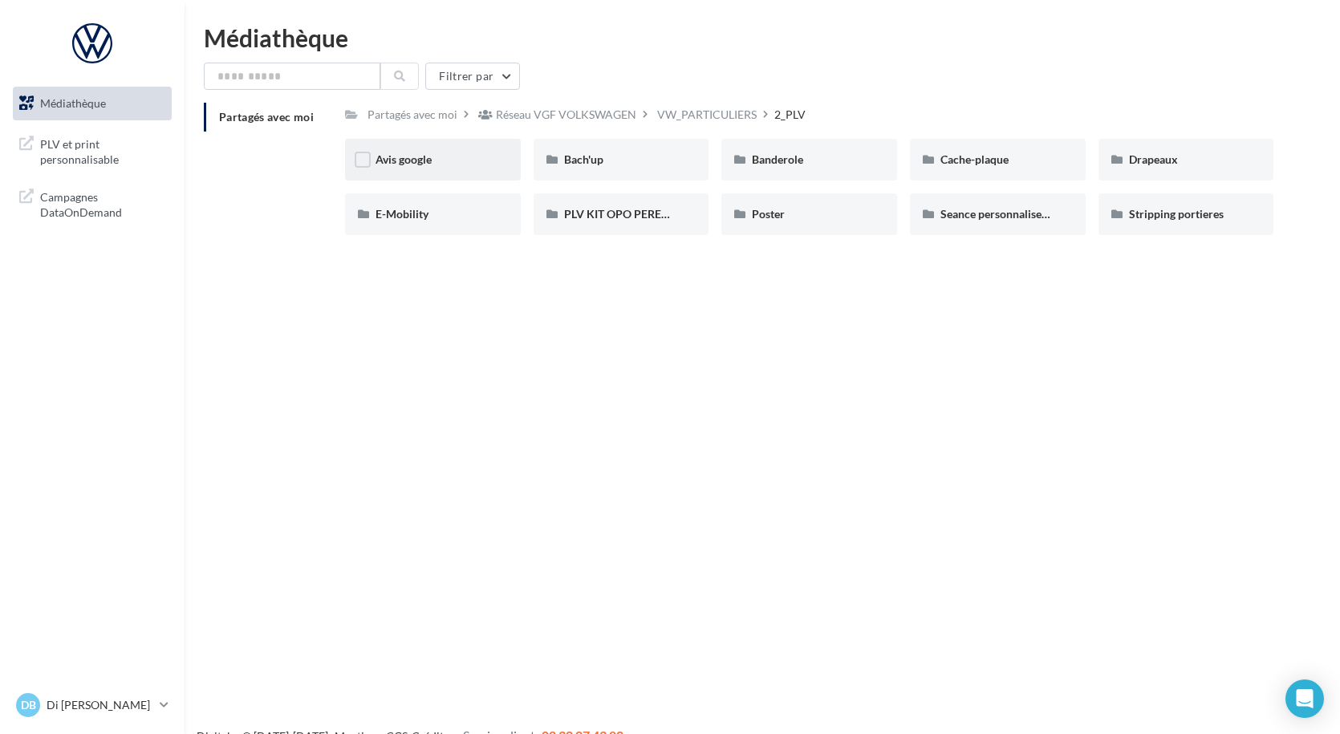
click at [398, 170] on div "Avis google" at bounding box center [433, 160] width 176 height 42
click at [445, 166] on div "Avis google" at bounding box center [433, 160] width 115 height 16
click at [408, 160] on span "Avis google" at bounding box center [404, 159] width 56 height 14
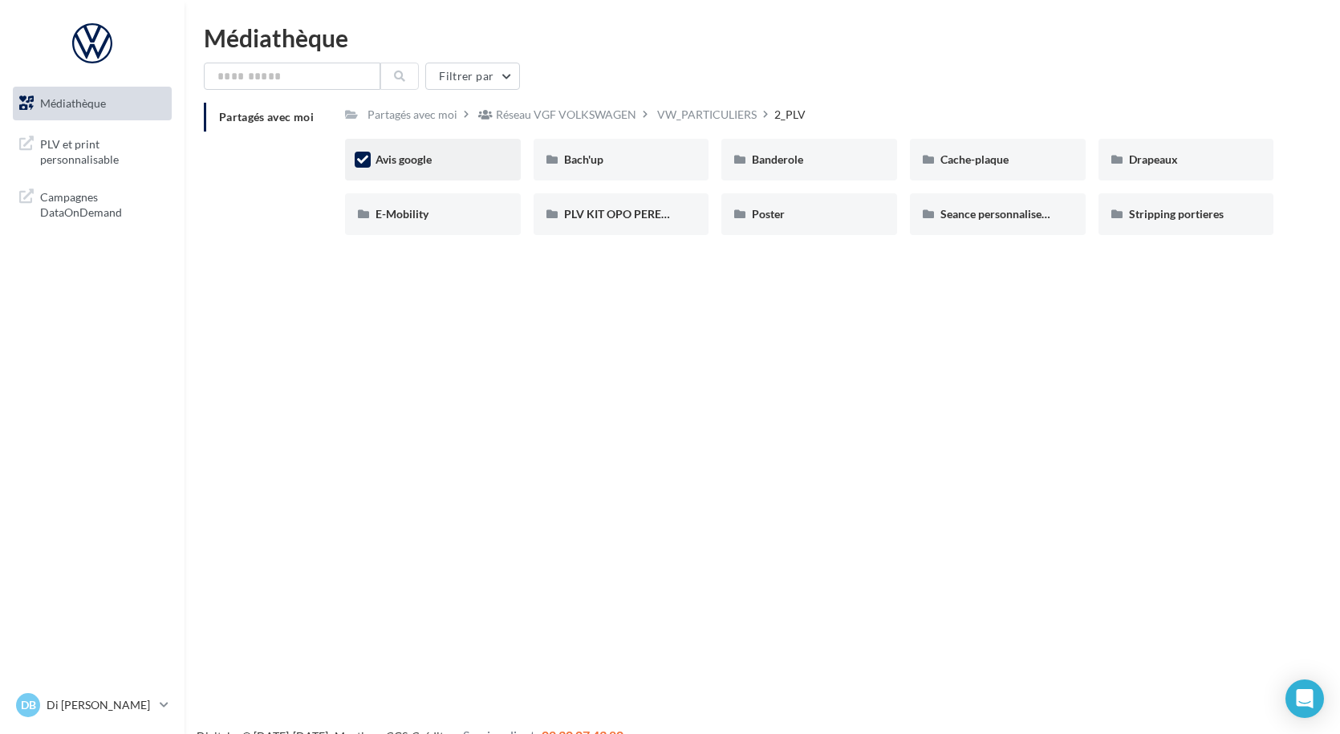
click at [420, 169] on div "Avis google" at bounding box center [433, 160] width 176 height 42
click at [87, 97] on span "Médiathèque" at bounding box center [73, 103] width 66 height 14
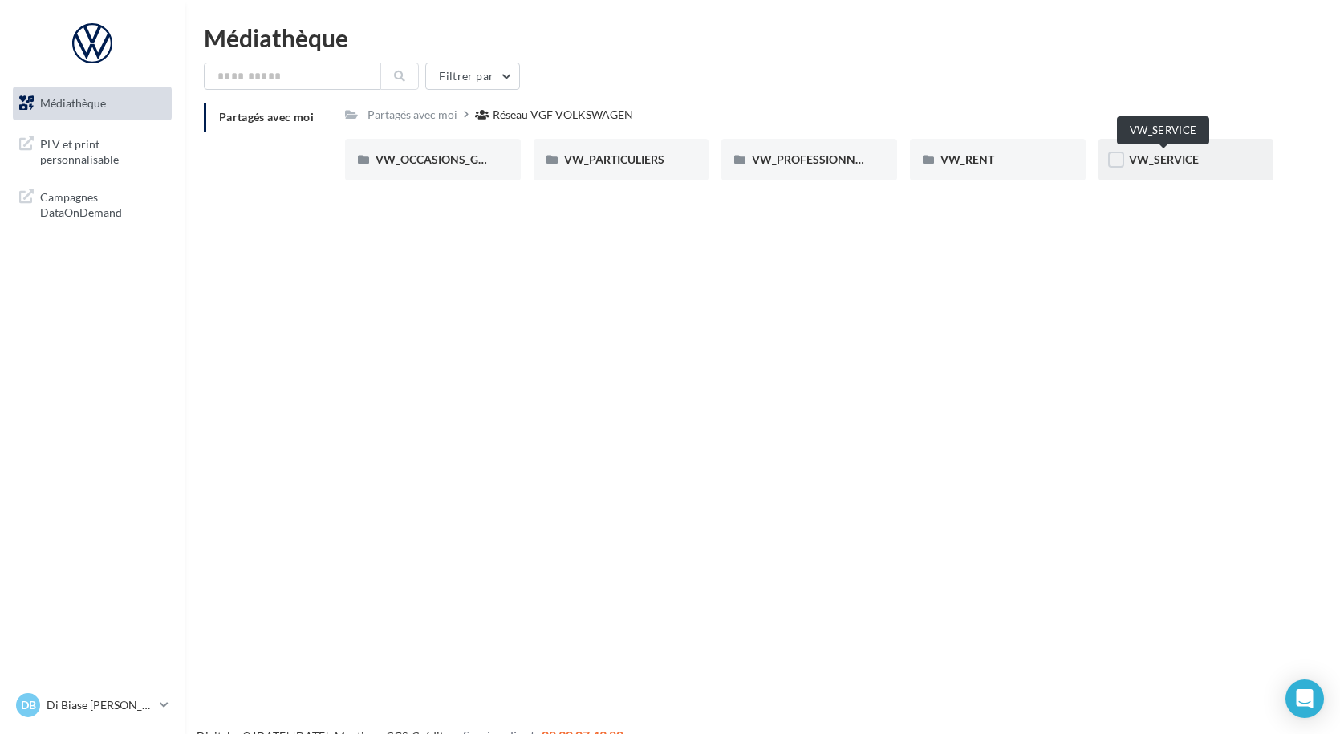
click at [1157, 160] on span "VW_SERVICE" at bounding box center [1164, 159] width 70 height 14
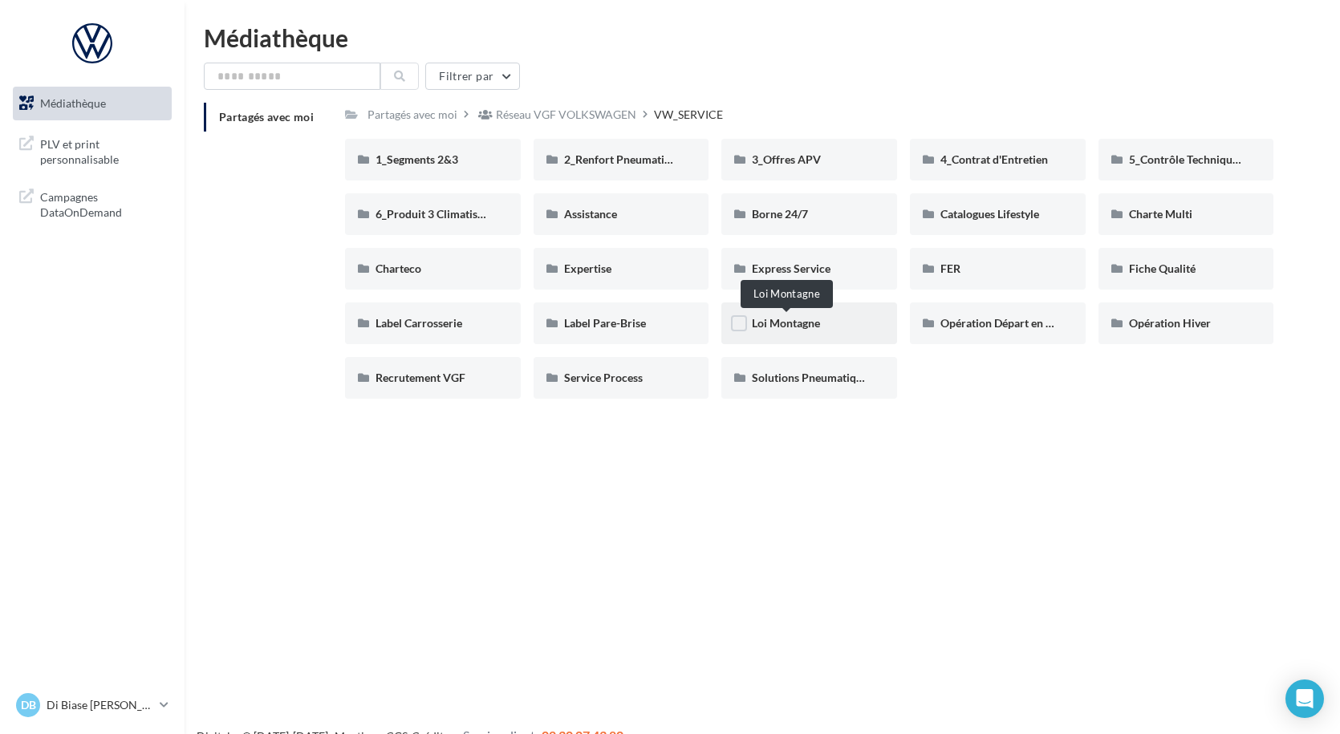
click at [811, 325] on span "Loi Montagne" at bounding box center [786, 323] width 68 height 14
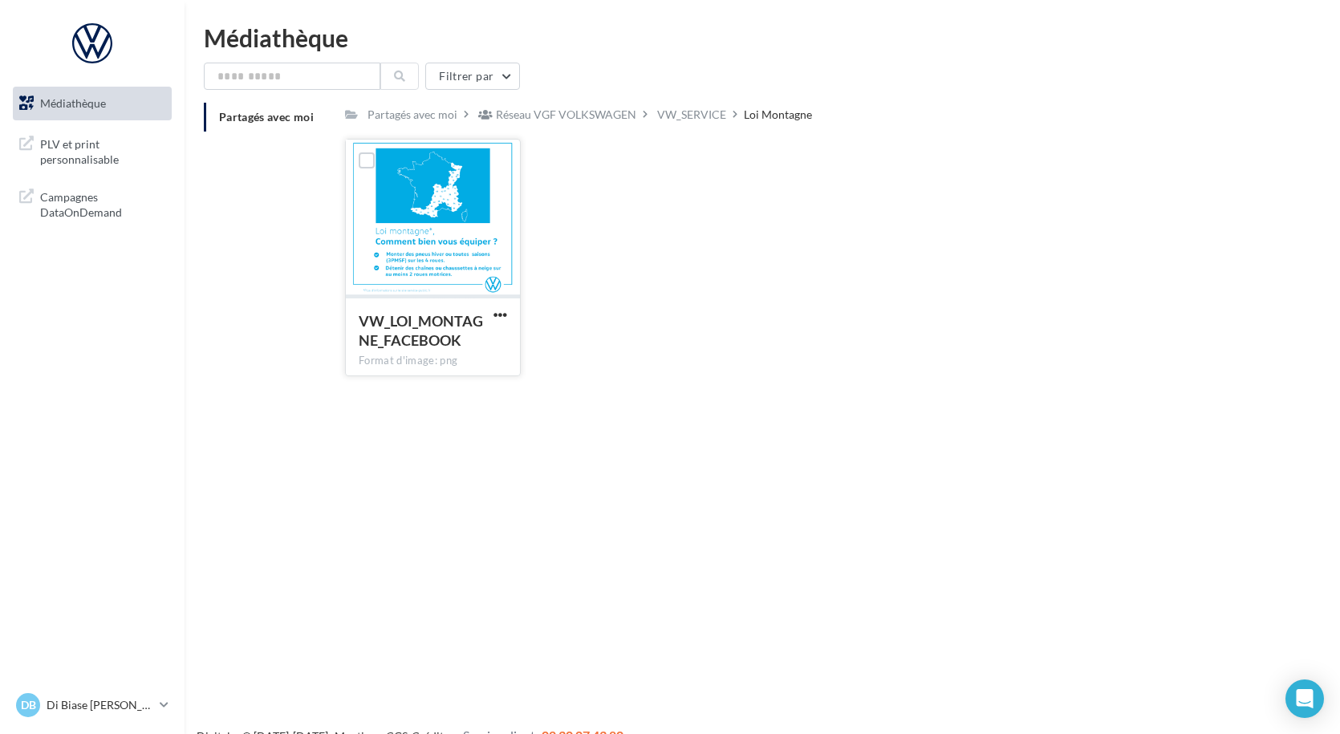
click at [478, 253] on div at bounding box center [433, 220] width 174 height 160
click at [500, 316] on span "button" at bounding box center [501, 315] width 14 height 14
click at [408, 347] on button "Télécharger" at bounding box center [430, 347] width 160 height 42
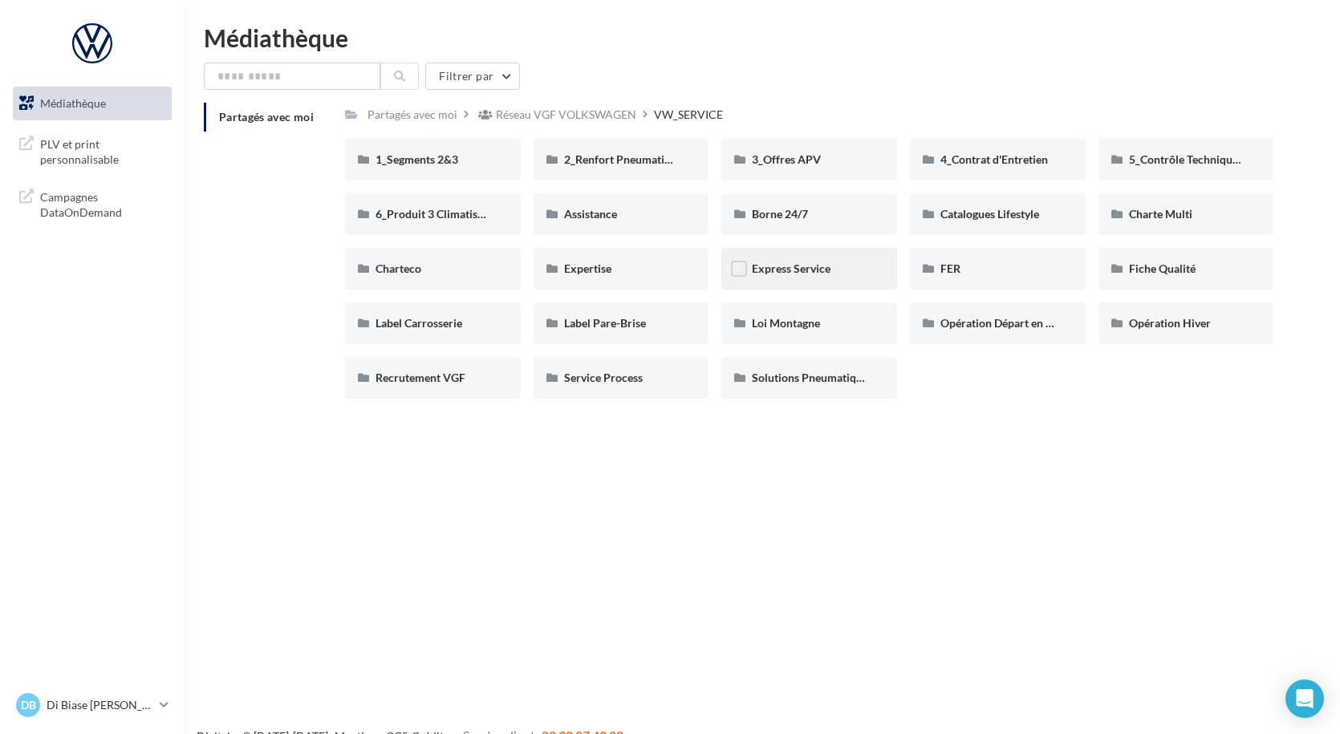
click at [816, 276] on div "Express Service" at bounding box center [809, 269] width 115 height 16
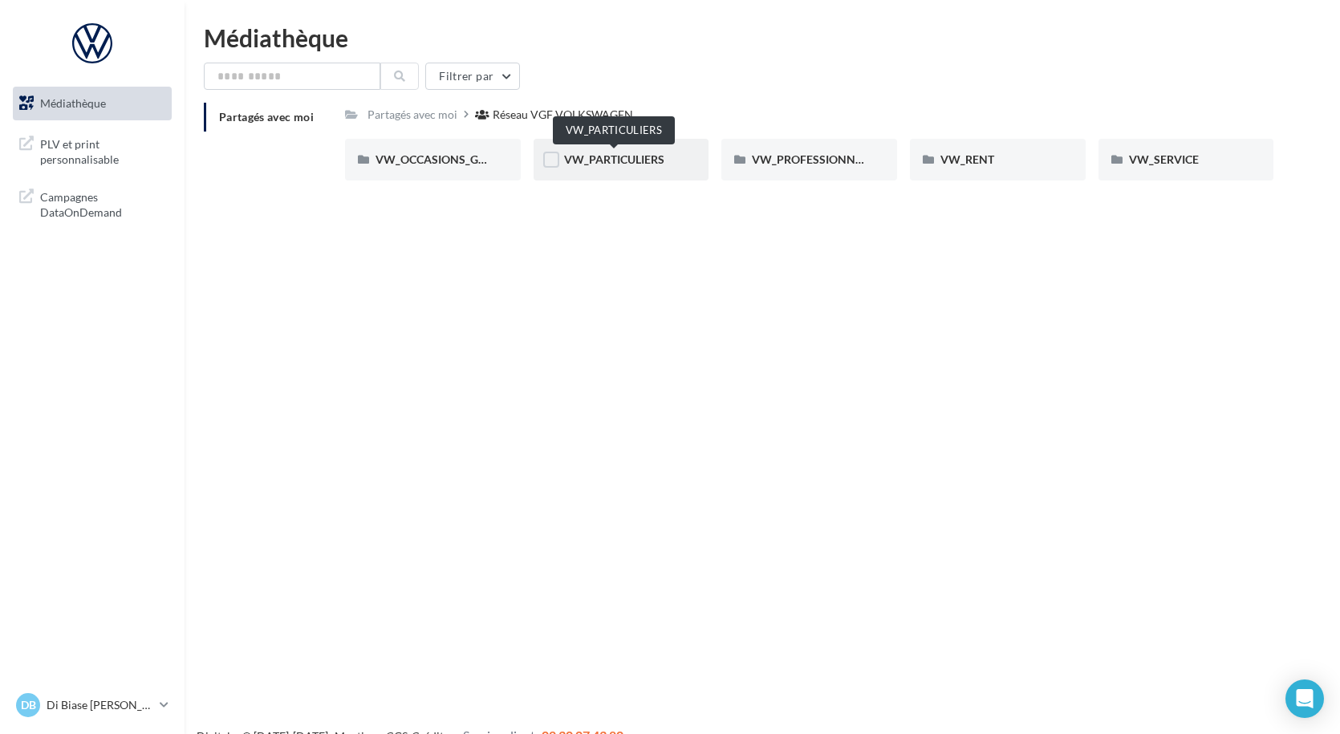
click at [638, 153] on span "VW_PARTICULIERS" at bounding box center [614, 159] width 100 height 14
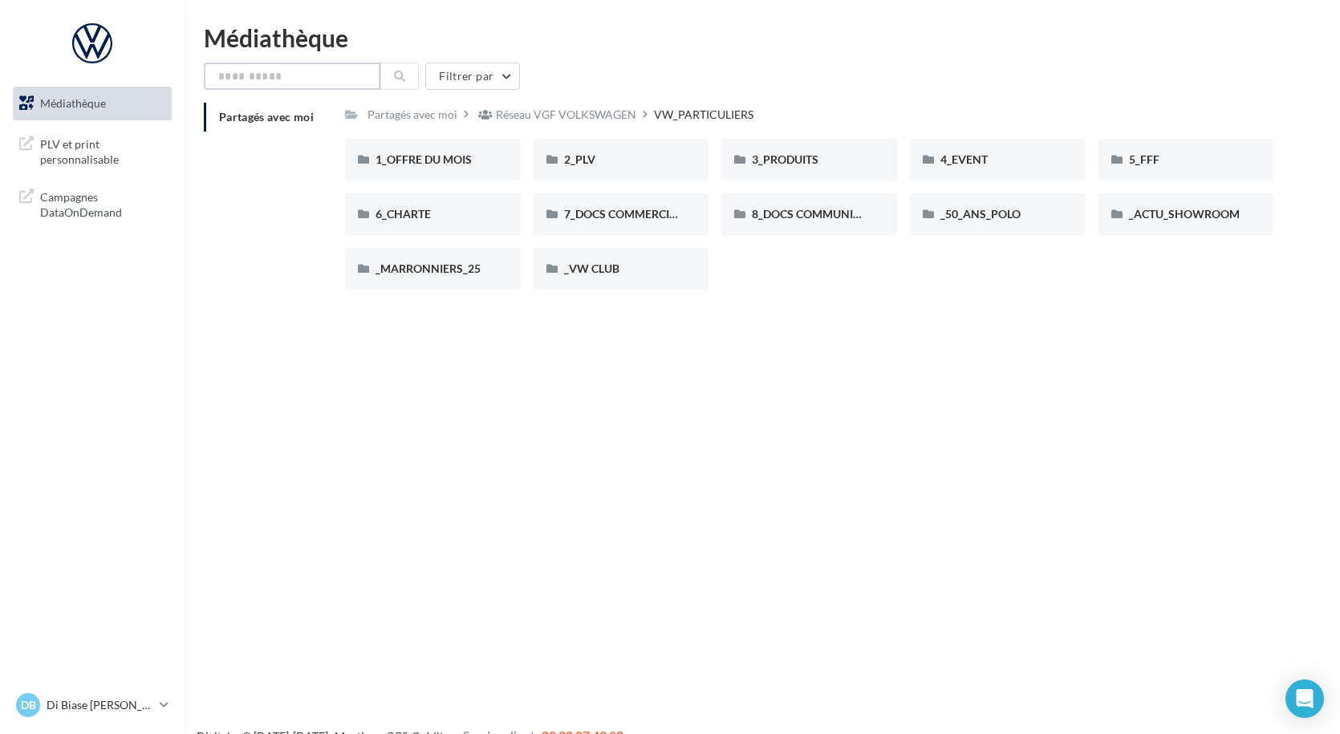
click at [327, 79] on input "text" at bounding box center [292, 76] width 177 height 27
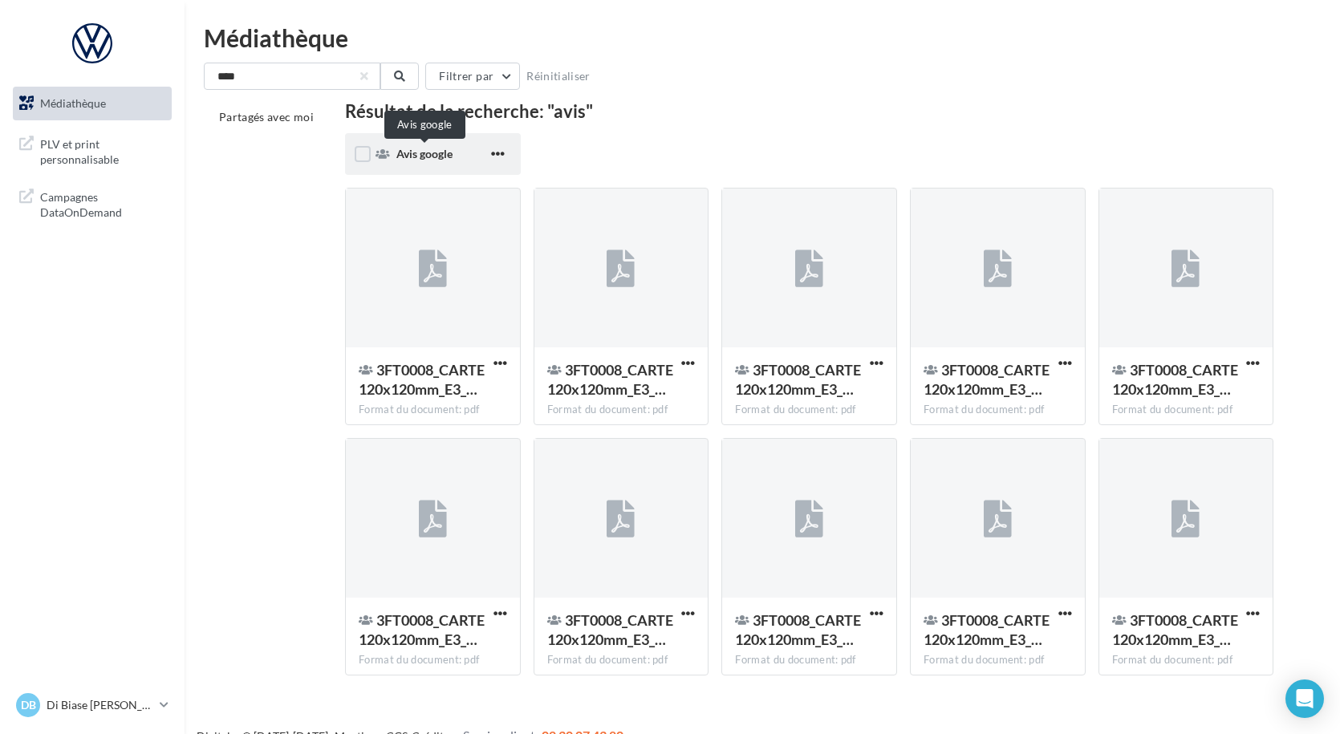
click at [440, 157] on span "Avis google" at bounding box center [424, 154] width 56 height 14
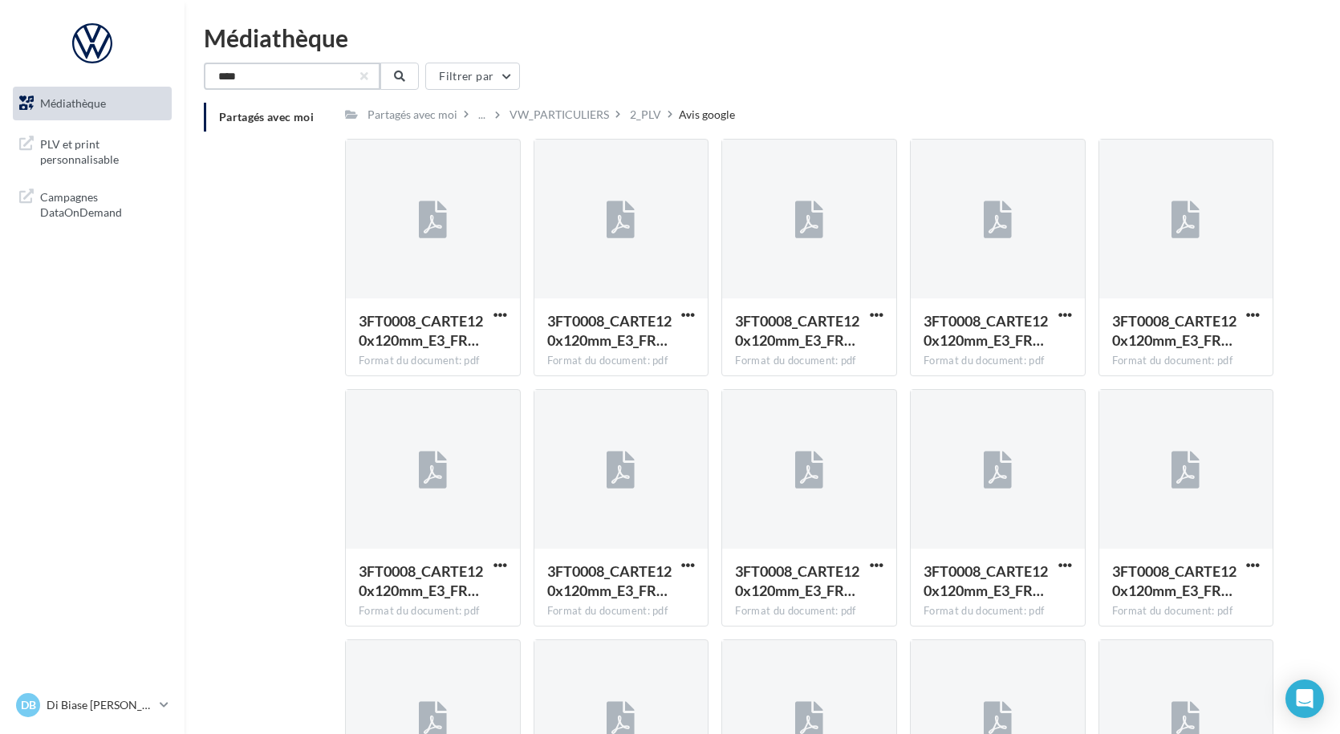
drag, startPoint x: 275, startPoint y: 67, endPoint x: 163, endPoint y: 87, distance: 114.1
type input "*********"
click at [410, 75] on button at bounding box center [399, 76] width 39 height 27
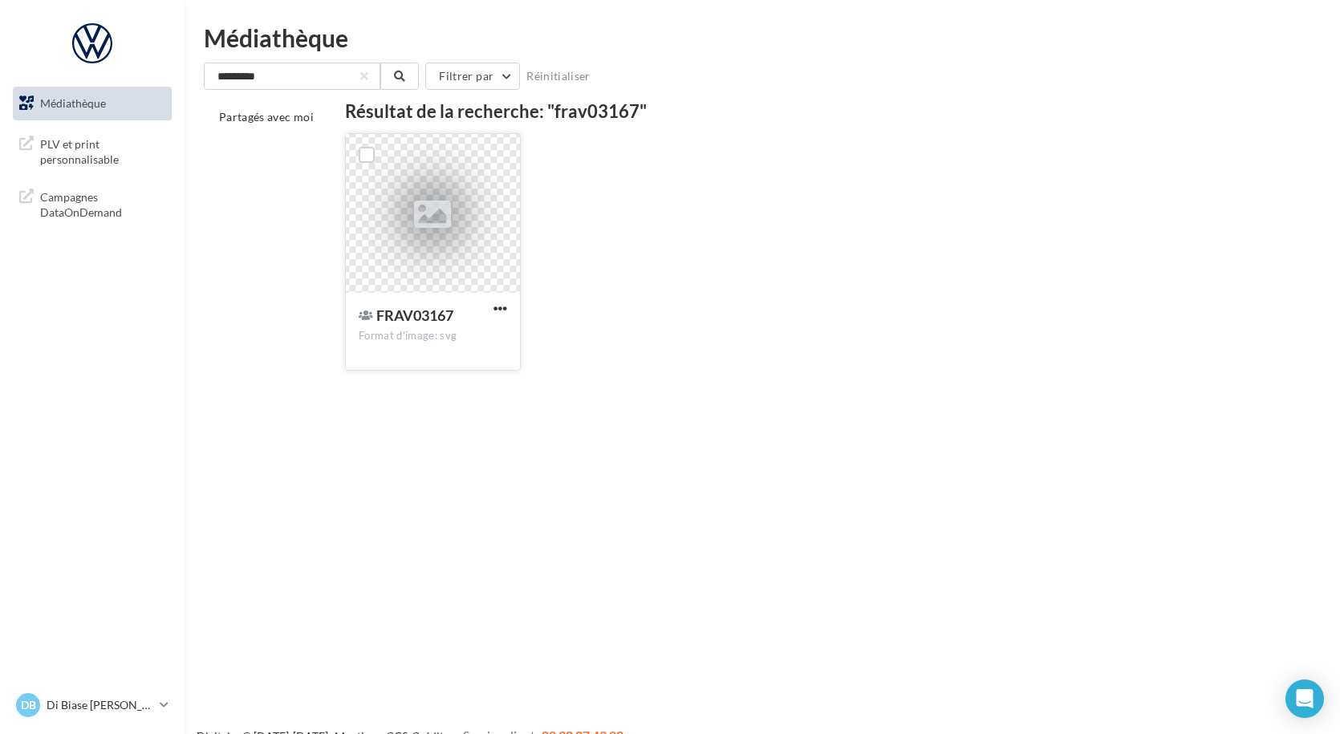
click at [453, 291] on div at bounding box center [433, 214] width 174 height 160
click at [494, 304] on span "button" at bounding box center [501, 309] width 14 height 14
click at [427, 348] on button "Télécharger" at bounding box center [430, 341] width 160 height 42
click at [409, 317] on span "FRAV03167" at bounding box center [414, 316] width 77 height 18
click at [502, 306] on span "button" at bounding box center [501, 309] width 14 height 14
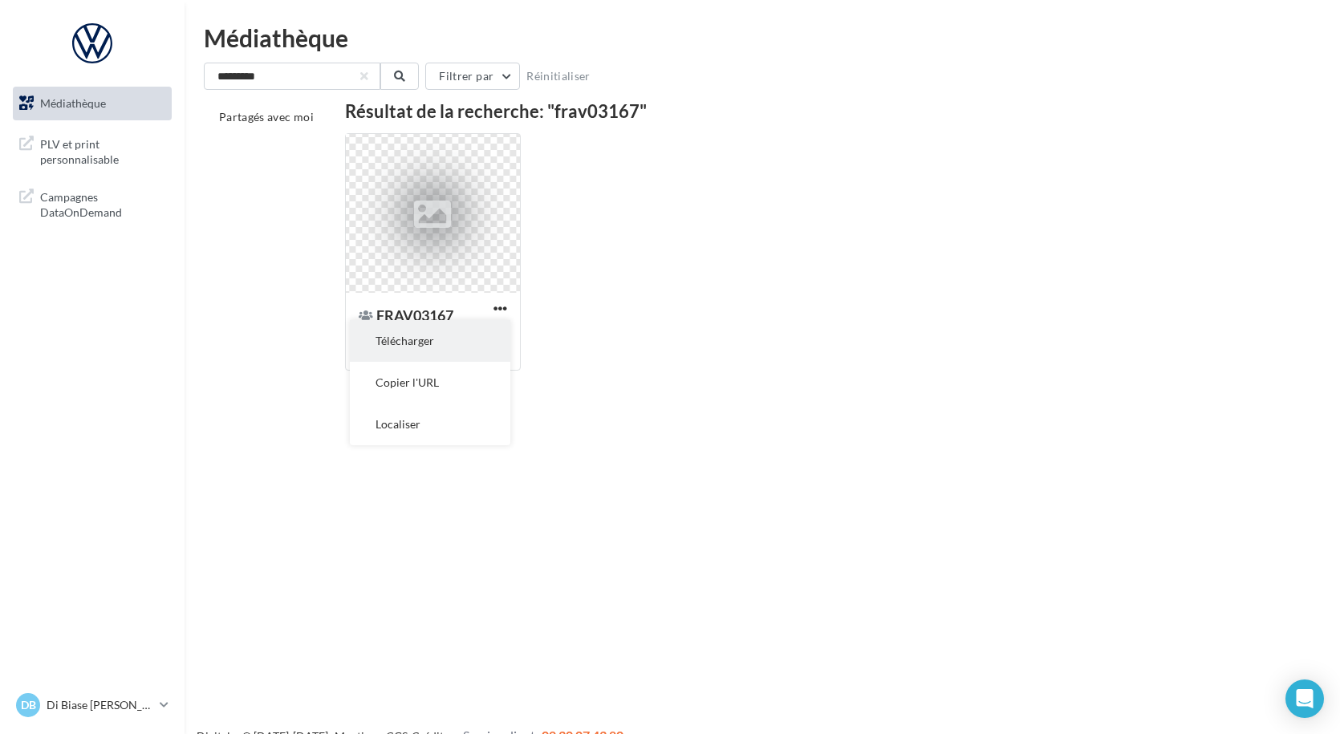
click at [445, 339] on button "Télécharger" at bounding box center [430, 341] width 160 height 42
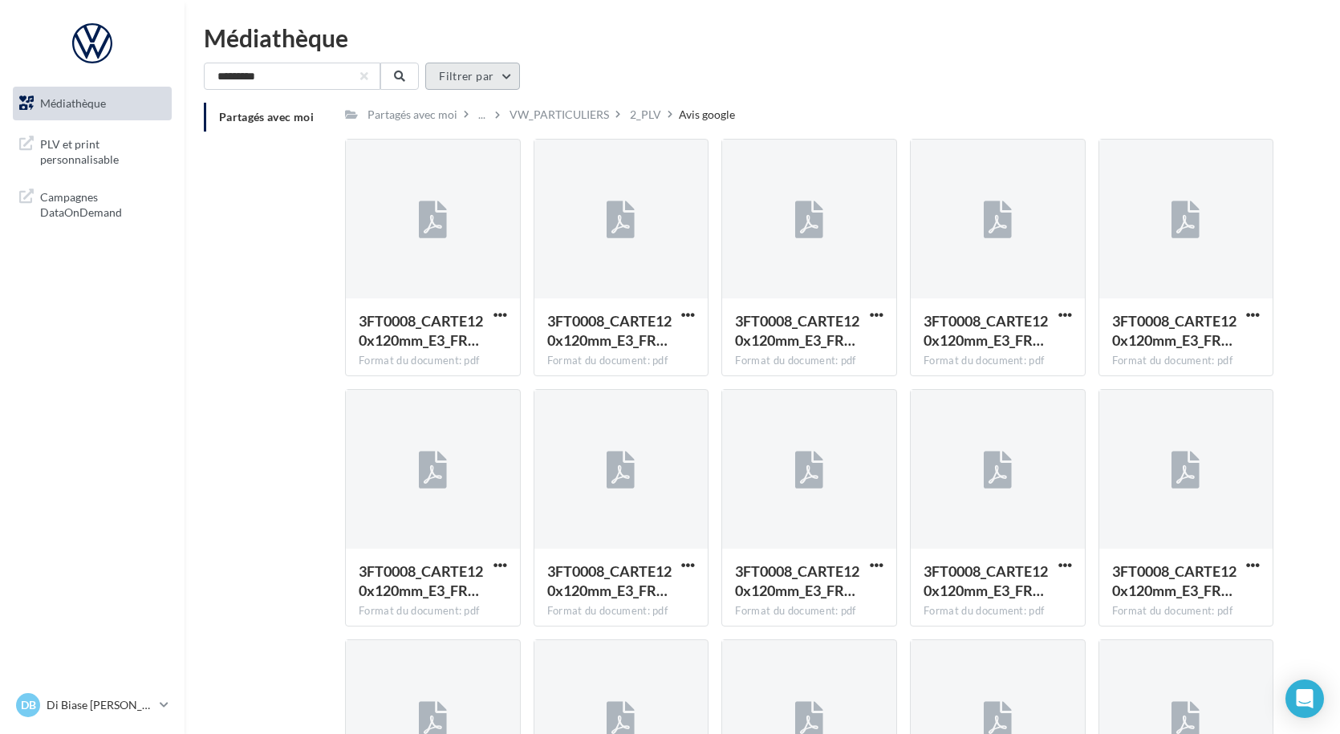
click at [500, 79] on button "Filtrer par" at bounding box center [472, 76] width 95 height 27
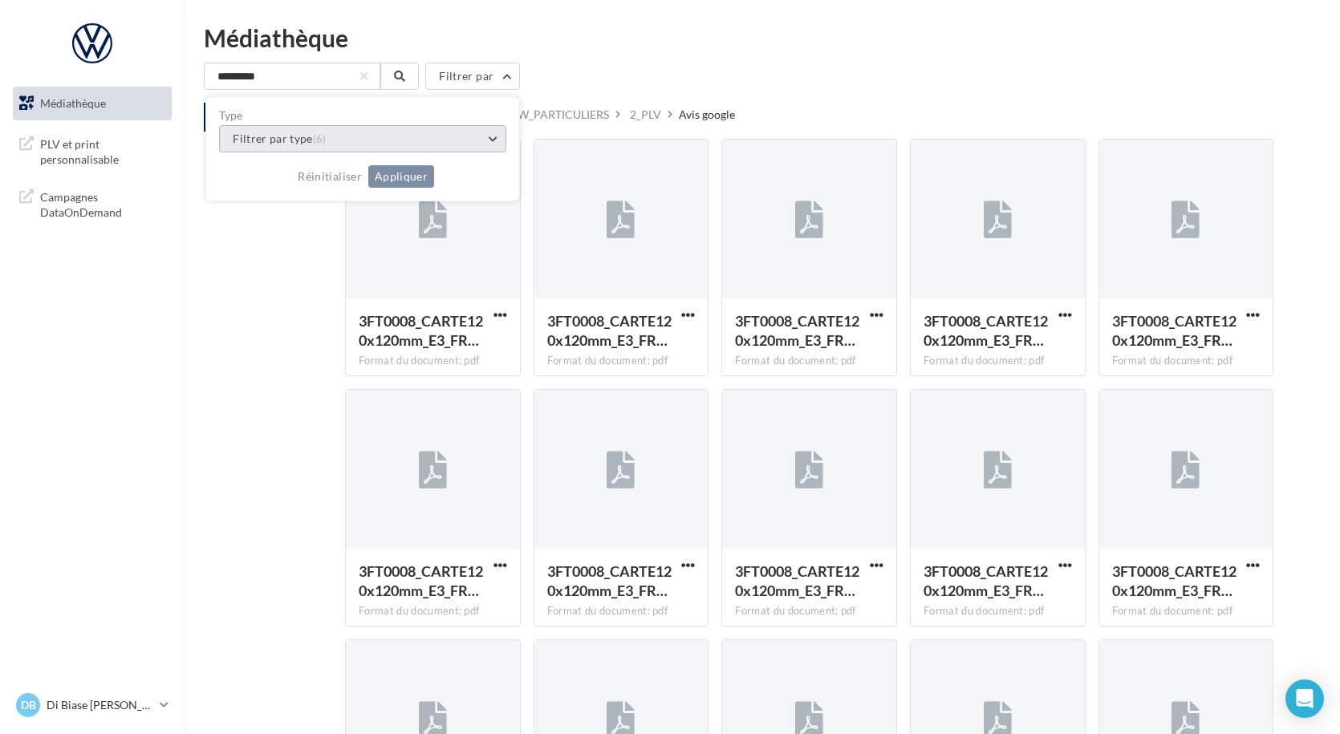
click at [438, 132] on button "Filtrer par type (6)" at bounding box center [362, 138] width 287 height 27
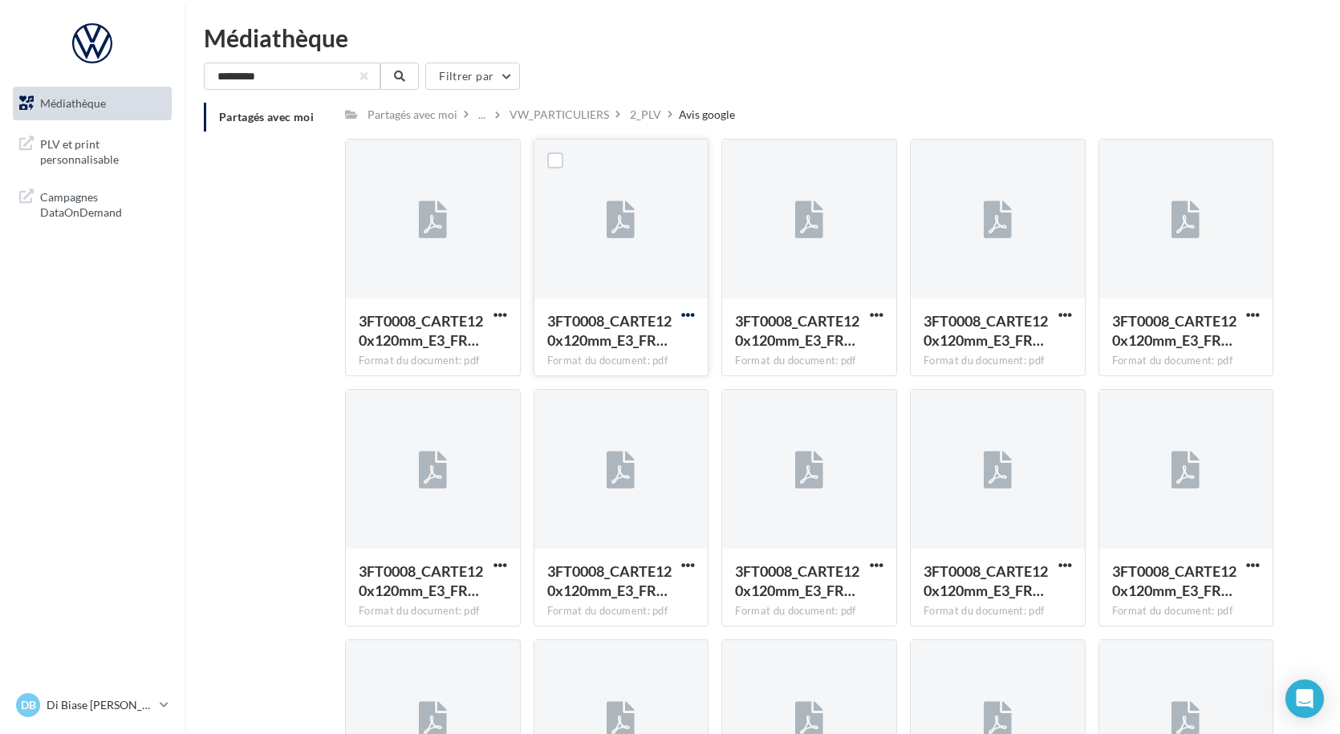
click at [687, 311] on span "button" at bounding box center [688, 315] width 14 height 14
click at [607, 351] on button "Télécharger" at bounding box center [618, 347] width 160 height 42
click at [702, 123] on div "Partagés avec moi ... VW_PARTICULIERS 2_PLV Avis google" at bounding box center [543, 114] width 396 height 23
click at [699, 114] on div "Avis google" at bounding box center [707, 115] width 56 height 16
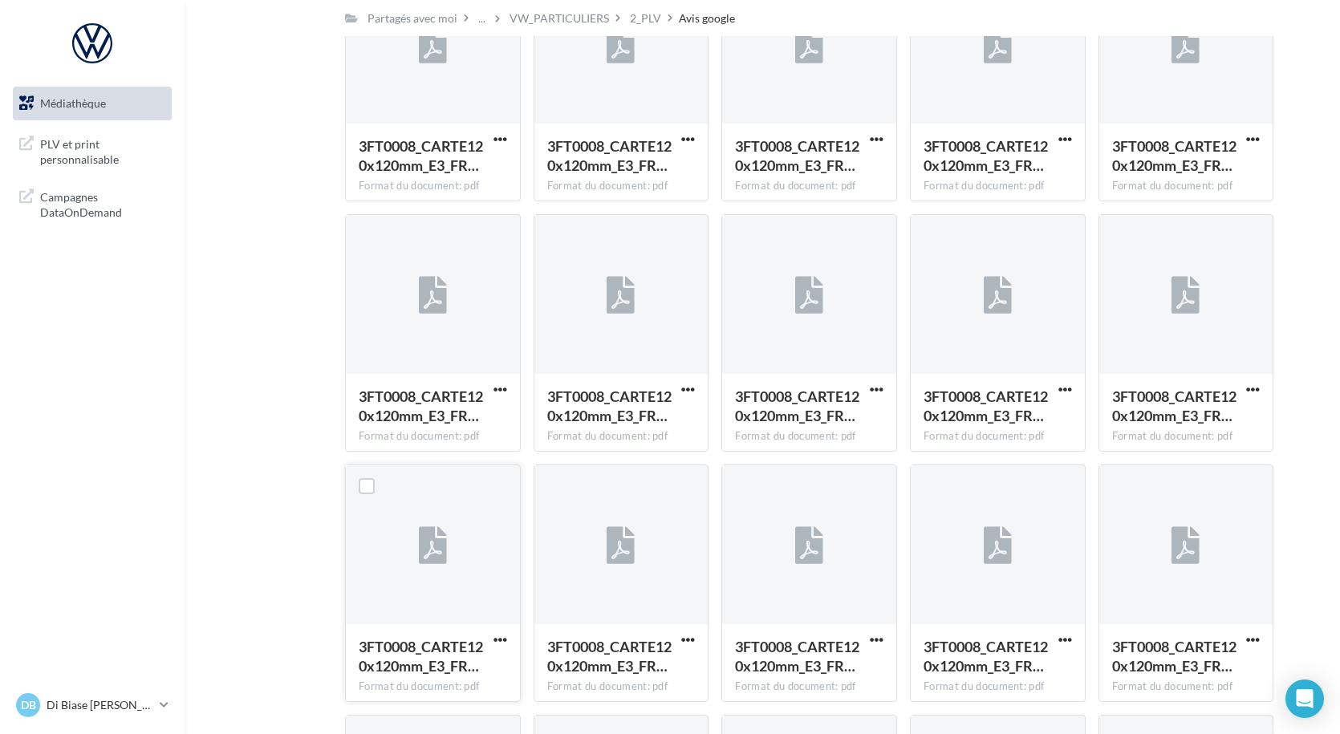
scroll to position [2969, 0]
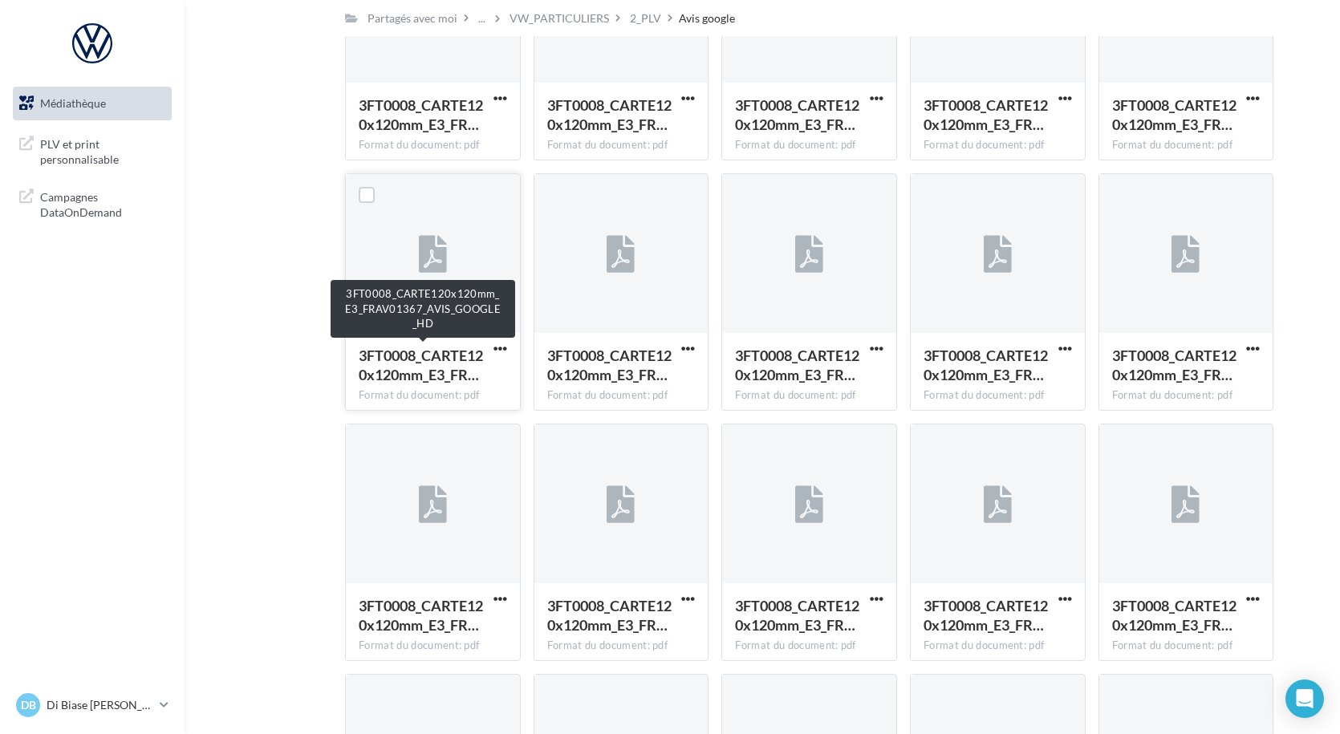
click at [397, 361] on span "3FT0008_CARTE120x120mm_E3_FR…" at bounding box center [421, 365] width 124 height 37
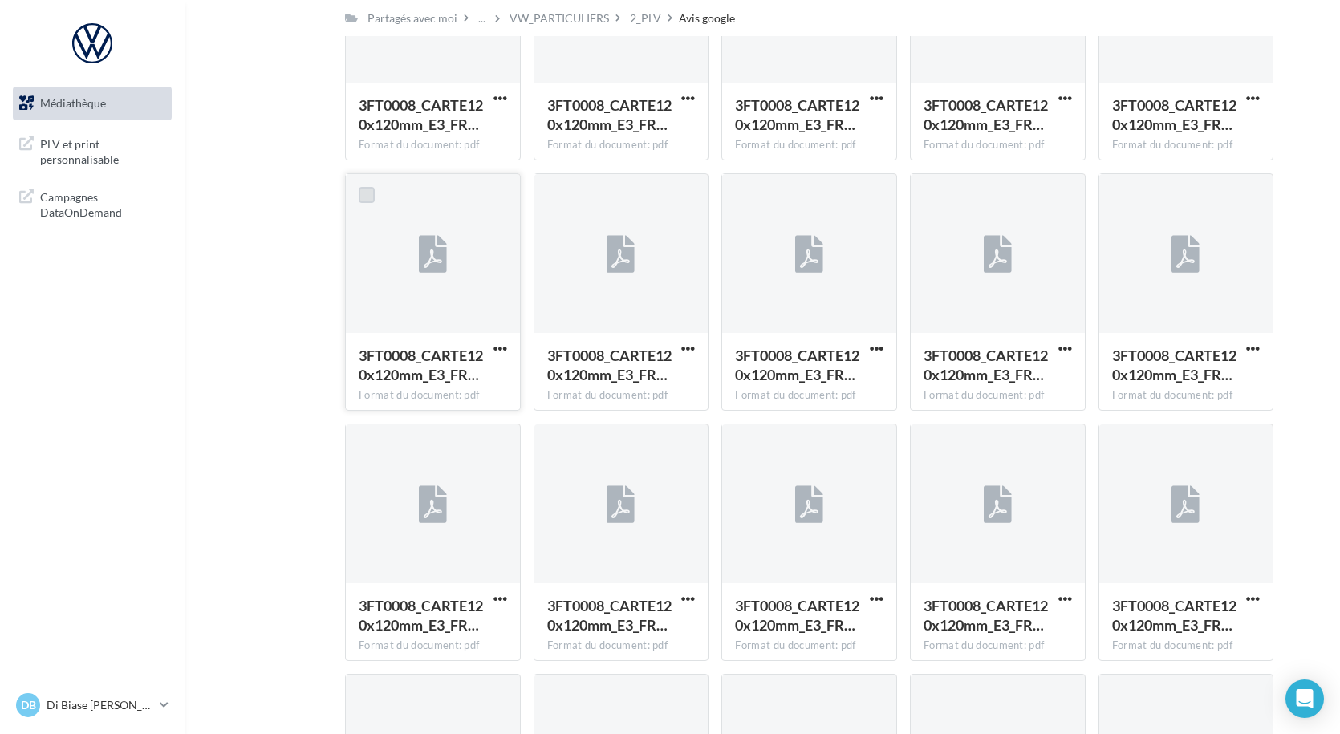
click at [360, 193] on label at bounding box center [367, 195] width 16 height 16
click at [497, 347] on span "button" at bounding box center [501, 349] width 14 height 14
click at [430, 379] on button "Télécharger" at bounding box center [430, 381] width 160 height 42
click at [503, 345] on span "button" at bounding box center [501, 349] width 14 height 14
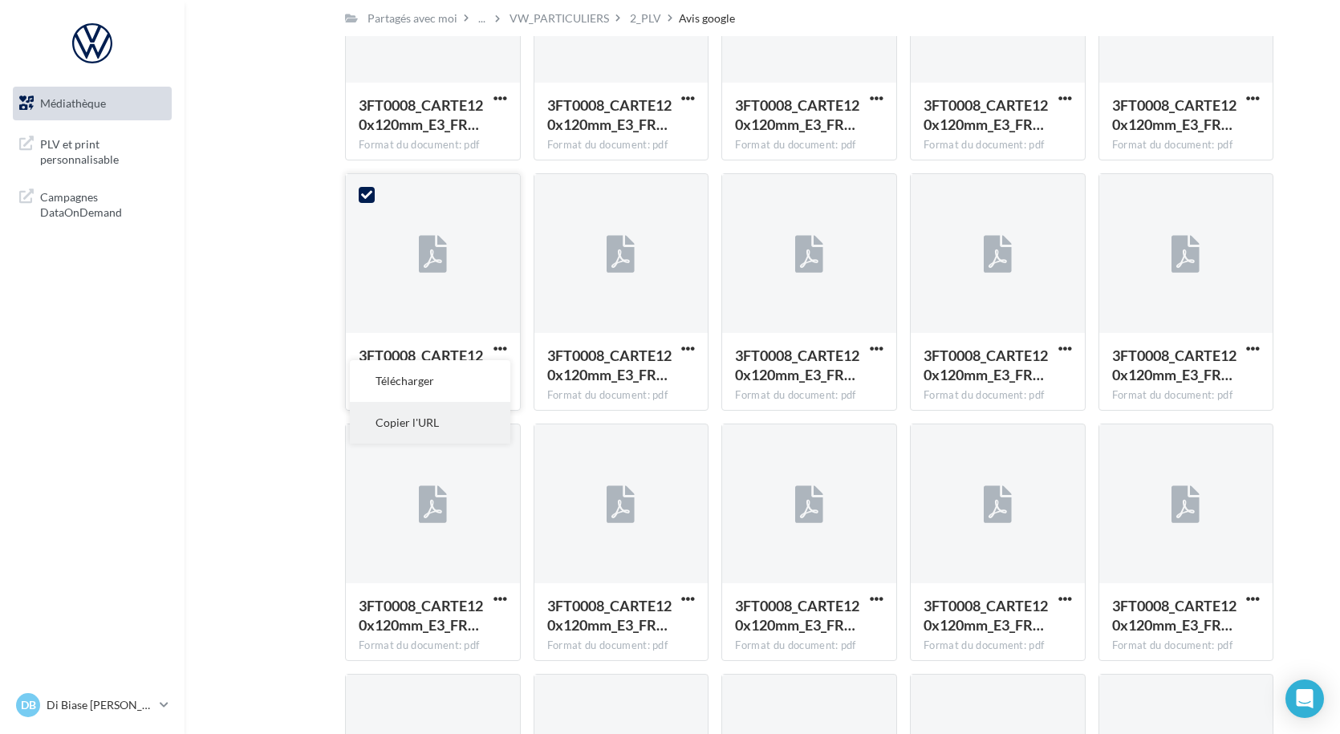
click at [420, 423] on button "Copier l'URL" at bounding box center [430, 423] width 160 height 42
click at [499, 347] on span "button" at bounding box center [501, 349] width 14 height 14
click at [425, 385] on button "Télécharger" at bounding box center [430, 381] width 160 height 42
click at [177, 396] on nav "Médiathèque PLV et print personnalisable" at bounding box center [92, 367] width 185 height 734
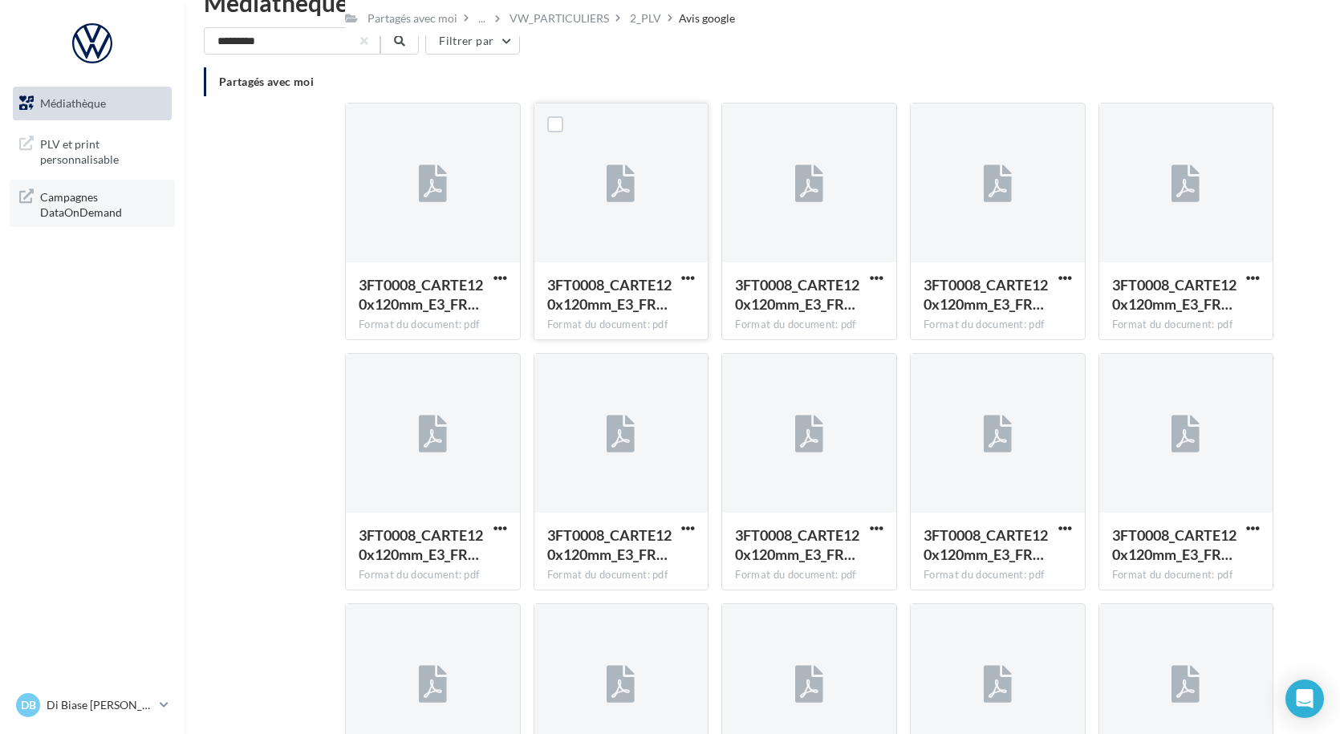
scroll to position [0, 0]
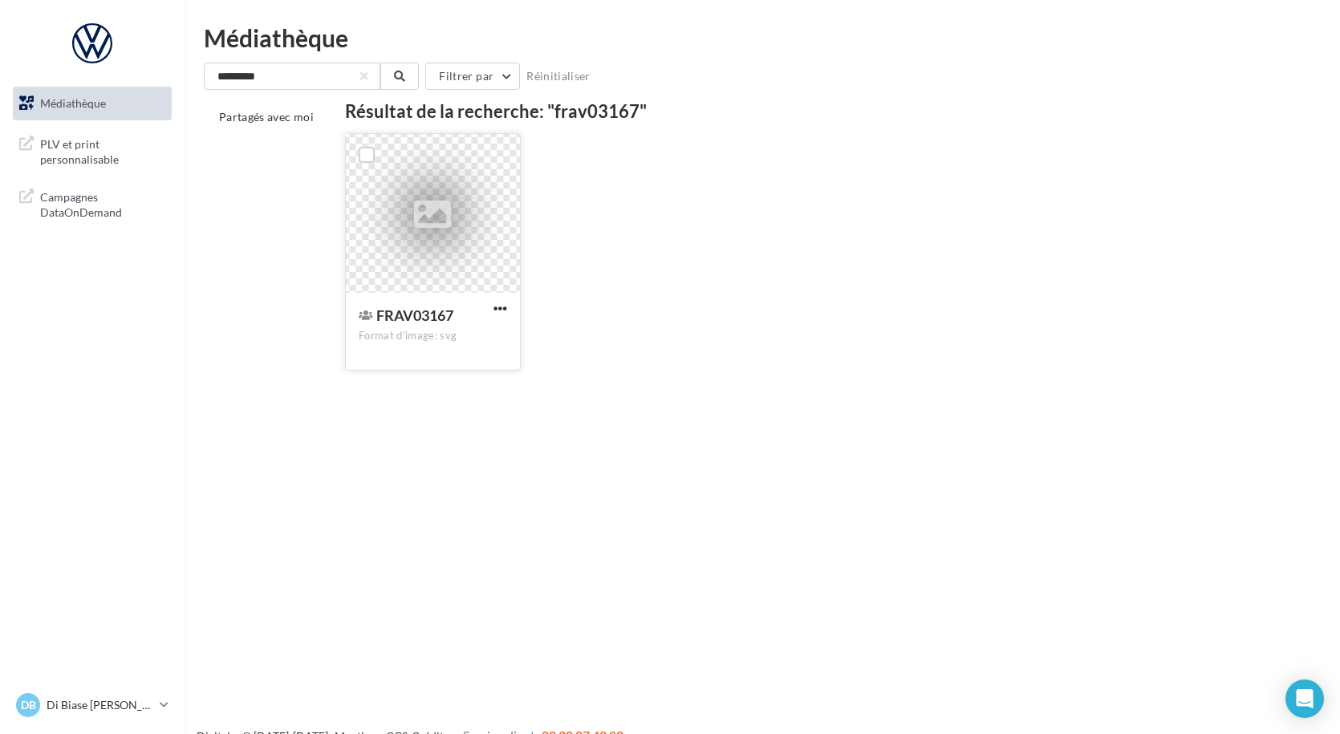
click at [406, 312] on span "FRAV03167" at bounding box center [414, 316] width 77 height 18
click at [498, 307] on span "button" at bounding box center [501, 309] width 14 height 14
click at [449, 349] on button "Télécharger" at bounding box center [430, 341] width 160 height 42
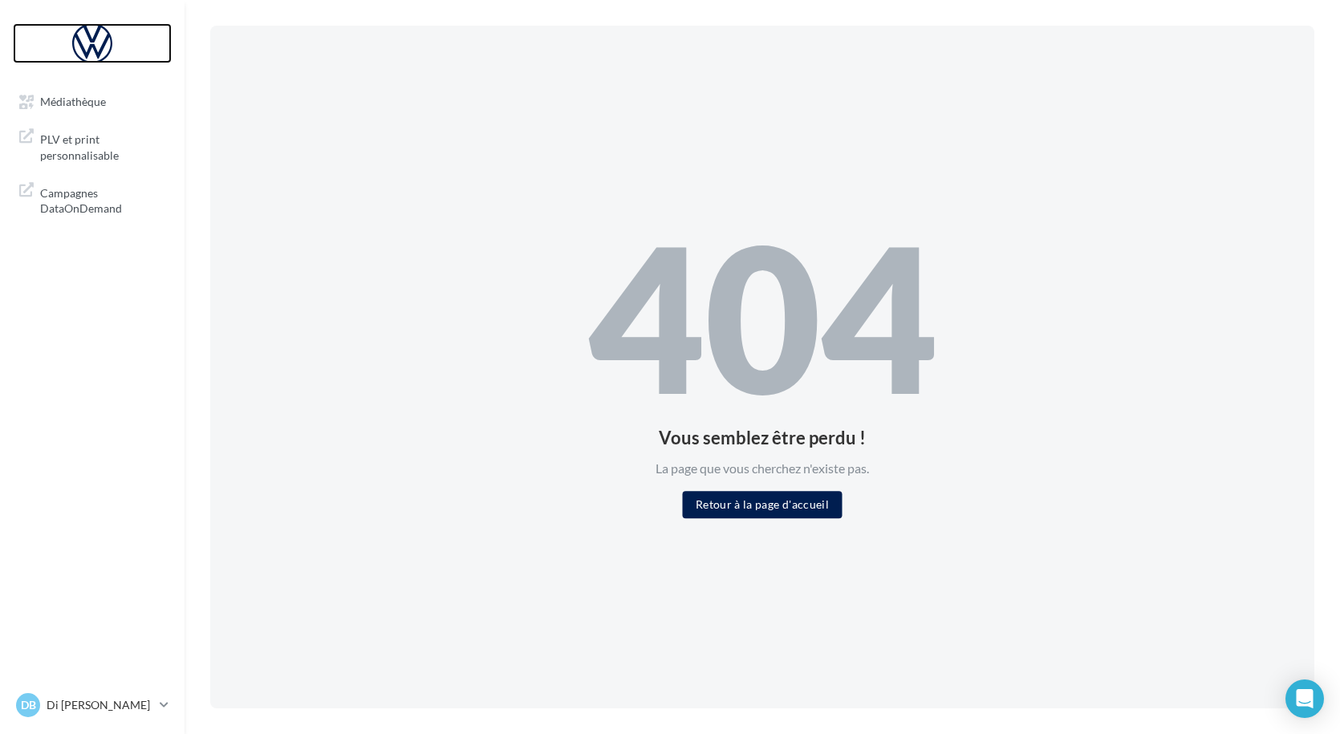
click at [83, 51] on div at bounding box center [92, 43] width 128 height 40
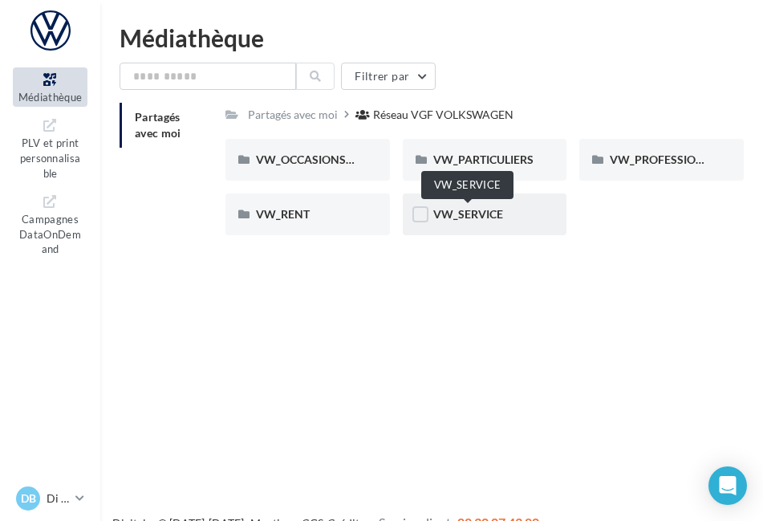
click at [453, 220] on span "VW_SERVICE" at bounding box center [468, 214] width 70 height 14
drag, startPoint x: 473, startPoint y: 162, endPoint x: 467, endPoint y: 190, distance: 28.8
click at [473, 162] on span "VW_PARTICULIERS" at bounding box center [483, 159] width 100 height 14
click at [455, 211] on span "VW_SERVICE" at bounding box center [468, 214] width 70 height 14
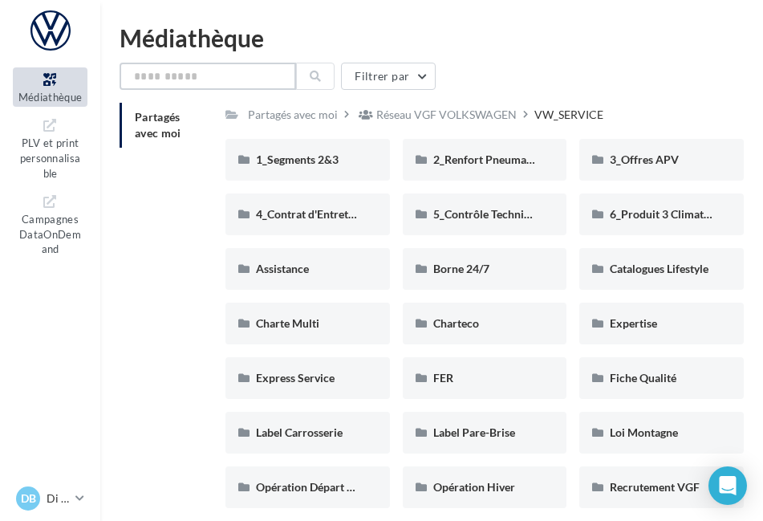
click at [229, 69] on input "text" at bounding box center [208, 76] width 177 height 27
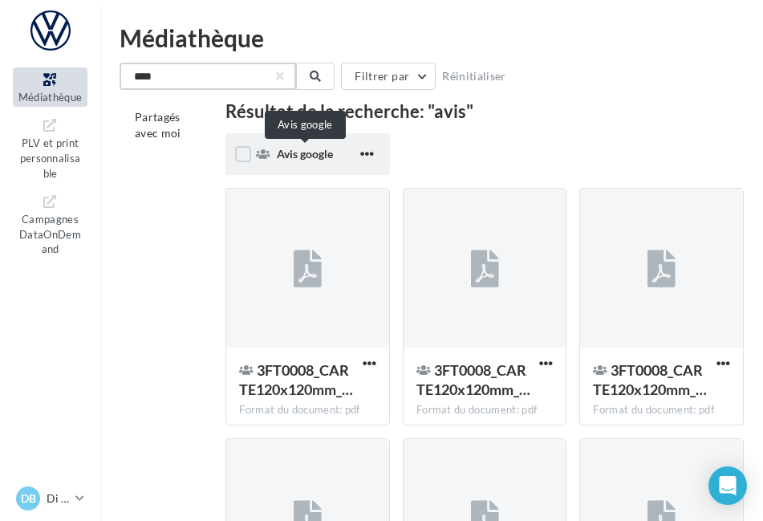
type input "****"
click at [283, 156] on span "Avis google" at bounding box center [305, 154] width 56 height 14
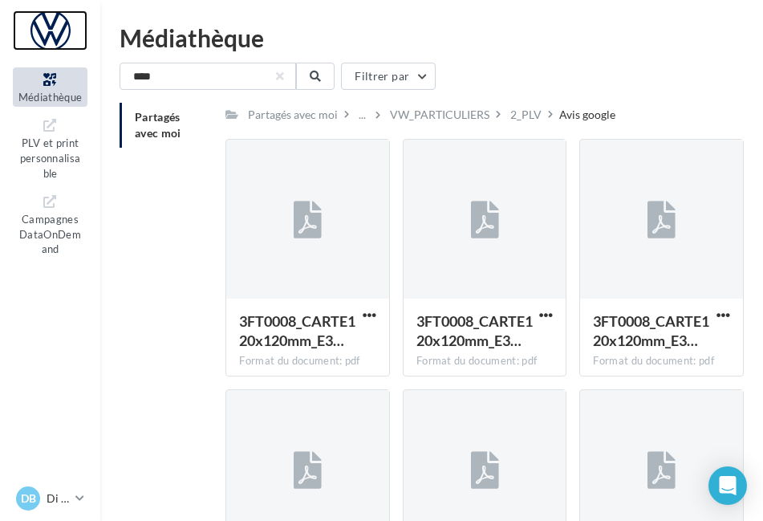
click at [42, 23] on div at bounding box center [50, 30] width 75 height 40
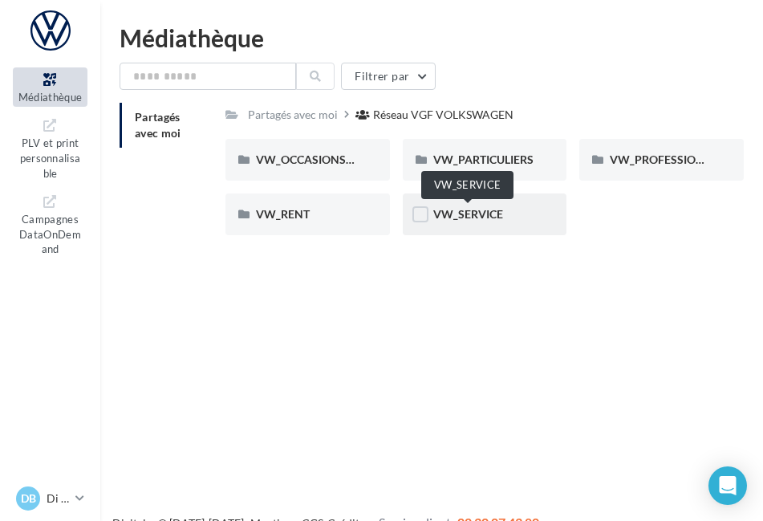
click at [449, 208] on span "VW_SERVICE" at bounding box center [468, 214] width 70 height 14
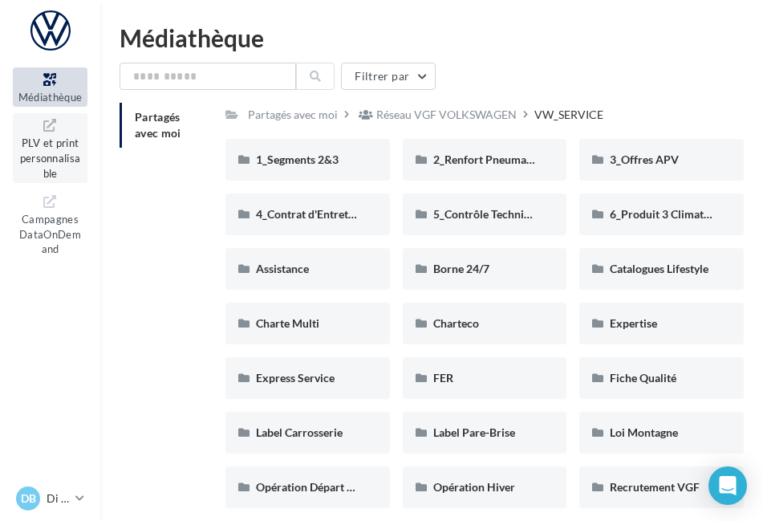
click at [49, 150] on span "PLV et print personnalisable" at bounding box center [50, 156] width 61 height 46
click at [214, 76] on input "text" at bounding box center [208, 76] width 177 height 27
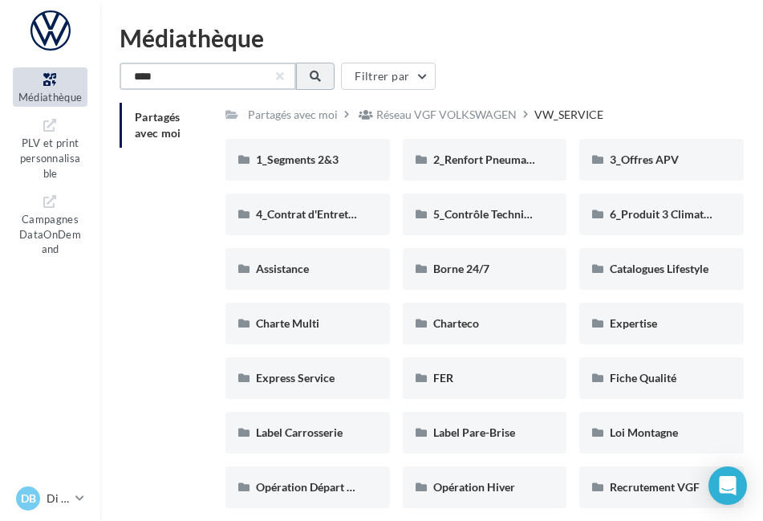
type input "****"
click at [310, 71] on button at bounding box center [315, 76] width 39 height 27
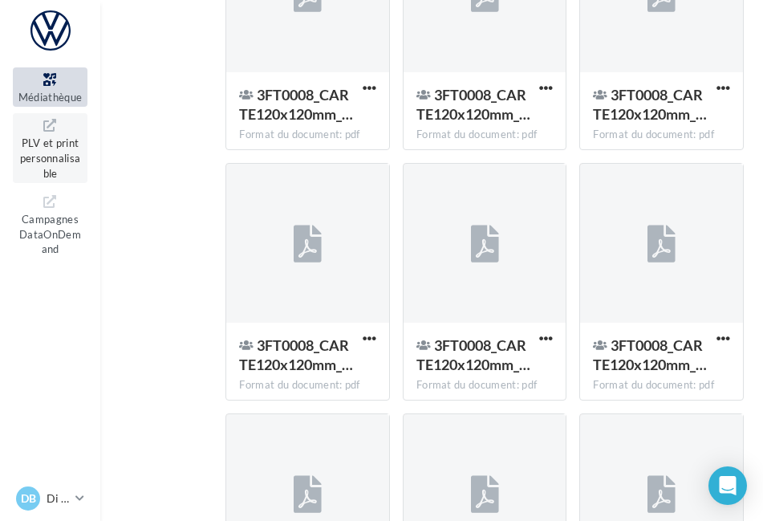
scroll to position [516, 0]
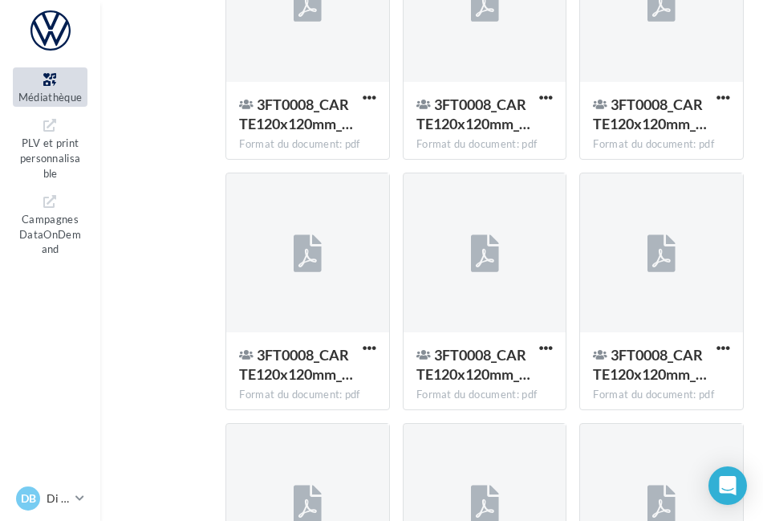
click at [47, 78] on icon at bounding box center [50, 80] width 65 height 18
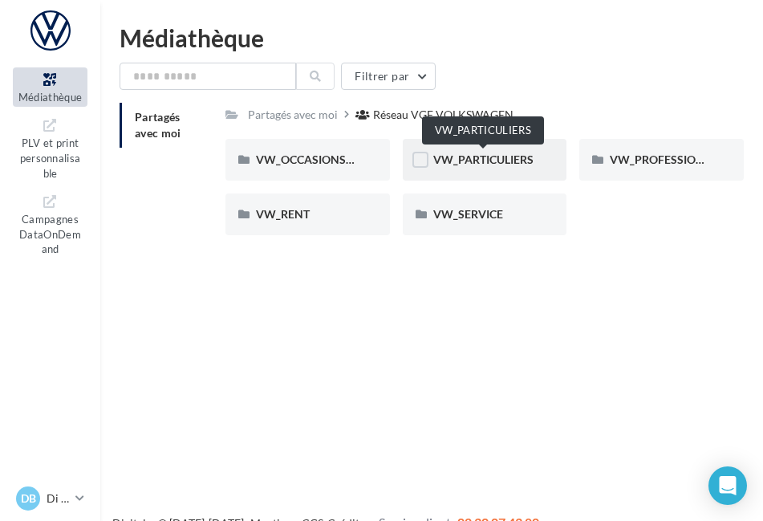
click at [467, 164] on span "VW_PARTICULIERS" at bounding box center [483, 159] width 100 height 14
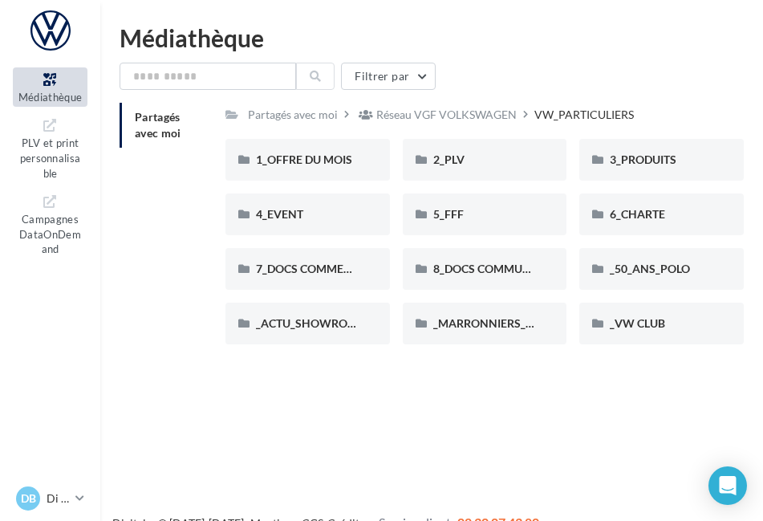
click at [152, 133] on span "Partagés avec moi" at bounding box center [158, 125] width 47 height 30
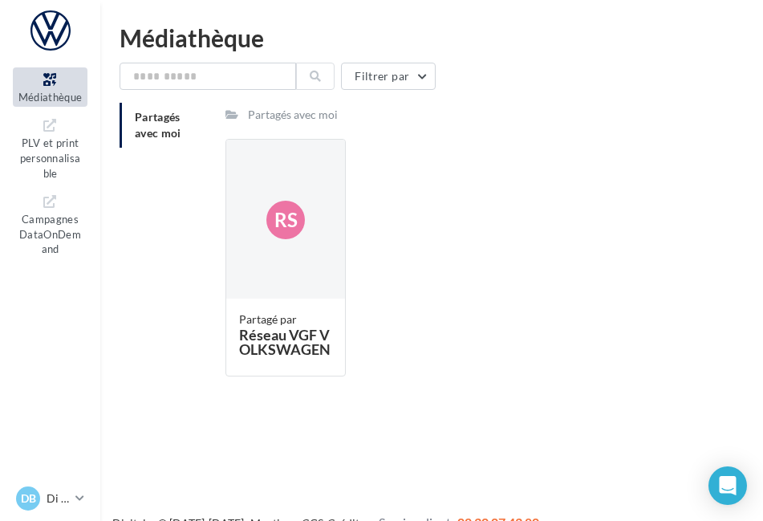
click at [150, 133] on span "Partagés avec moi" at bounding box center [158, 125] width 47 height 30
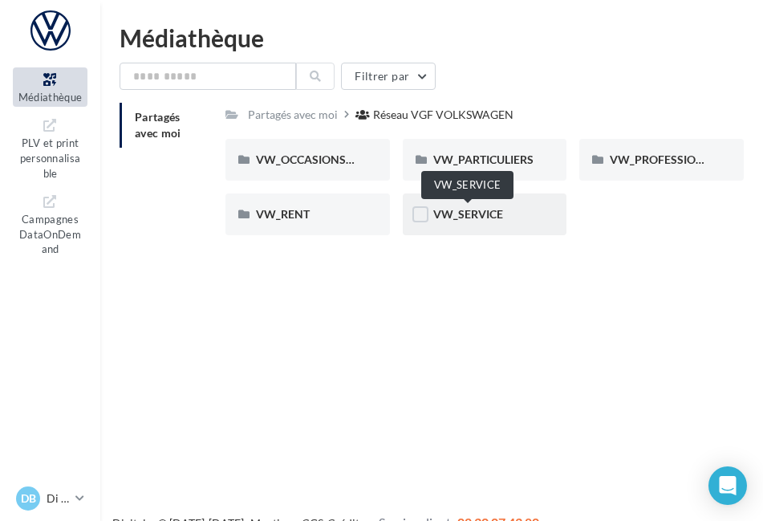
click at [465, 209] on span "VW_SERVICE" at bounding box center [468, 214] width 70 height 14
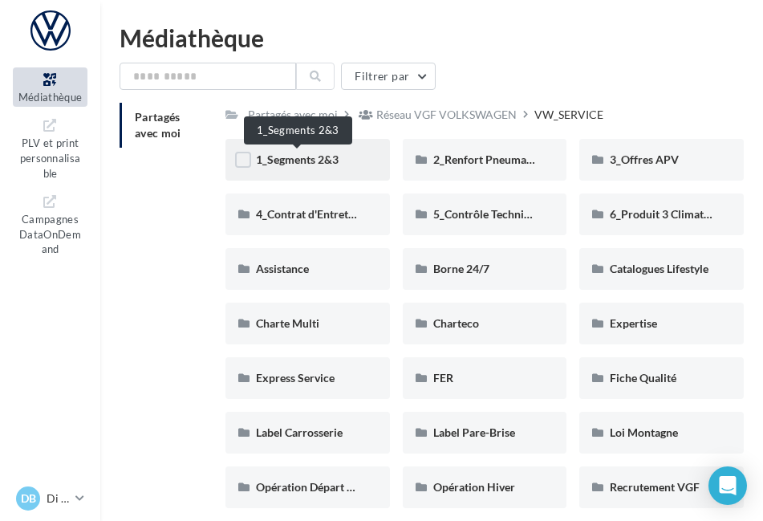
click at [311, 154] on span "1_Segments 2&3" at bounding box center [297, 159] width 83 height 14
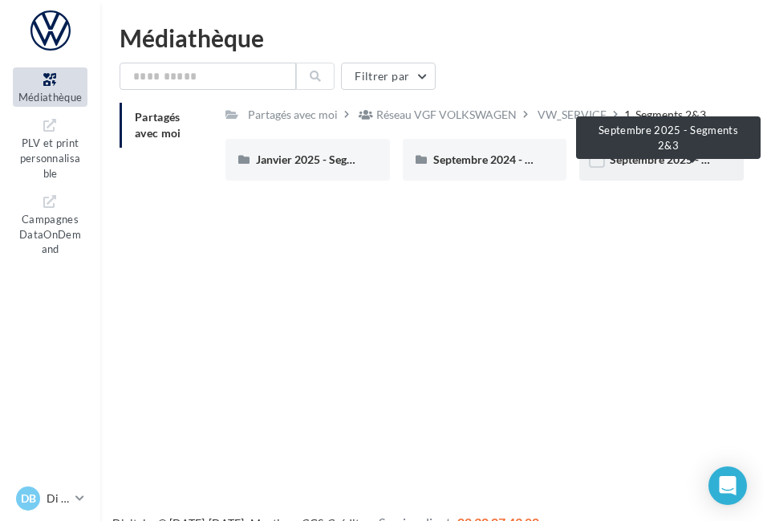
click at [647, 163] on span "Septembre 2025 - Segments 2&3" at bounding box center [691, 159] width 163 height 14
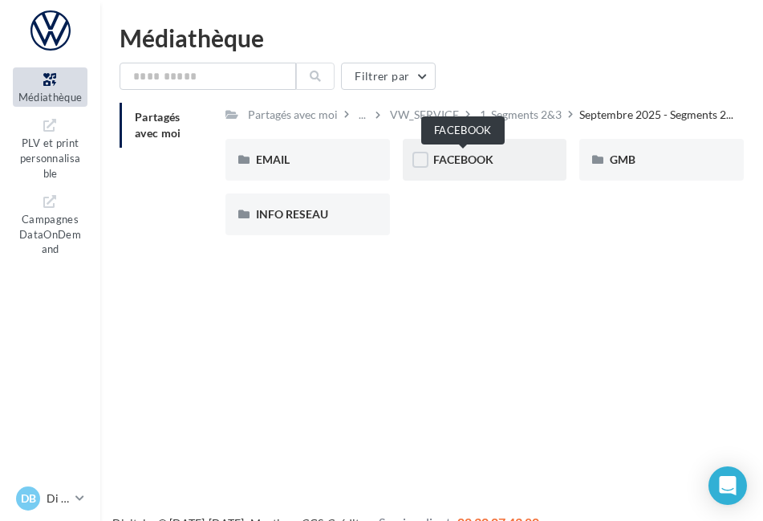
click at [475, 162] on span "FACEBOOK" at bounding box center [463, 159] width 60 height 14
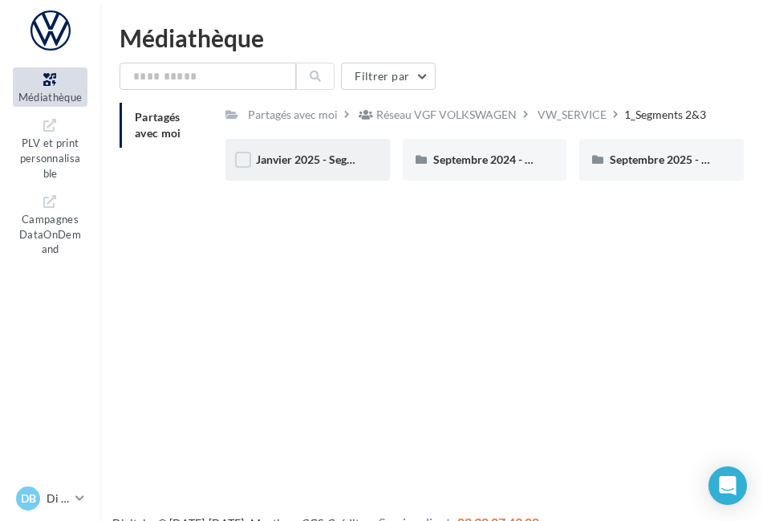
click at [324, 169] on div "Janvier 2025 - Segments 2&3" at bounding box center [307, 160] width 165 height 42
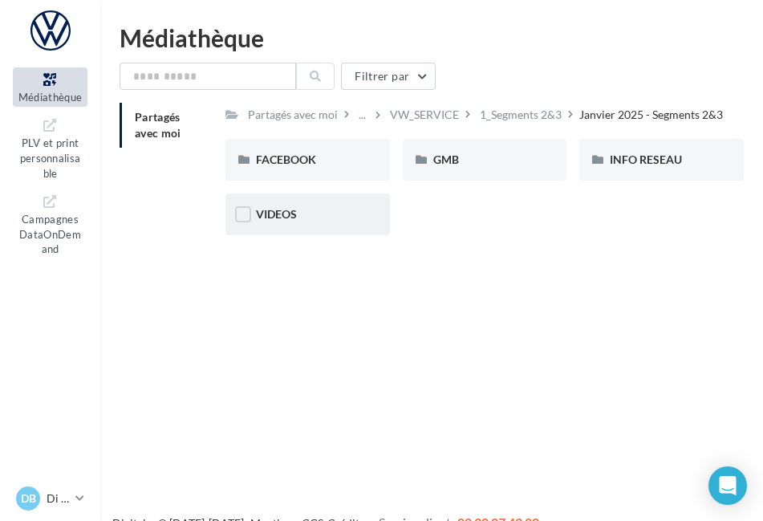
click at [315, 223] on div "VIDEOS" at bounding box center [307, 214] width 165 height 42
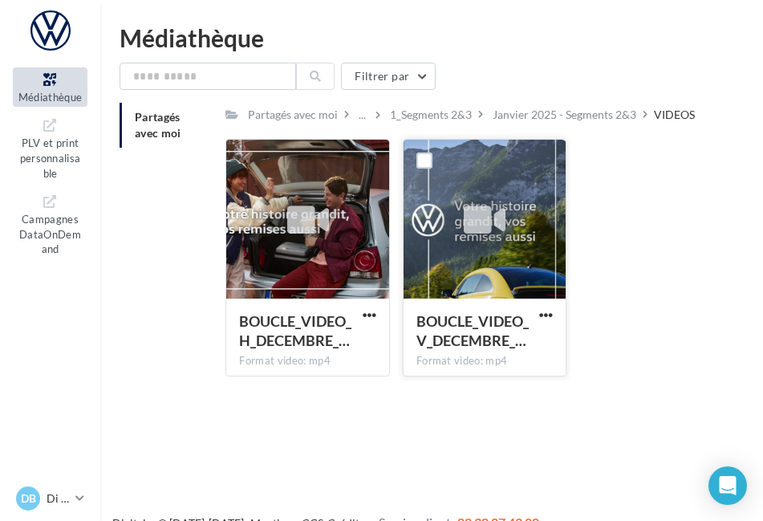
click at [501, 250] on div at bounding box center [485, 220] width 163 height 160
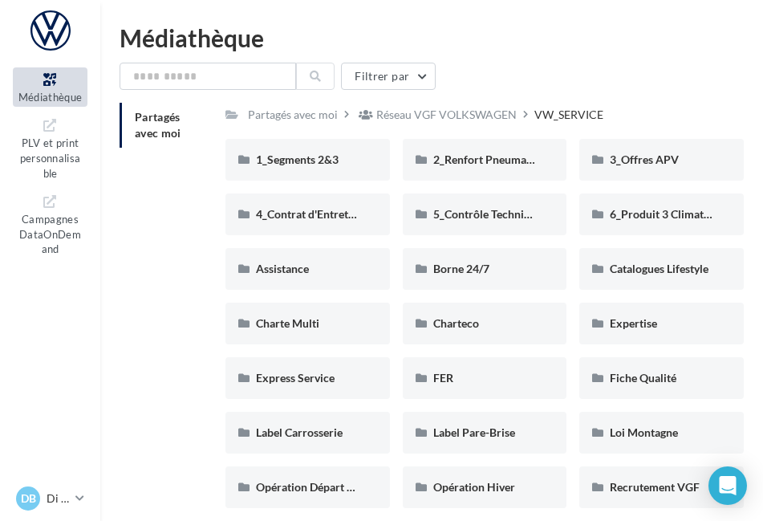
click at [39, 90] on link "Médiathèque" at bounding box center [50, 86] width 75 height 39
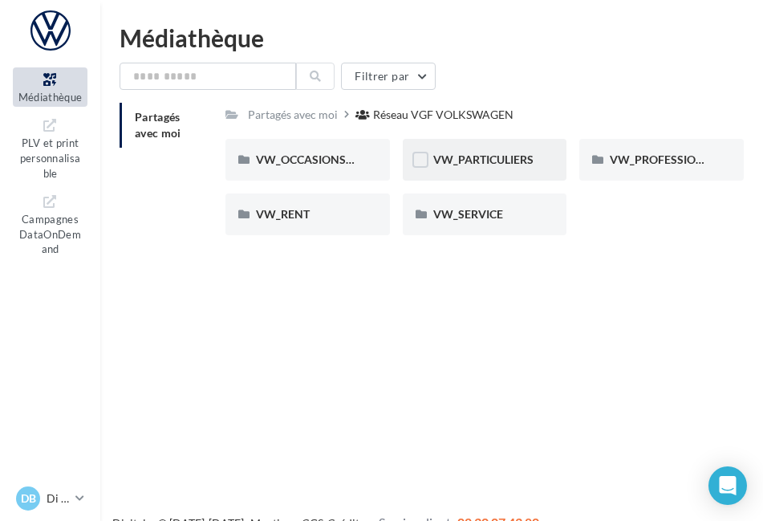
click at [512, 168] on div "VW_PARTICULIERS" at bounding box center [485, 160] width 104 height 16
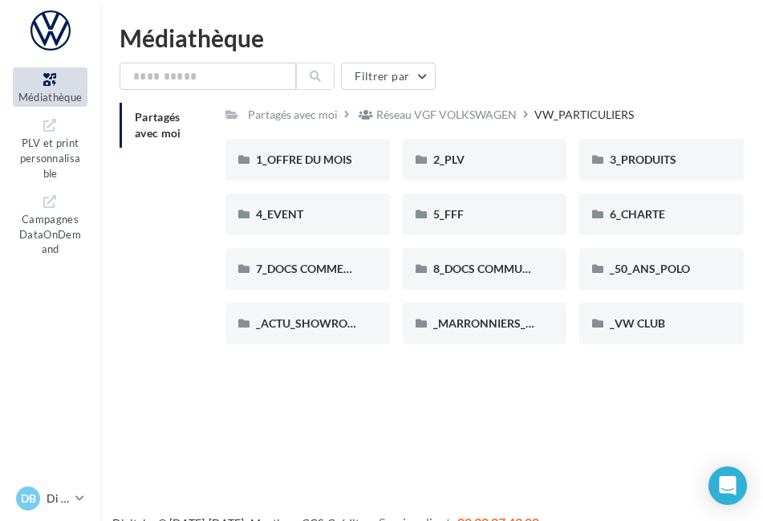
click at [35, 95] on span "Médiathèque" at bounding box center [50, 97] width 64 height 13
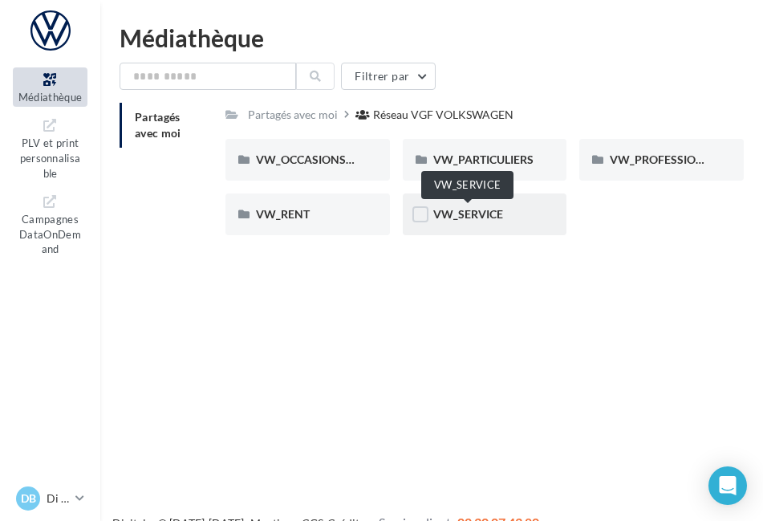
click at [446, 210] on span "VW_SERVICE" at bounding box center [468, 214] width 70 height 14
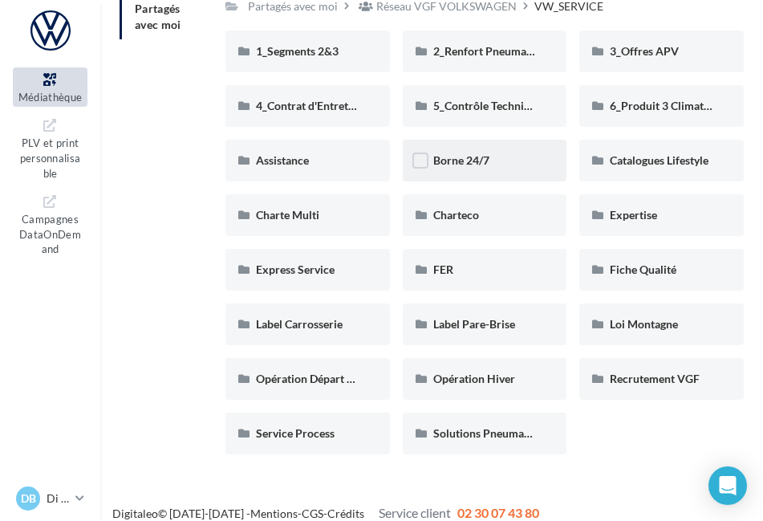
scroll to position [123, 0]
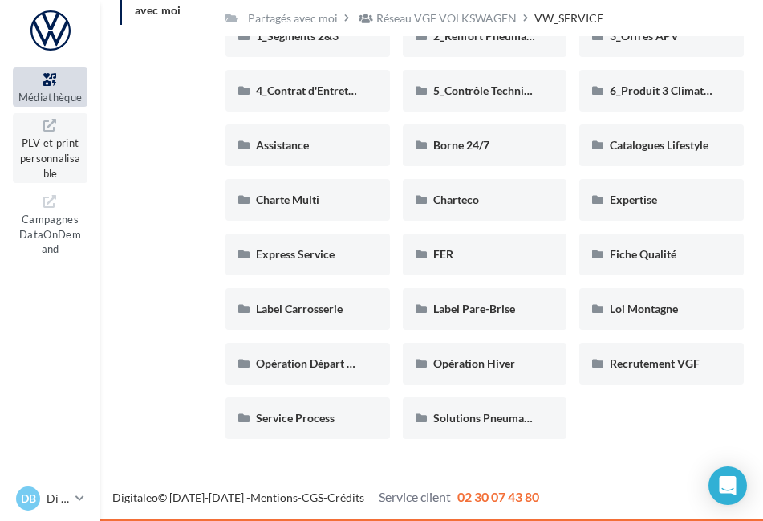
click at [57, 161] on span "PLV et print personnalisable" at bounding box center [50, 156] width 61 height 46
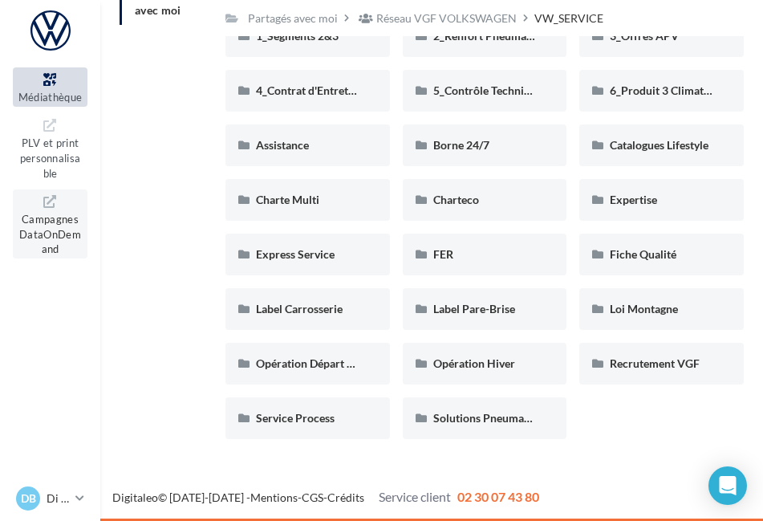
click at [41, 232] on span "Campagnes DataOnDemand" at bounding box center [50, 232] width 62 height 46
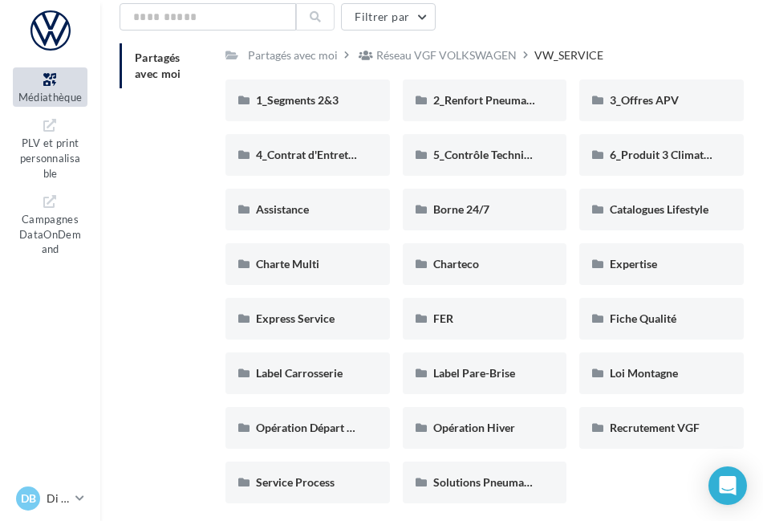
scroll to position [0, 0]
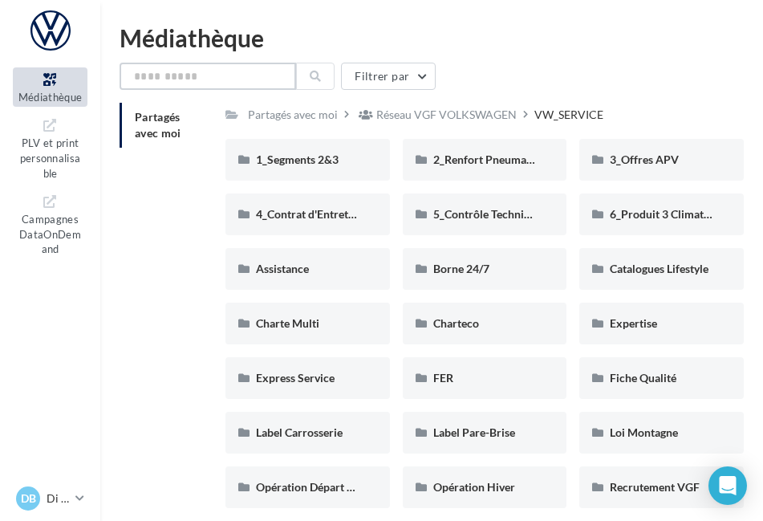
click at [183, 71] on input "text" at bounding box center [208, 76] width 177 height 27
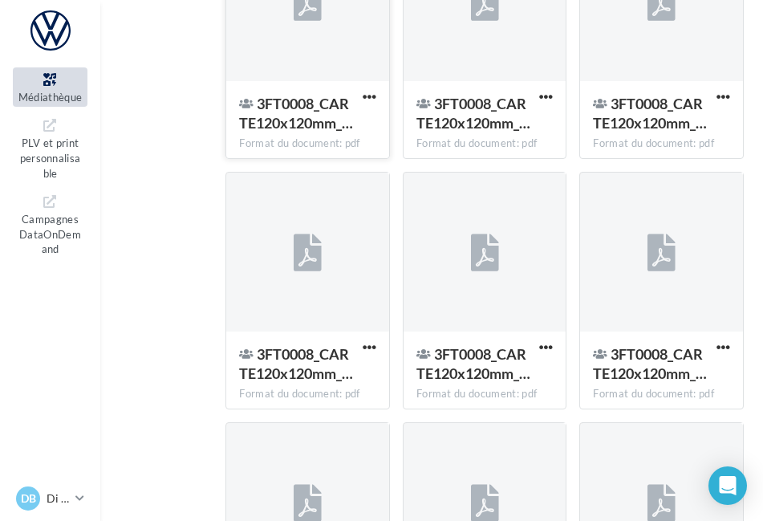
scroll to position [2002, 0]
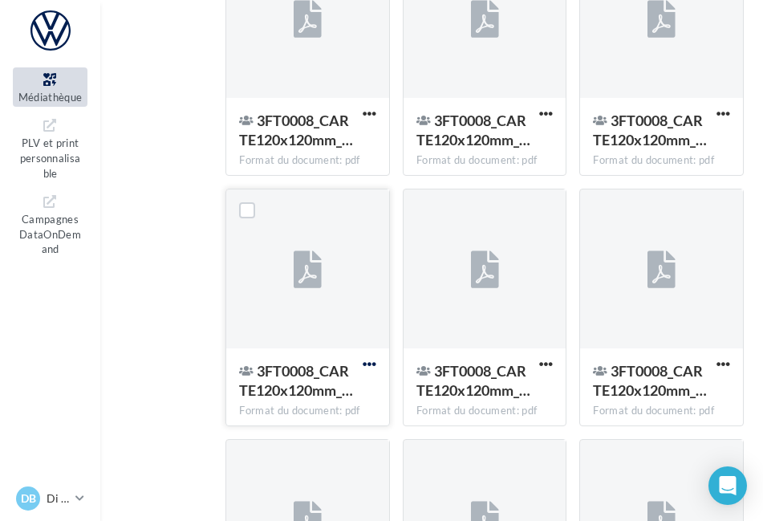
type input "******"
click at [369, 360] on span "button" at bounding box center [370, 364] width 14 height 14
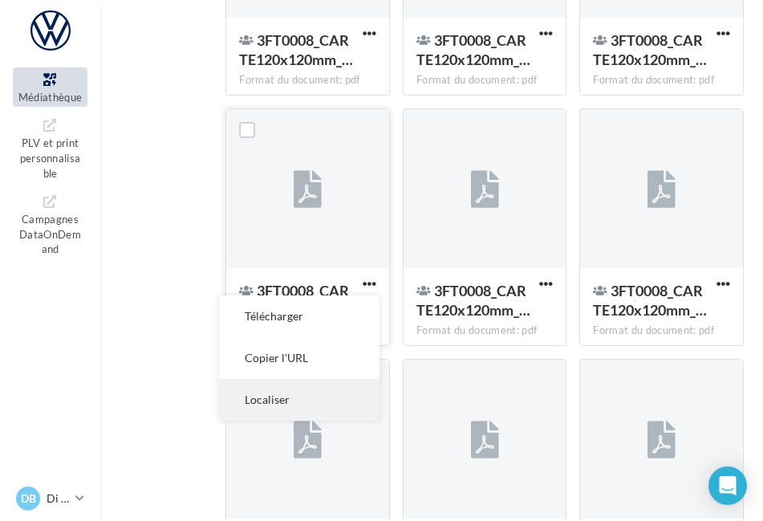
click at [274, 405] on button "Localiser" at bounding box center [299, 400] width 160 height 42
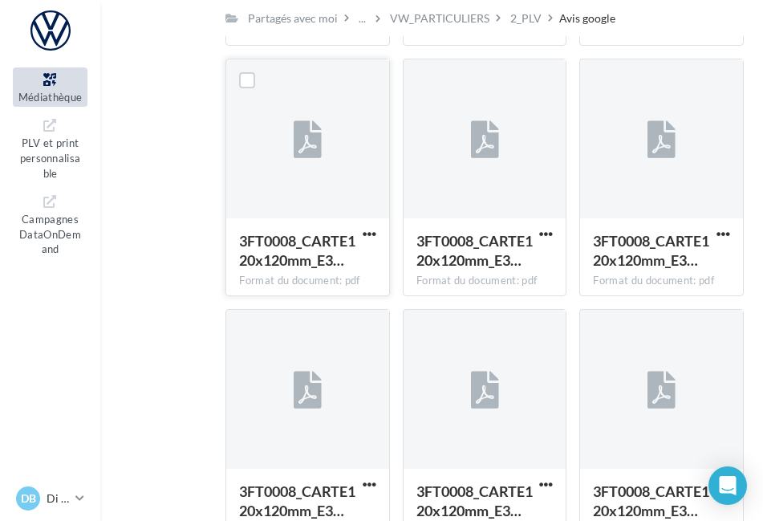
scroll to position [848, 0]
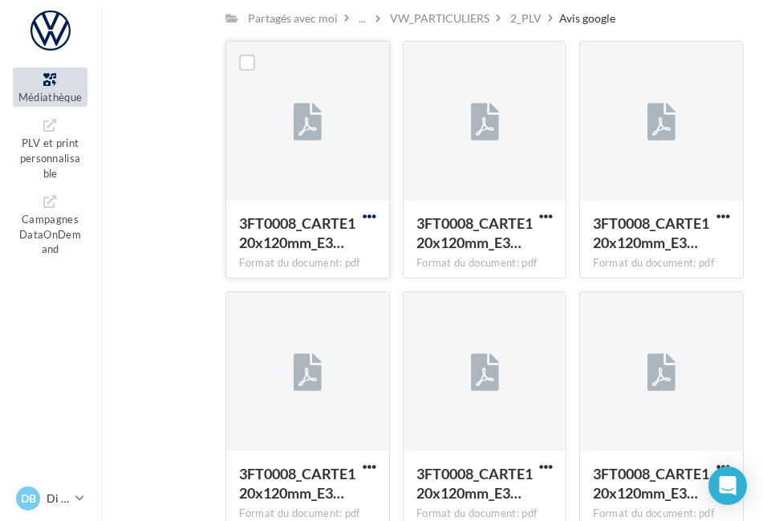
click at [368, 217] on span "button" at bounding box center [370, 216] width 14 height 14
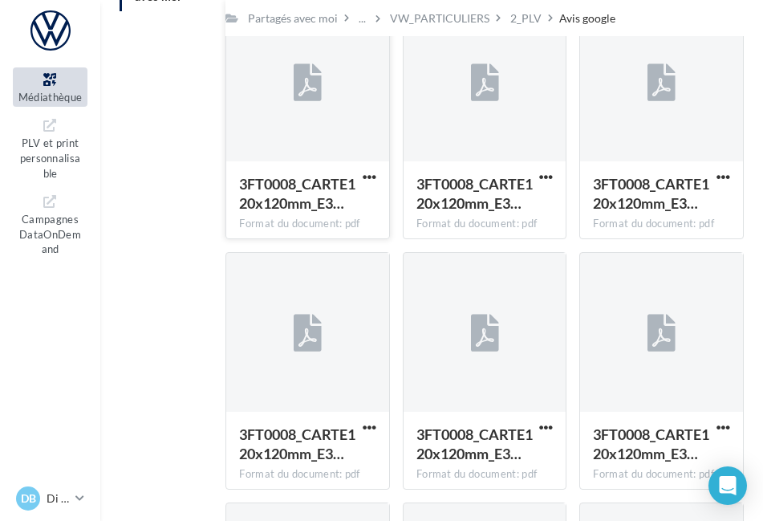
scroll to position [0, 0]
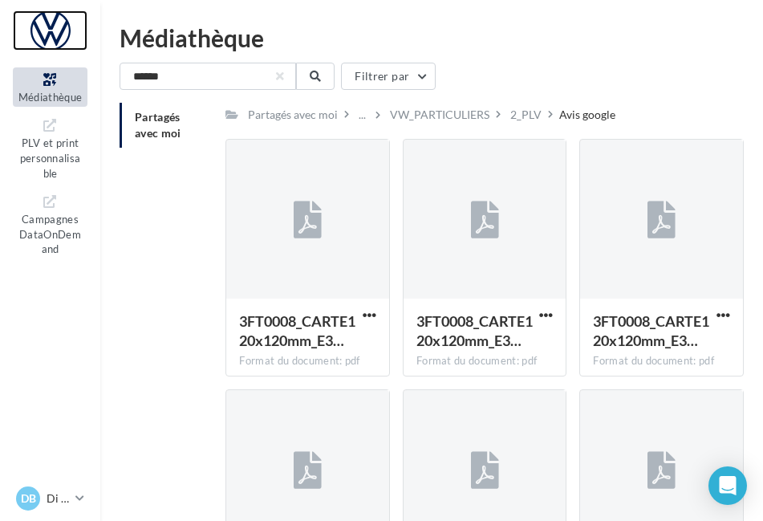
click at [59, 41] on div at bounding box center [50, 30] width 75 height 40
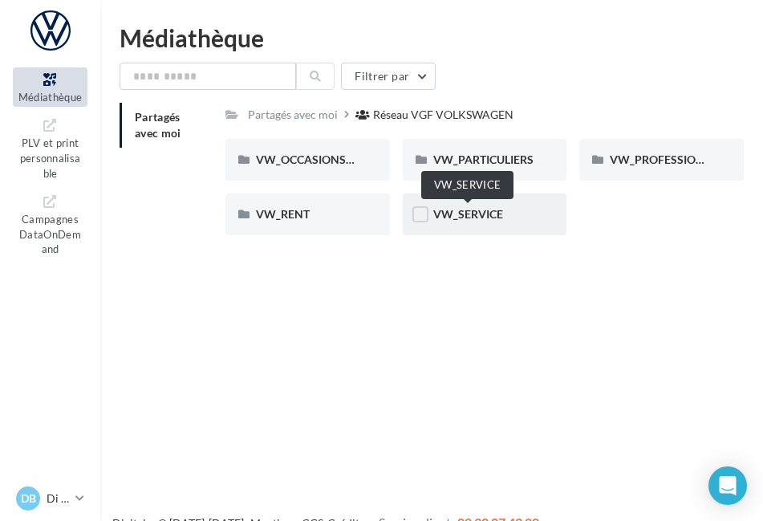
click at [497, 209] on span "VW_SERVICE" at bounding box center [468, 214] width 70 height 14
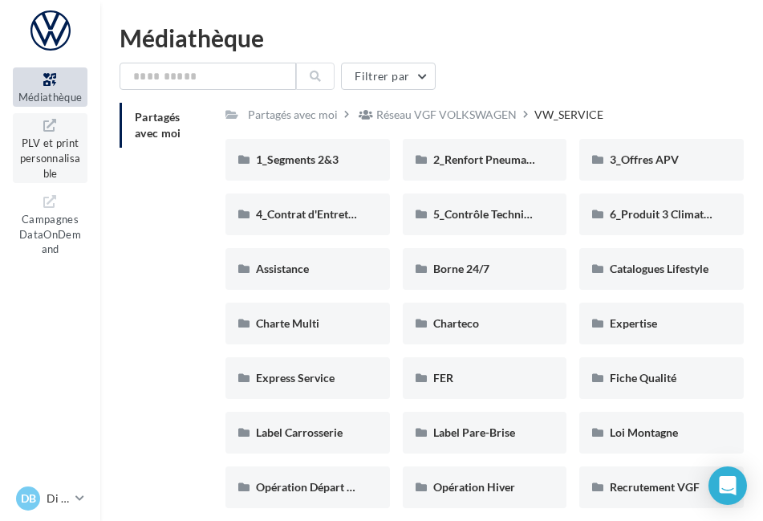
click at [55, 140] on span "PLV et print personnalisable" at bounding box center [50, 156] width 61 height 46
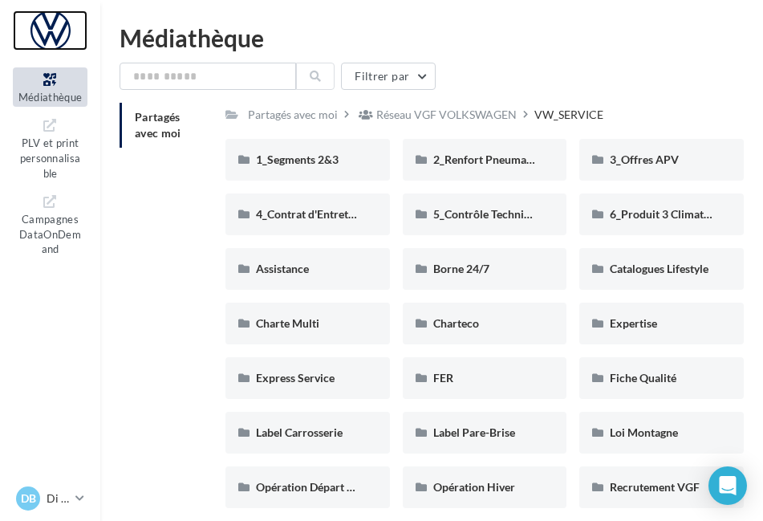
click at [35, 39] on div at bounding box center [50, 30] width 75 height 40
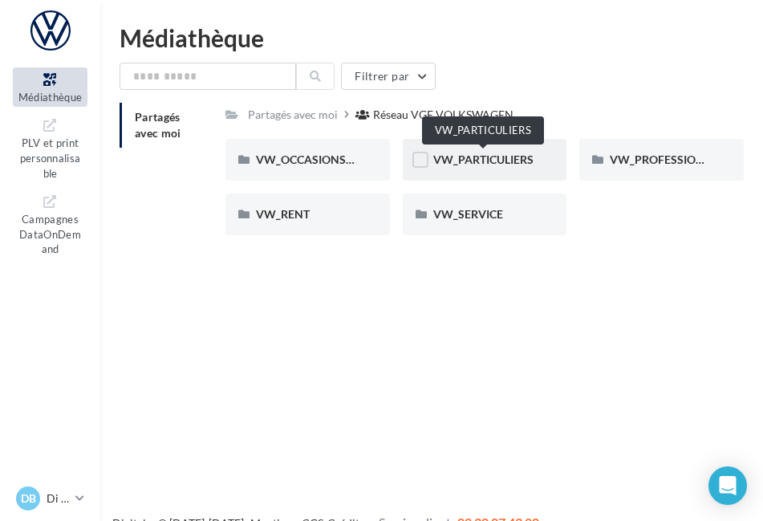
click at [476, 158] on span "VW_PARTICULIERS" at bounding box center [483, 159] width 100 height 14
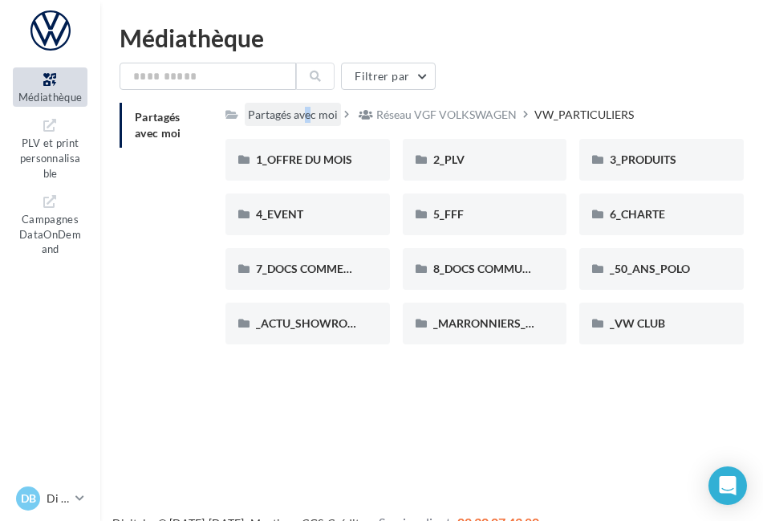
click at [293, 116] on div "Partagés avec moi" at bounding box center [293, 115] width 90 height 16
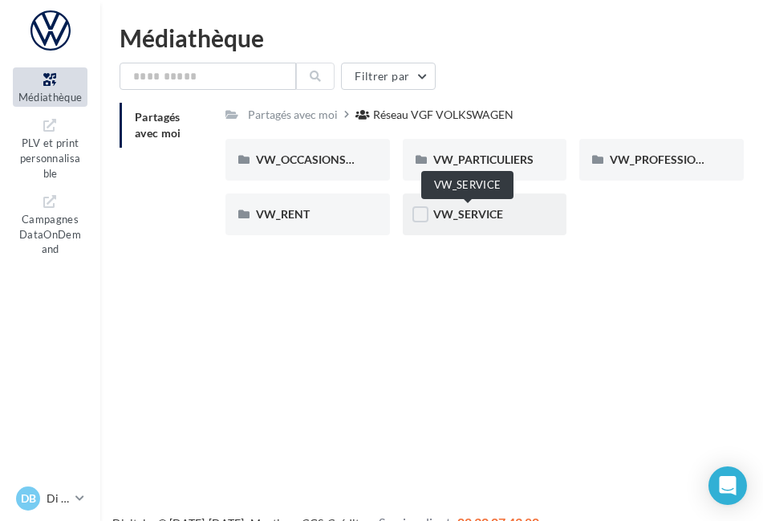
click at [459, 213] on span "VW_SERVICE" at bounding box center [468, 214] width 70 height 14
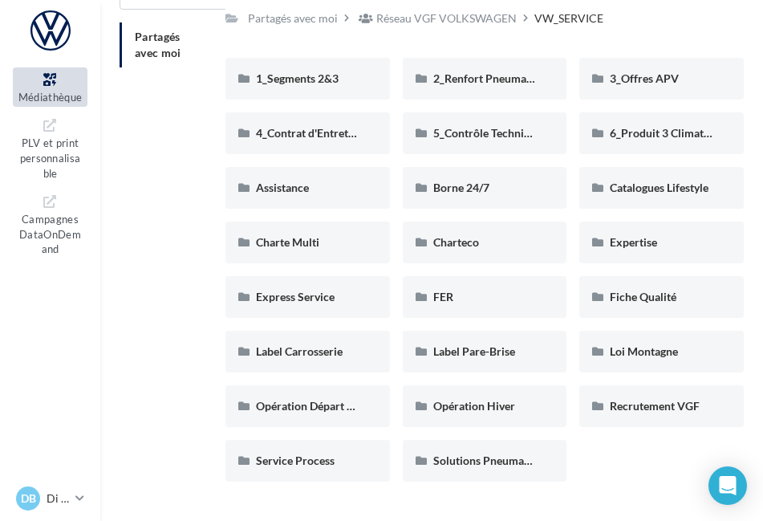
scroll to position [123, 0]
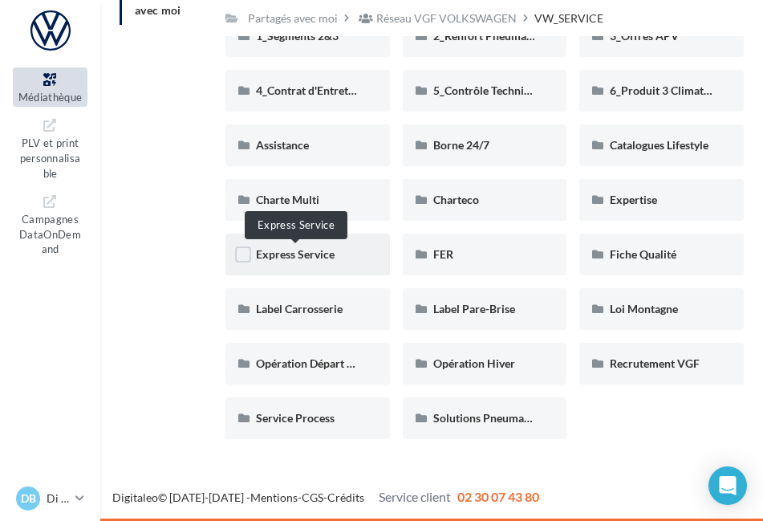
click at [284, 256] on span "Express Service" at bounding box center [295, 254] width 79 height 14
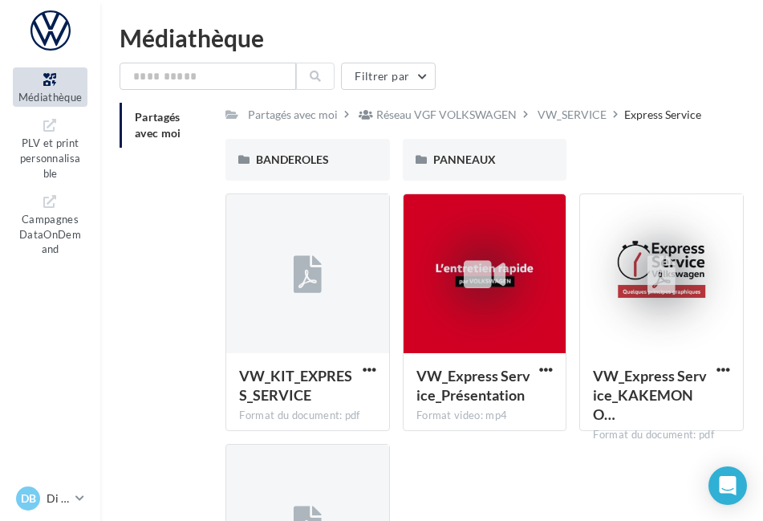
scroll to position [26, 0]
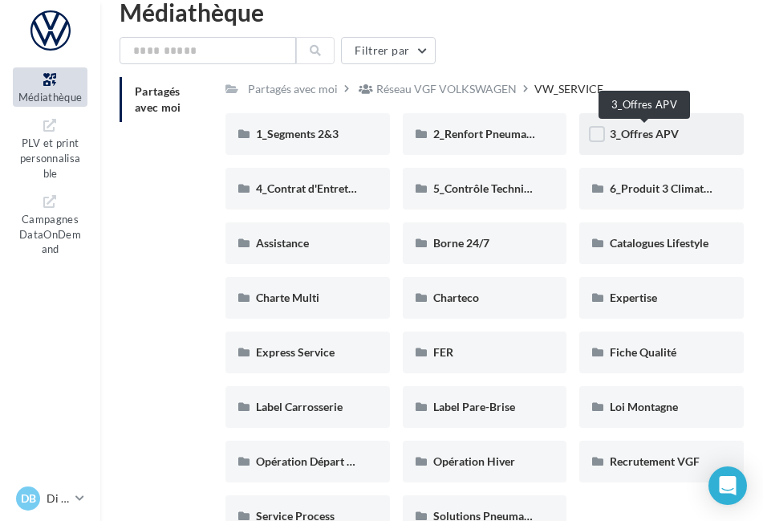
click at [632, 132] on span "3_Offres APV" at bounding box center [644, 134] width 69 height 14
click at [331, 295] on div "Charte Multi" at bounding box center [308, 298] width 104 height 16
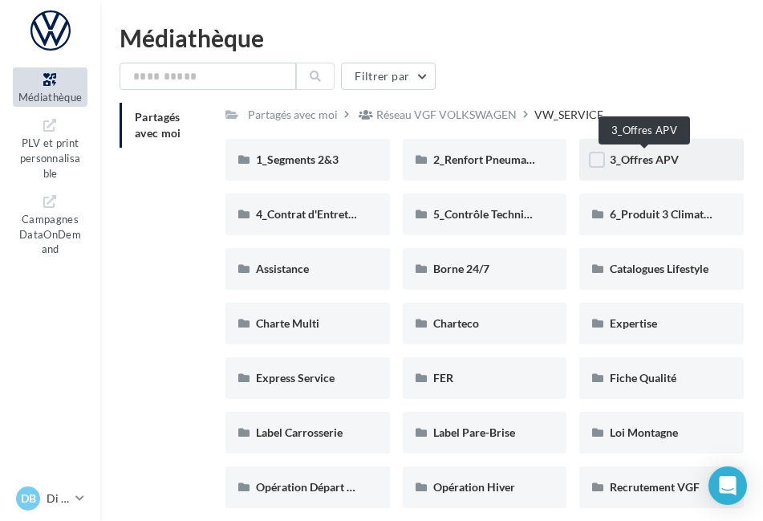
click at [631, 160] on span "3_Offres APV" at bounding box center [644, 159] width 69 height 14
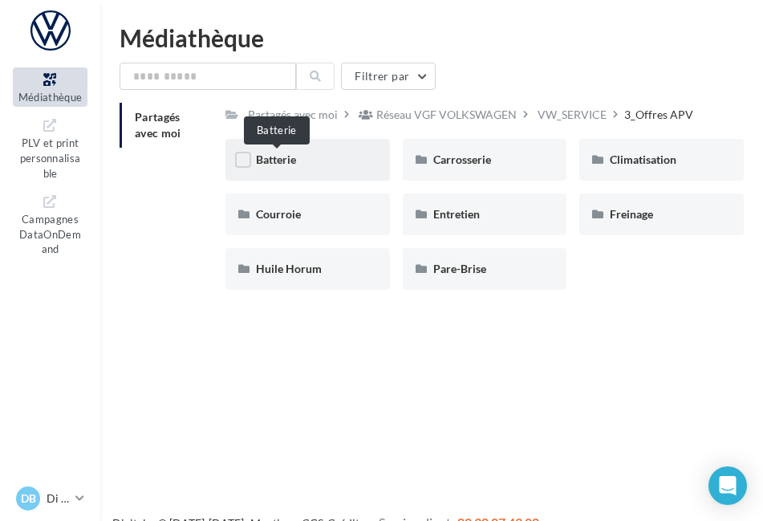
click at [296, 159] on span "Batterie" at bounding box center [276, 159] width 40 height 14
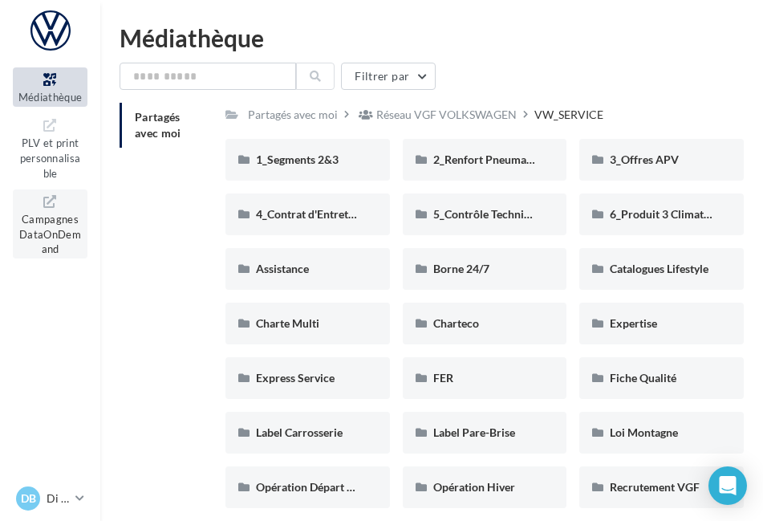
click at [65, 219] on span "Campagnes DataOnDemand" at bounding box center [50, 232] width 62 height 46
click at [54, 72] on icon at bounding box center [50, 80] width 65 height 18
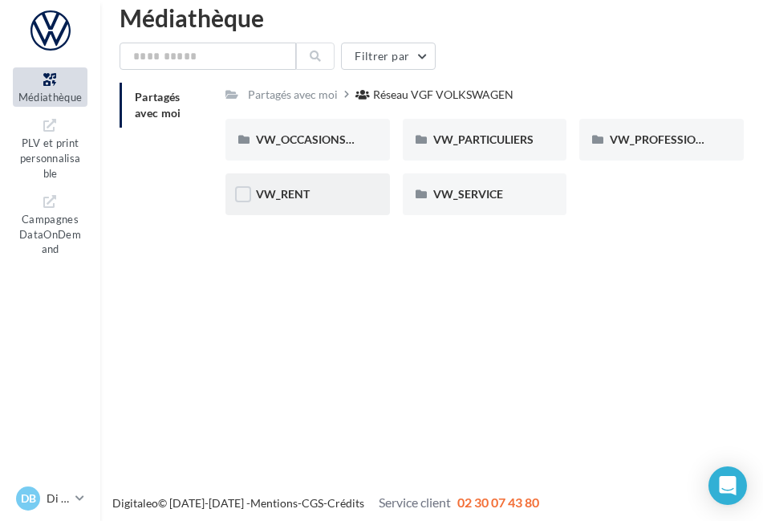
scroll to position [26, 0]
